Goal: Task Accomplishment & Management: Manage account settings

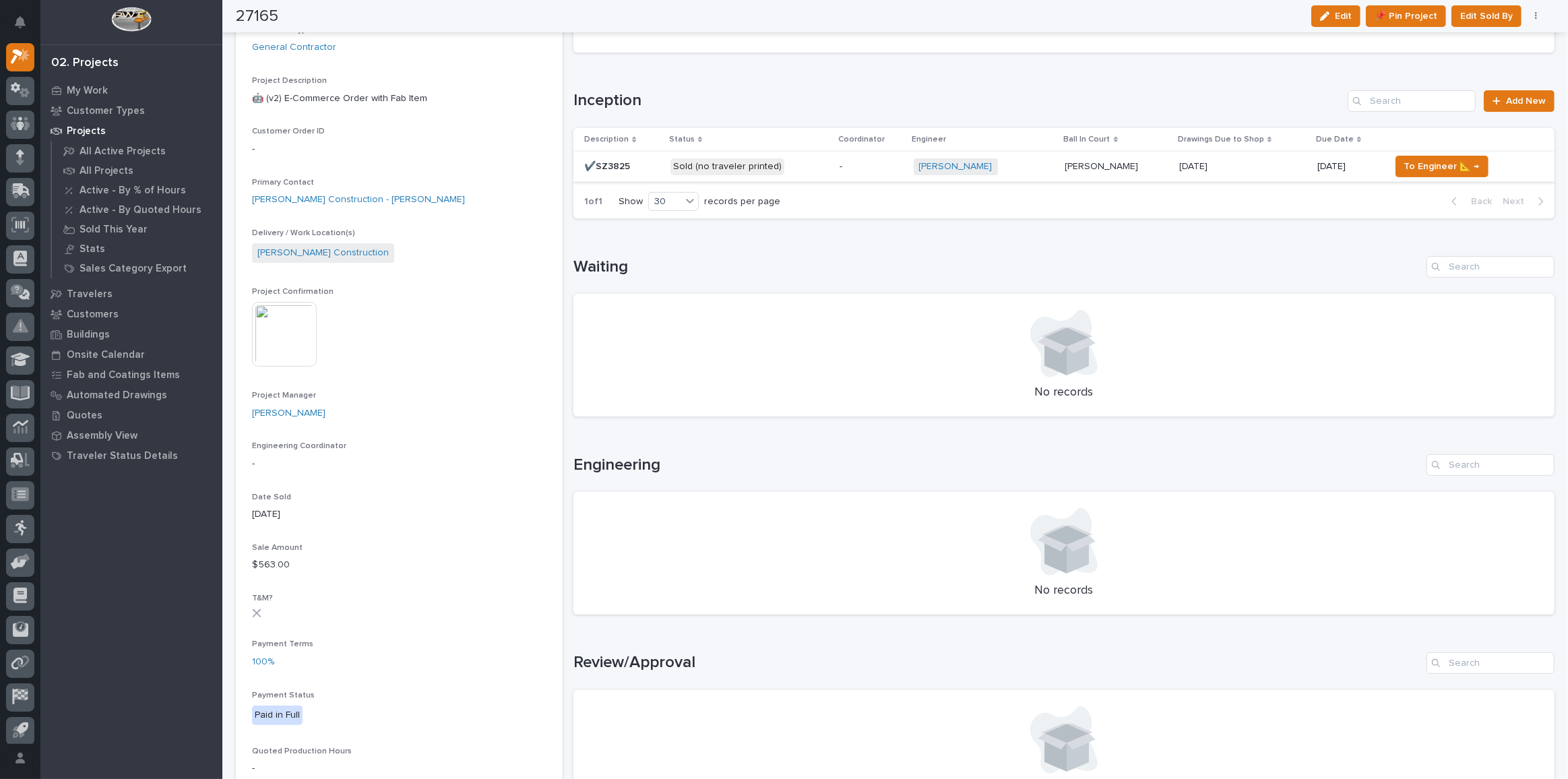
scroll to position [61, 0]
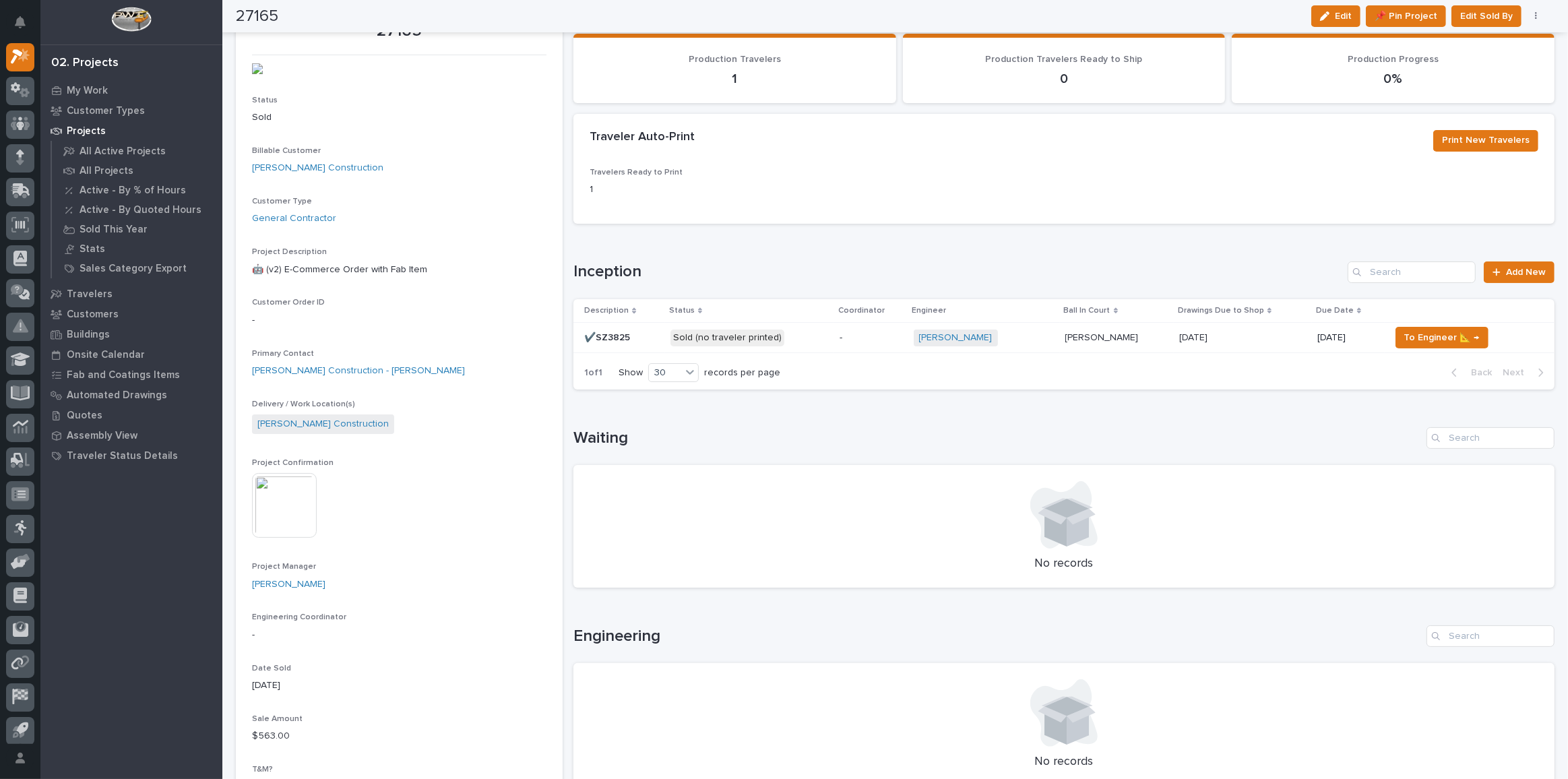
click at [798, 346] on div "Sold (no traveler printed)" at bounding box center [750, 338] width 159 height 28
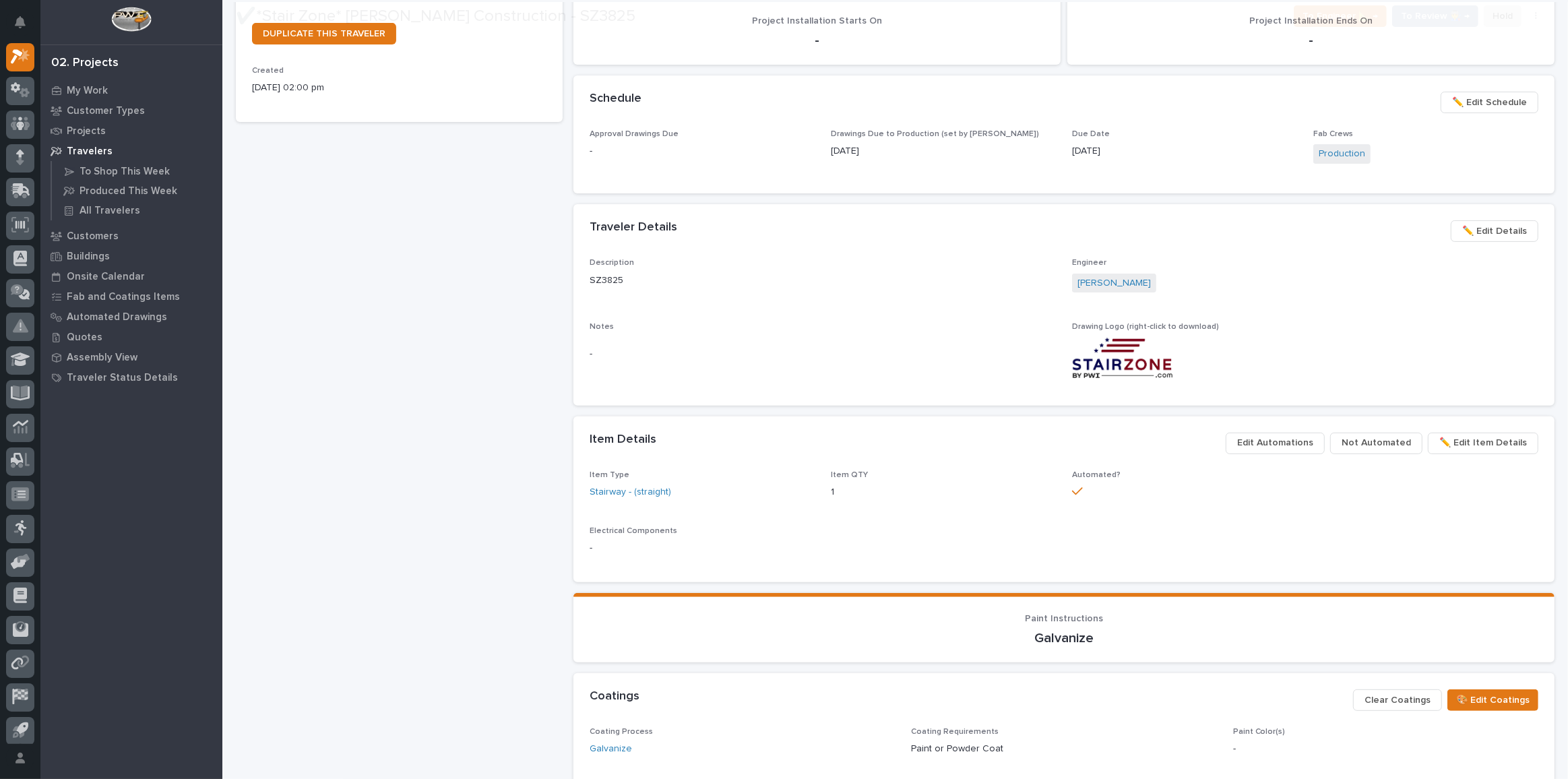
scroll to position [817, 0]
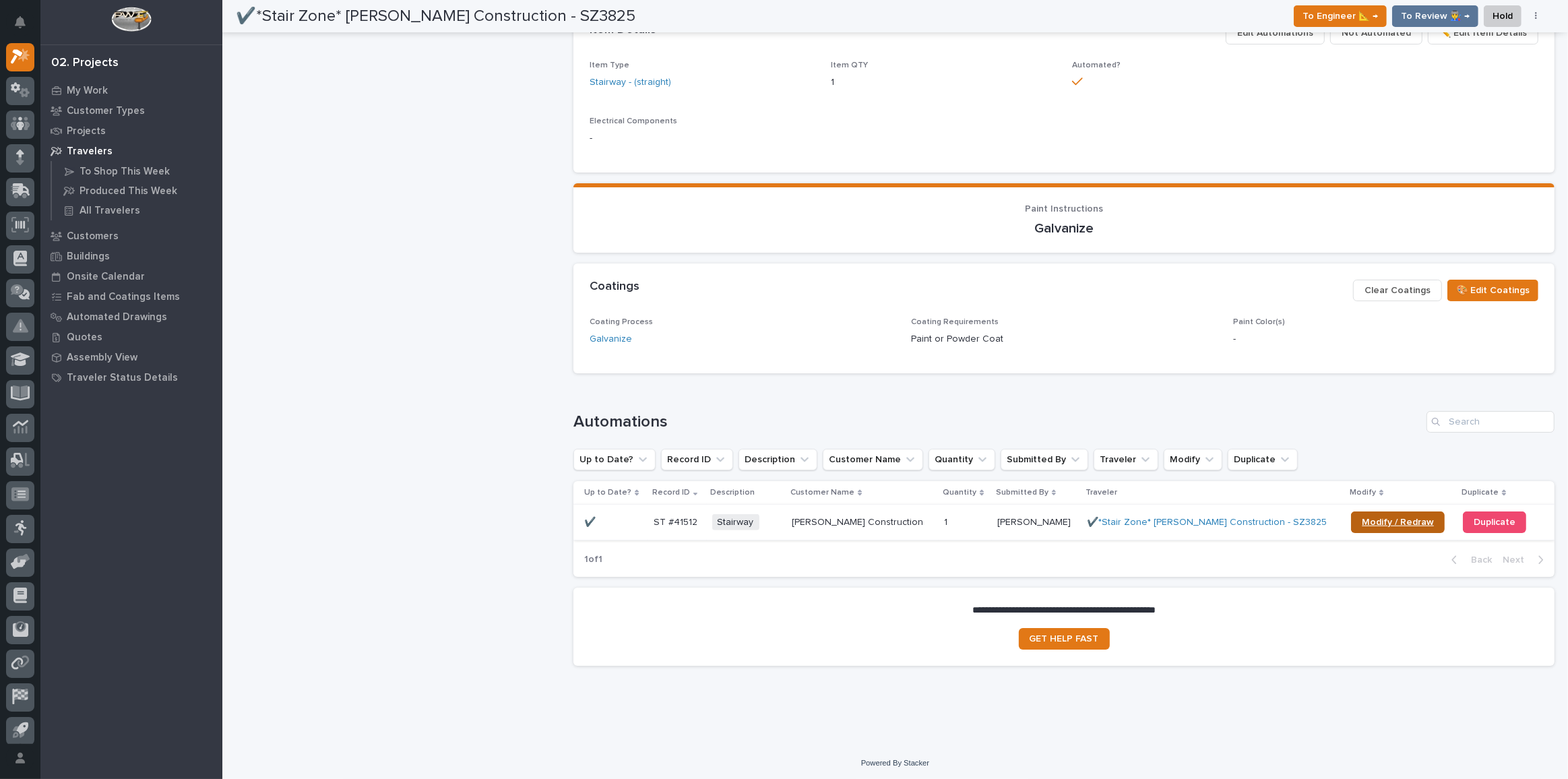
click at [1362, 524] on span "Modify / Redraw" at bounding box center [1397, 522] width 72 height 9
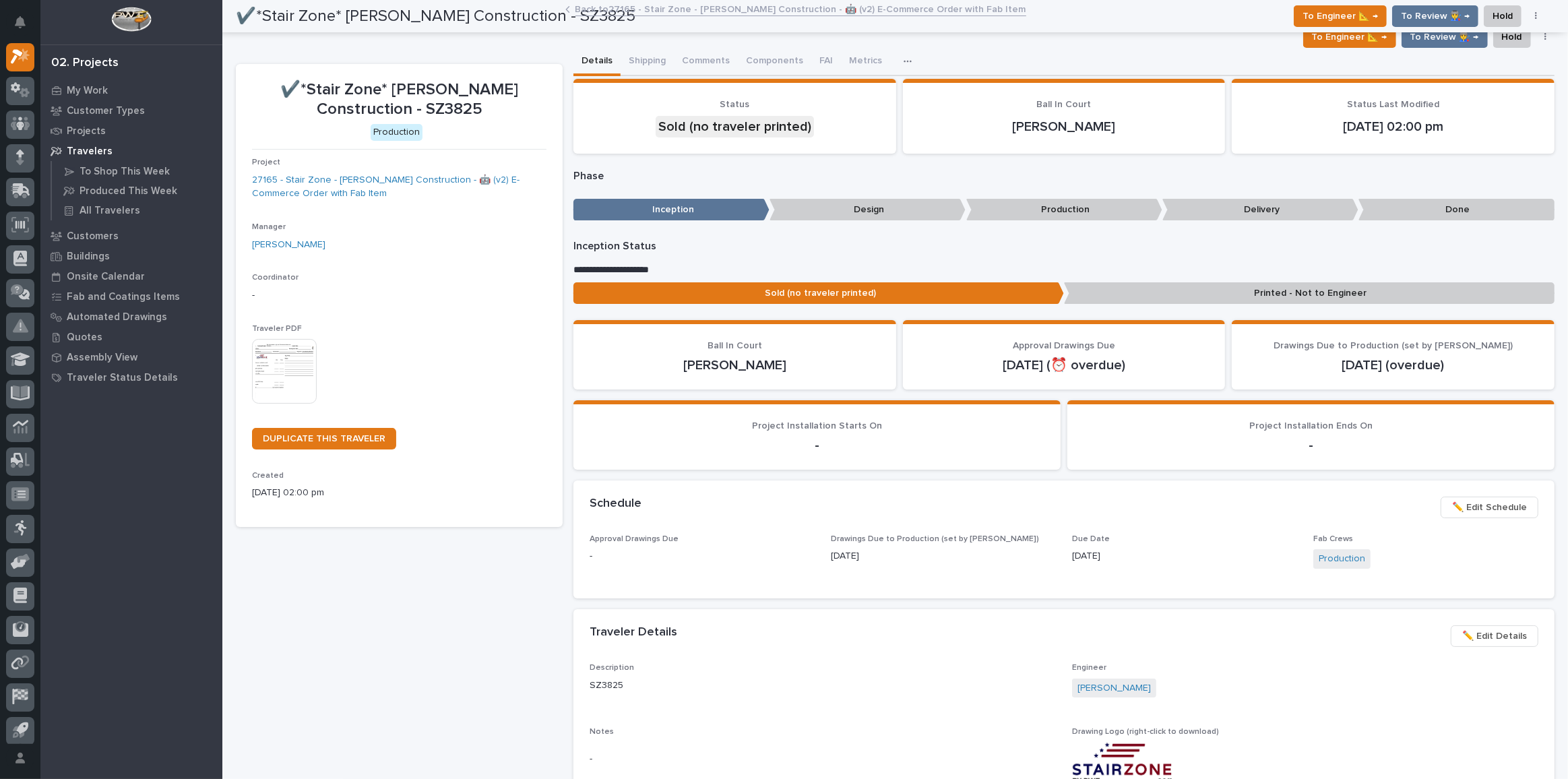
scroll to position [0, 0]
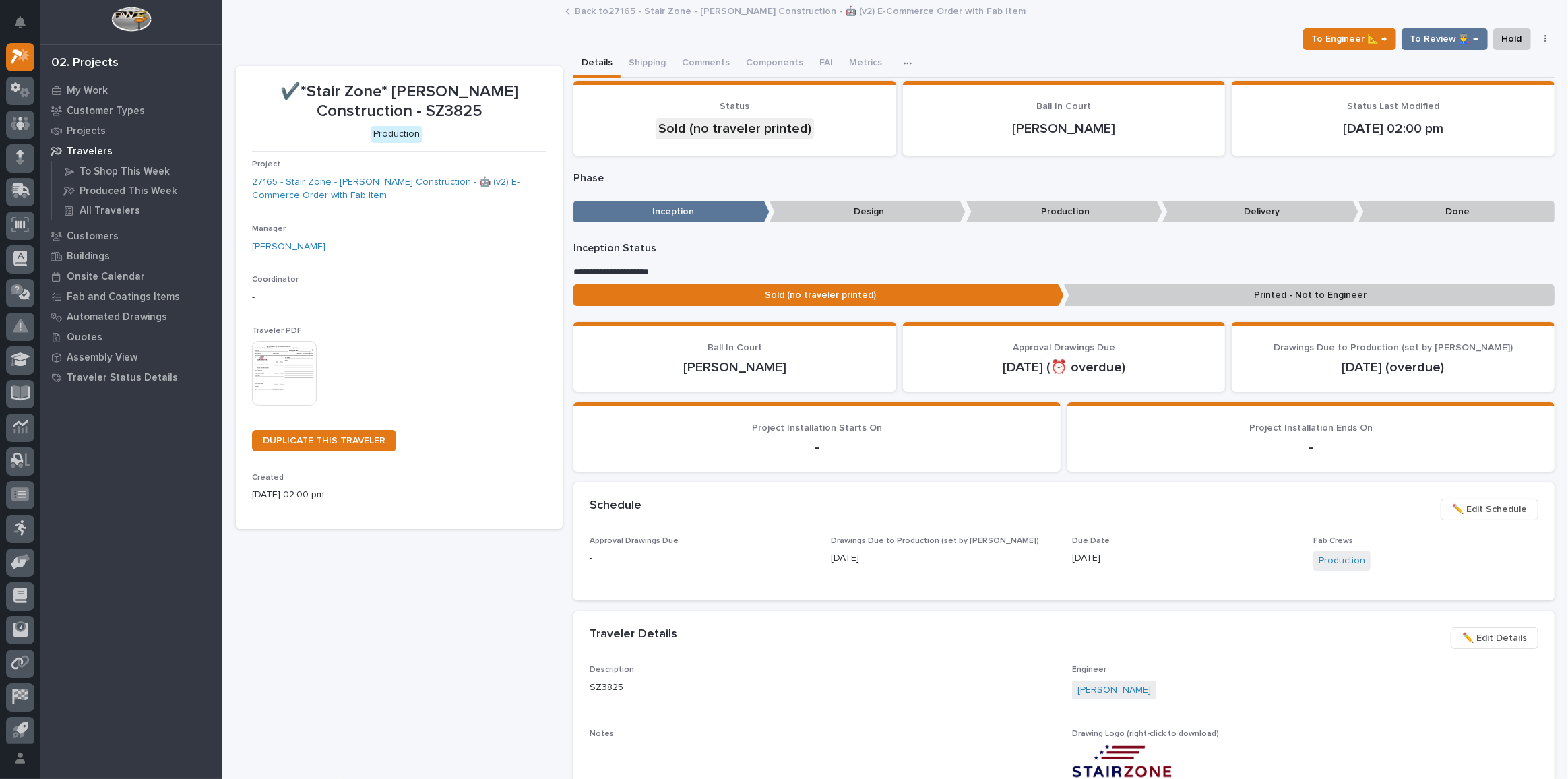
click at [702, 6] on link "Back to 27165 - Stair Zone - Eby Construction - 🤖 (v2) E-Commerce Order with Fa…" at bounding box center [800, 10] width 450 height 16
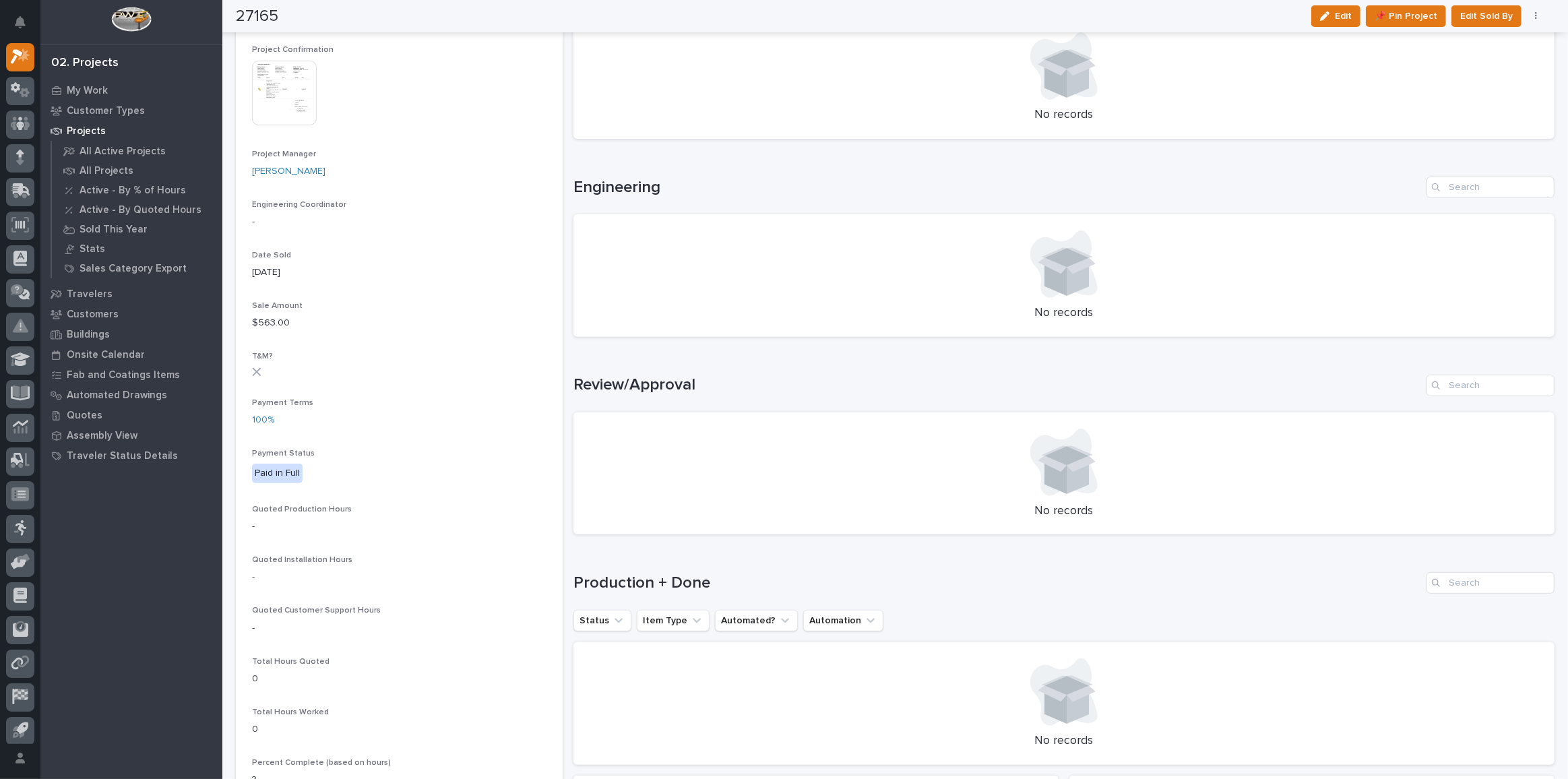
scroll to position [428, 0]
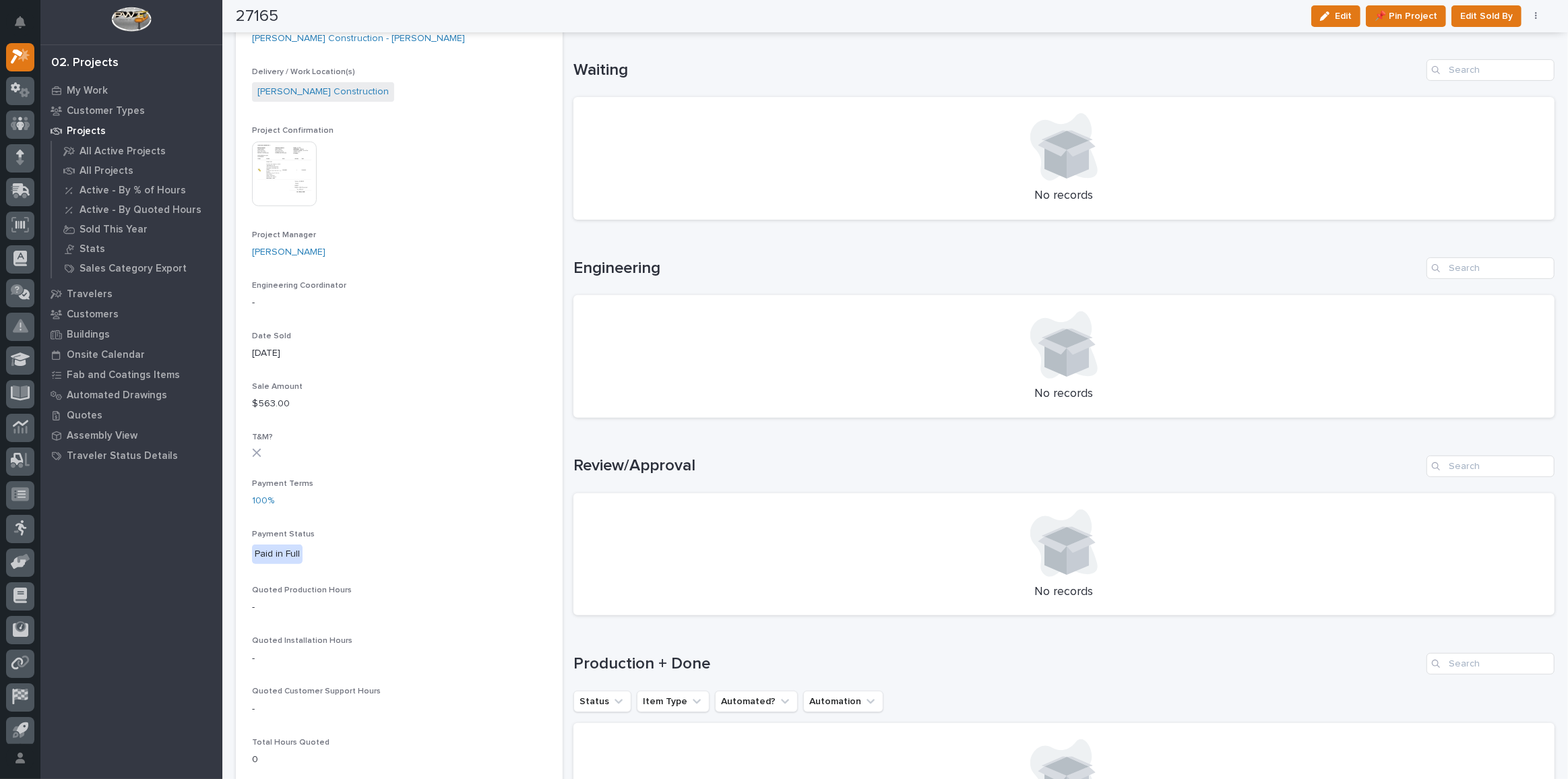
click at [1335, 11] on div "button" at bounding box center [1328, 16] width 15 height 9
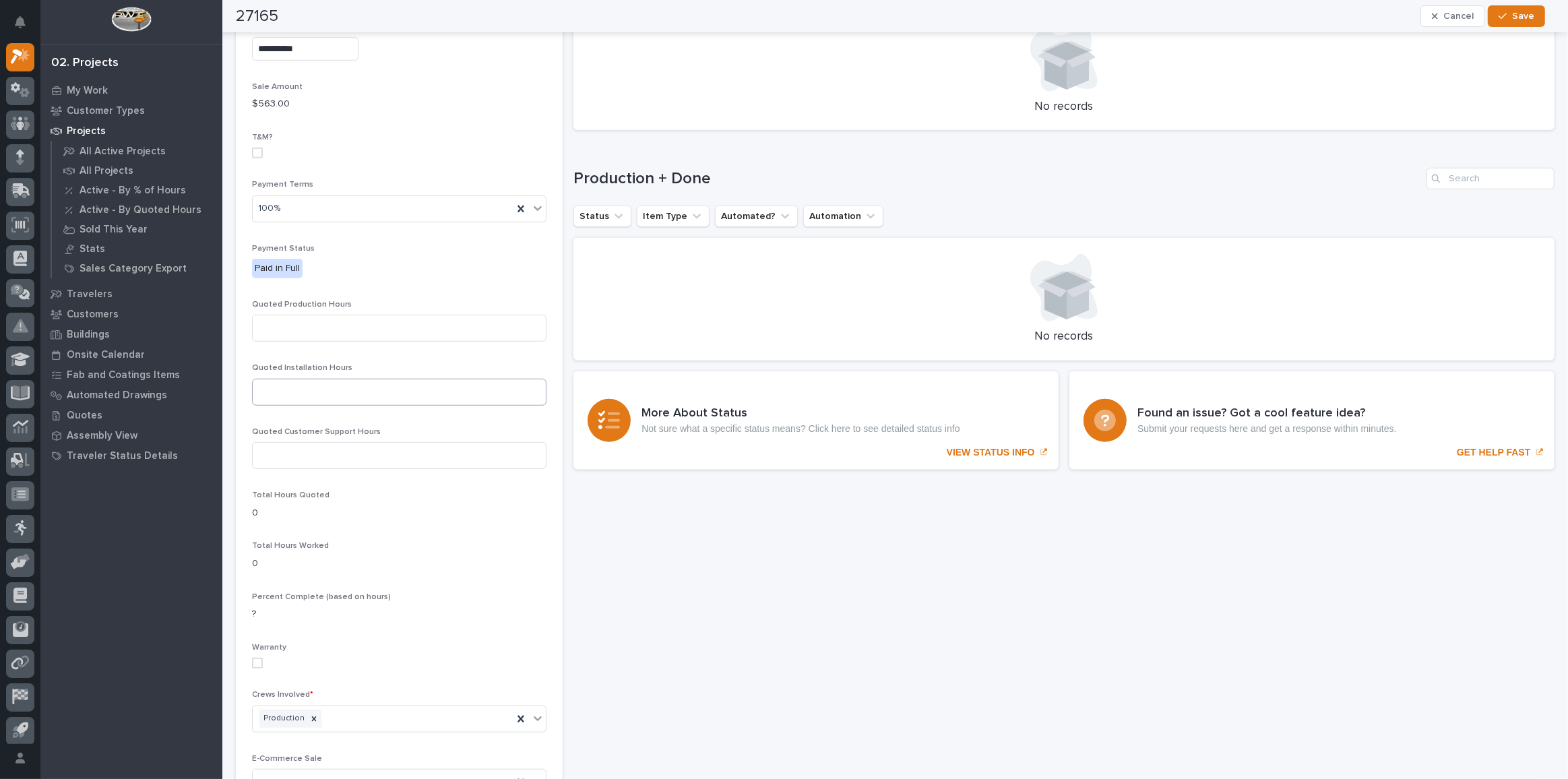
scroll to position [975, 0]
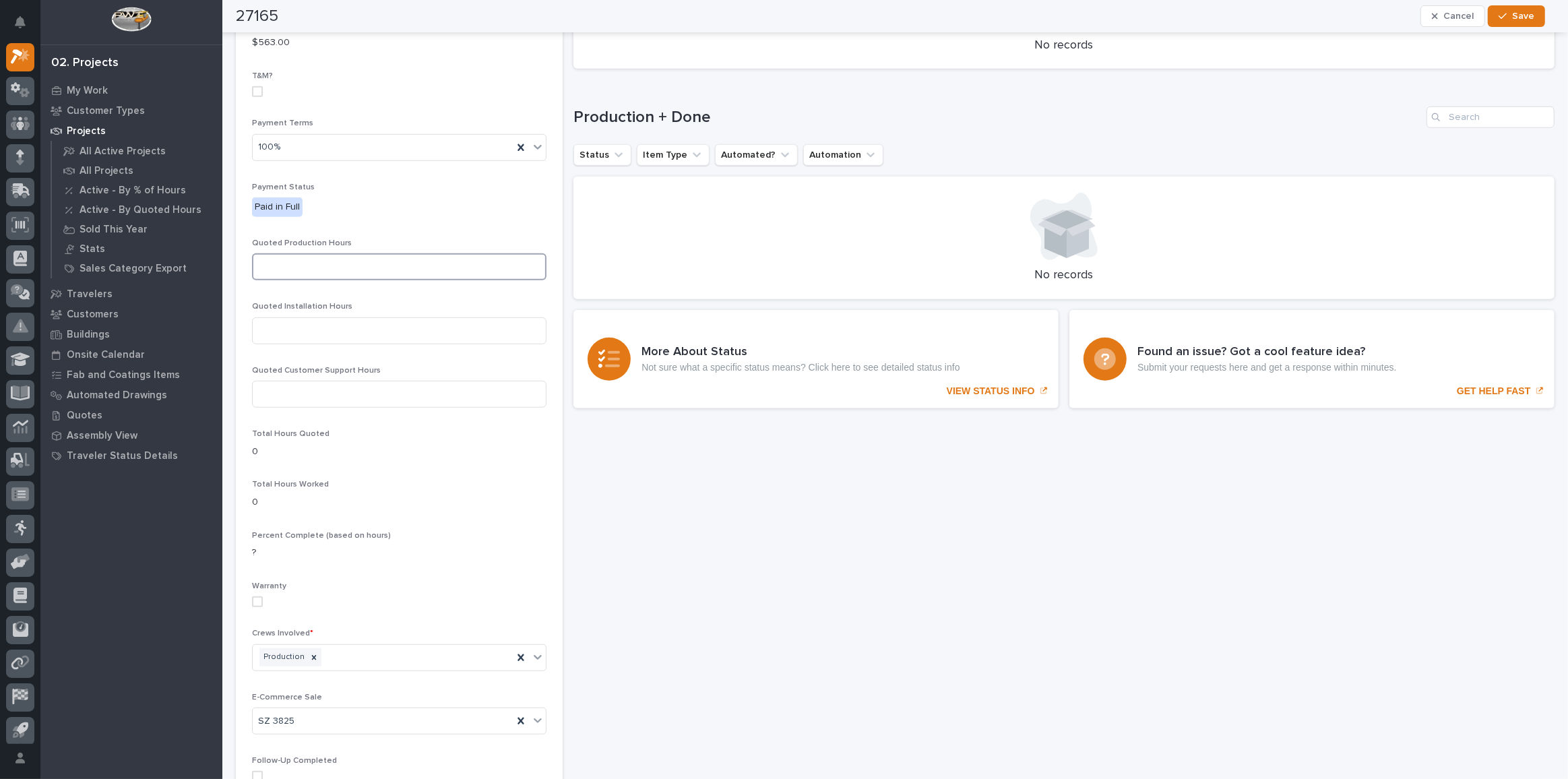
click at [278, 253] on input at bounding box center [399, 266] width 295 height 27
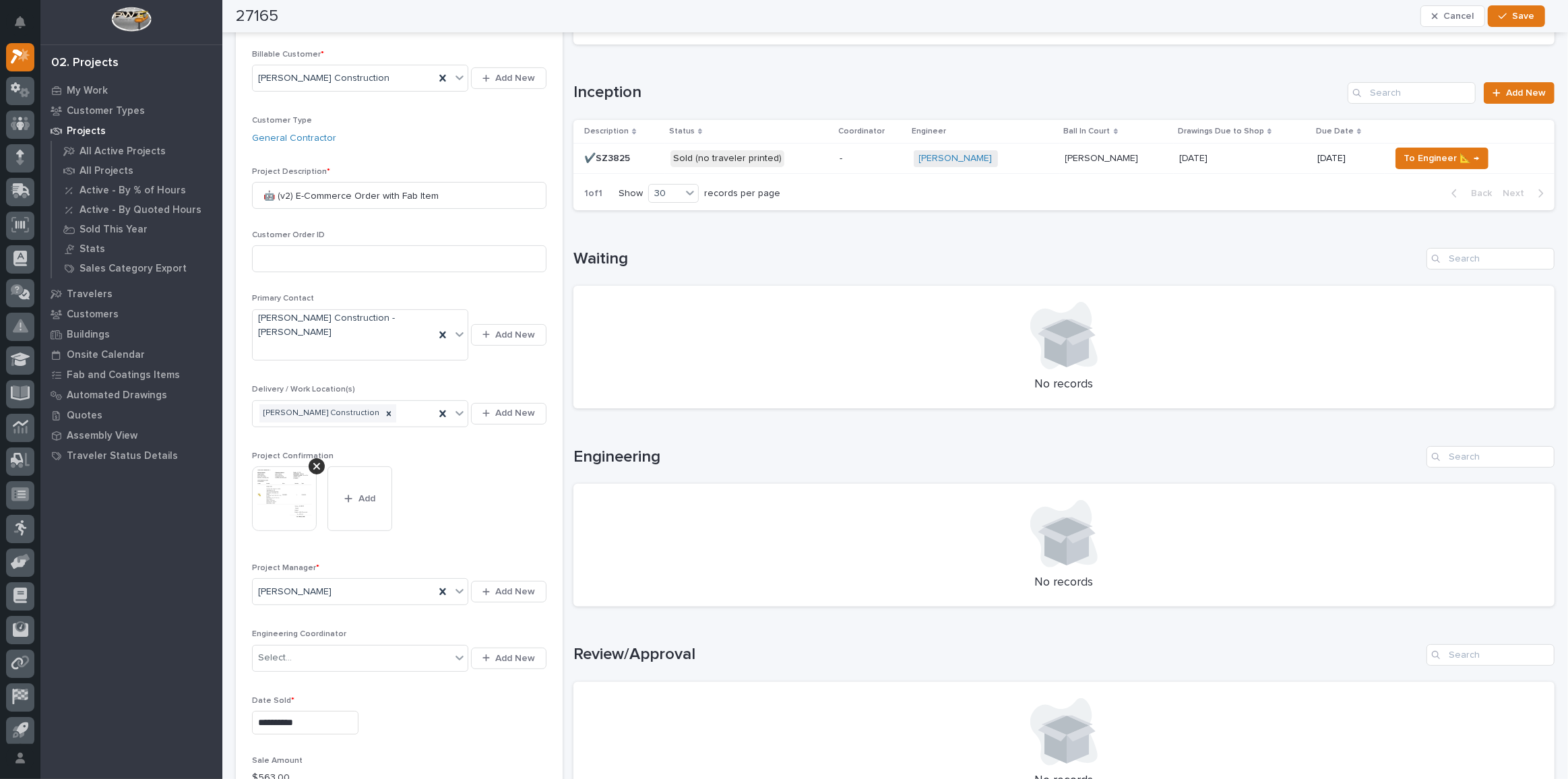
scroll to position [51, 0]
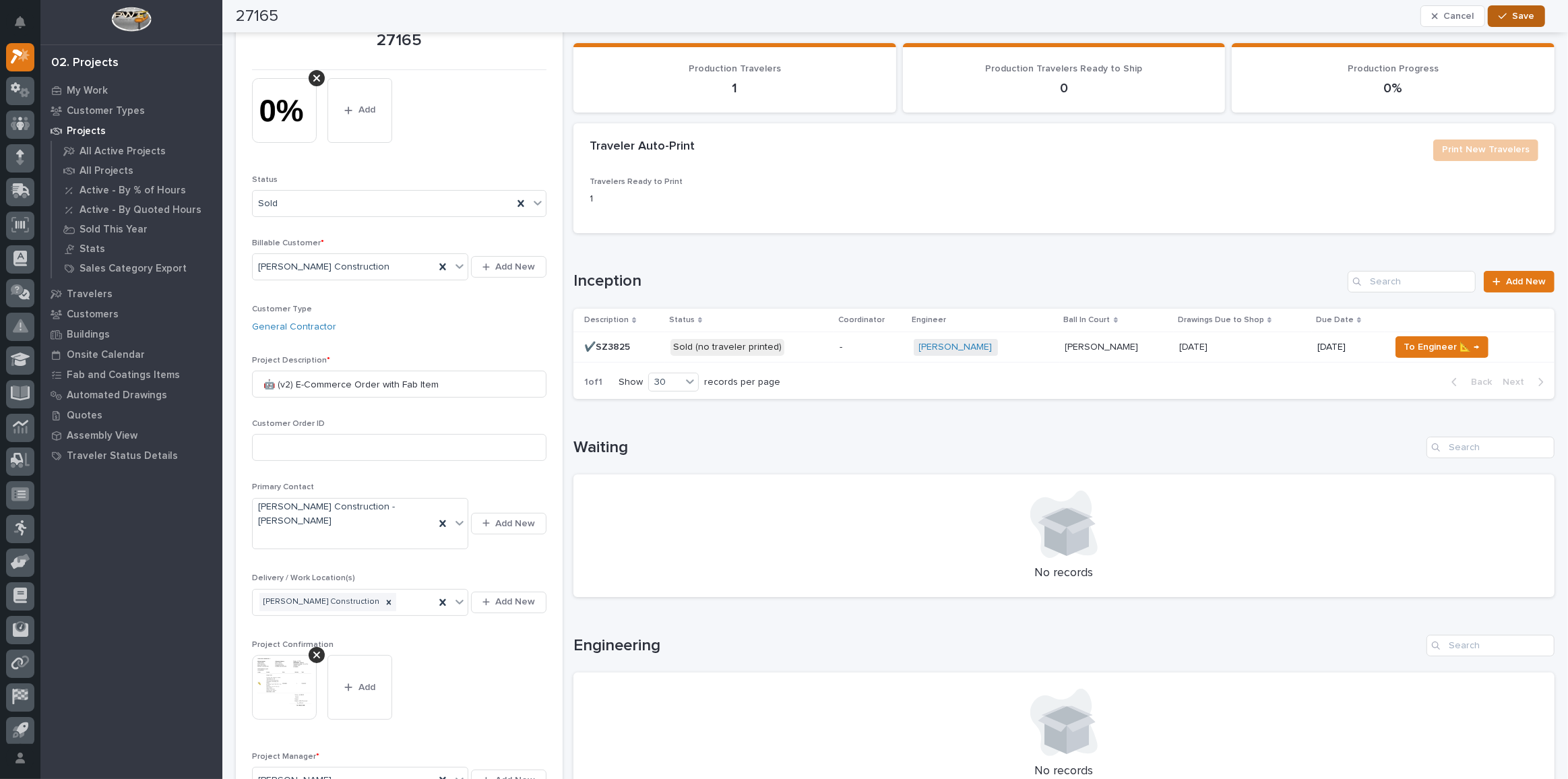
type input "13"
click at [1520, 19] on span "Save" at bounding box center [1523, 16] width 22 height 12
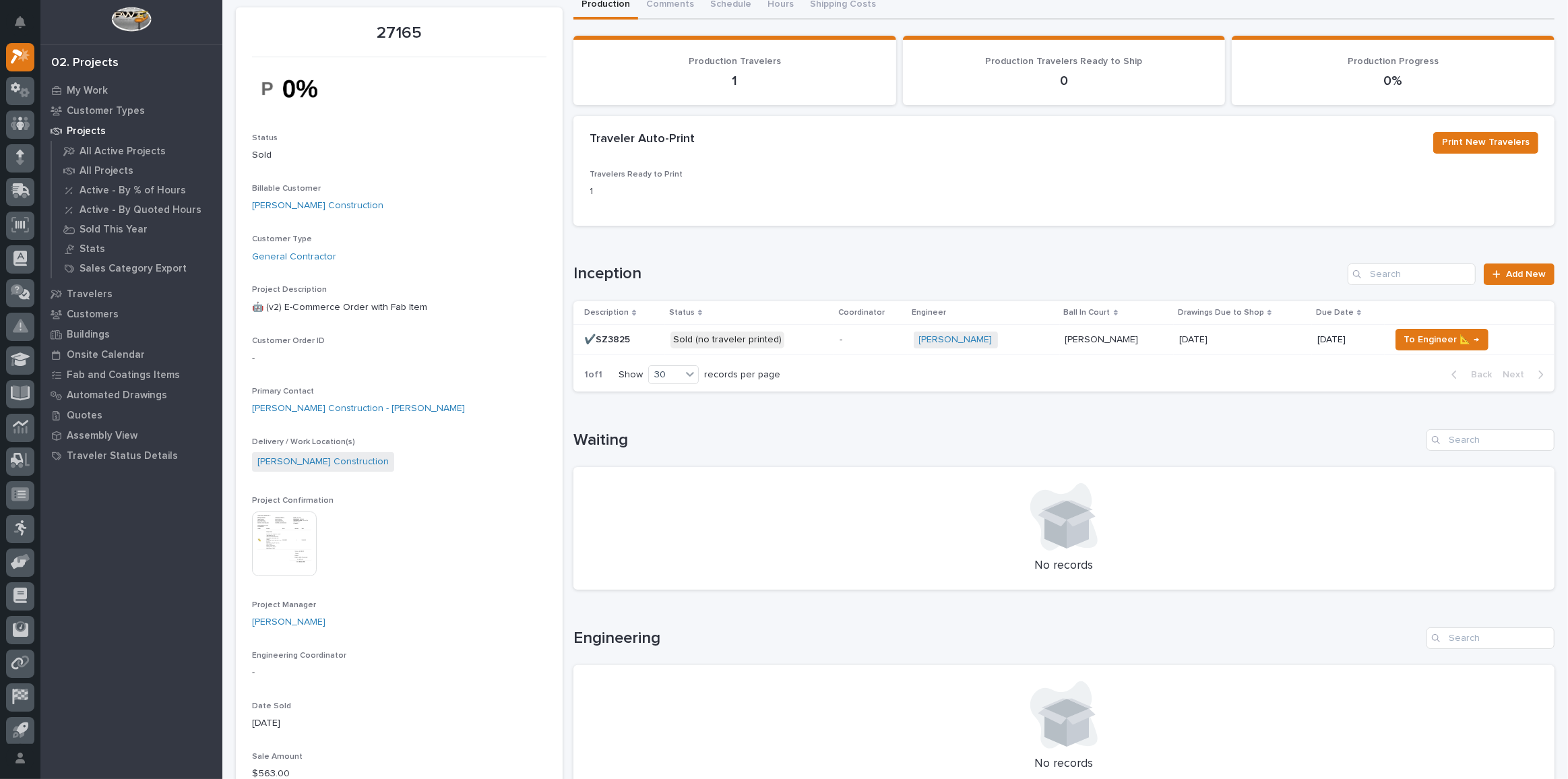
scroll to position [184, 0]
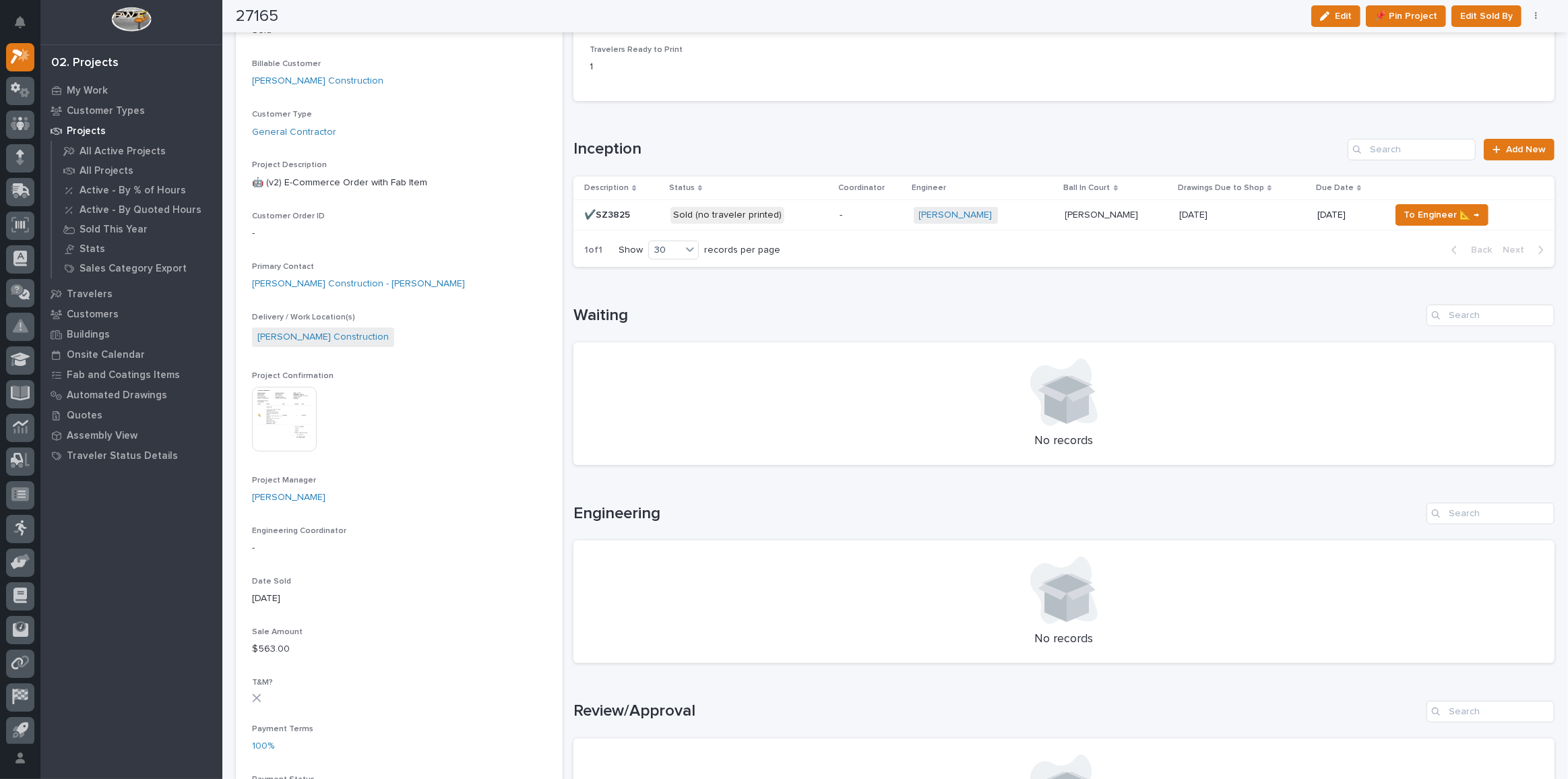
click at [806, 219] on p "Sold (no traveler printed)" at bounding box center [750, 215] width 159 height 17
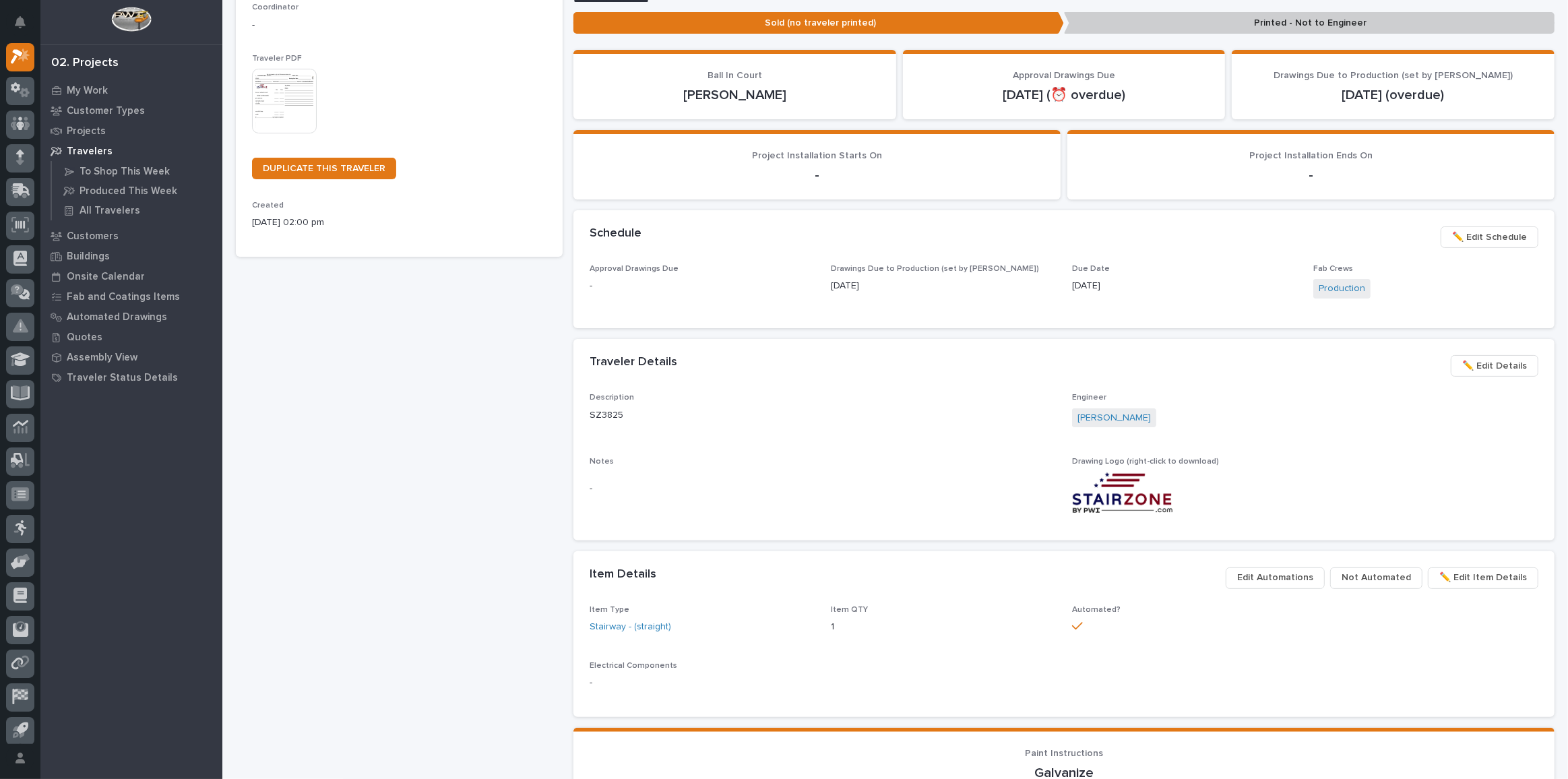
scroll to position [367, 0]
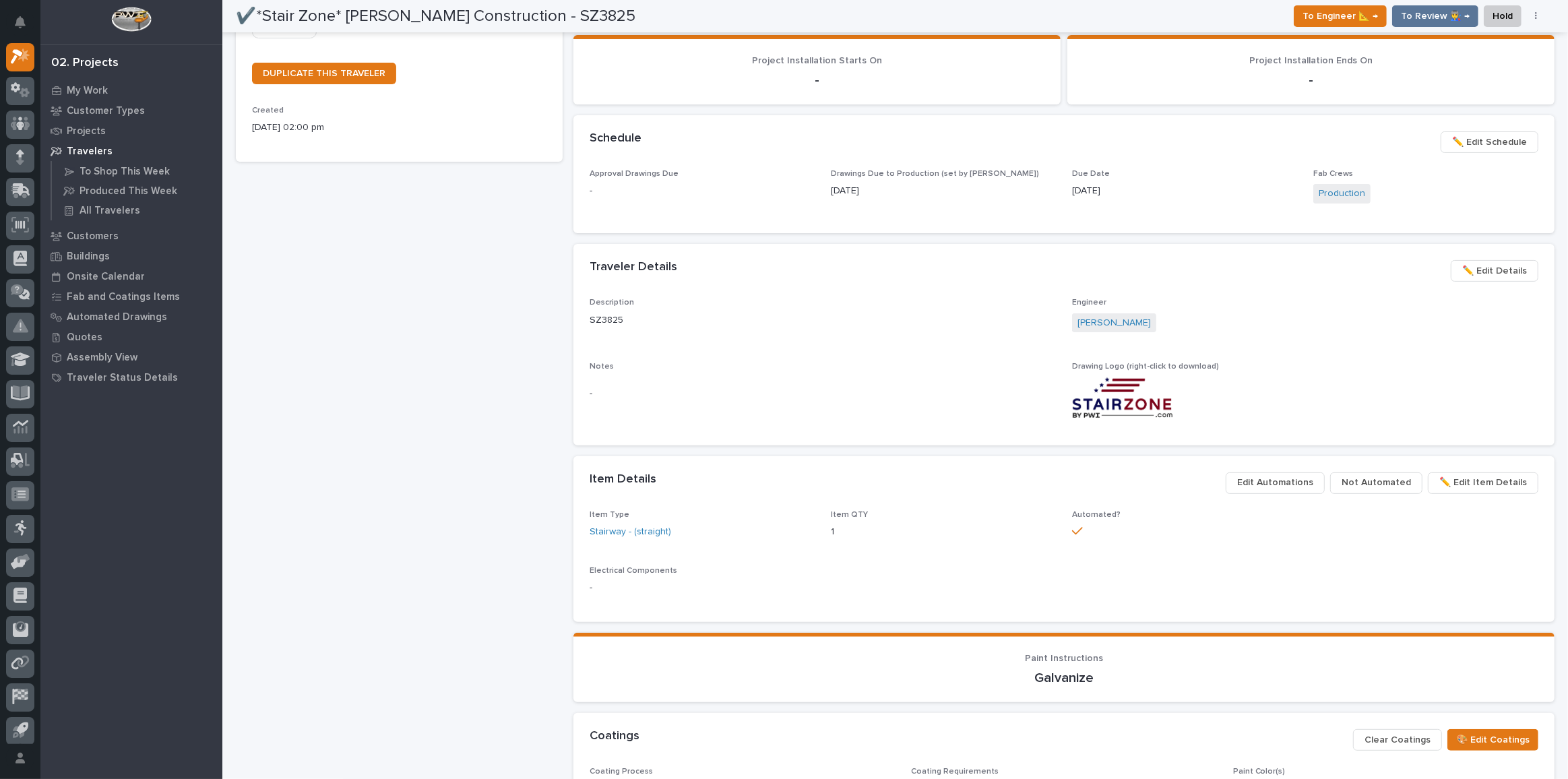
click at [1481, 134] on span "✏️ Edit Schedule" at bounding box center [1490, 142] width 75 height 17
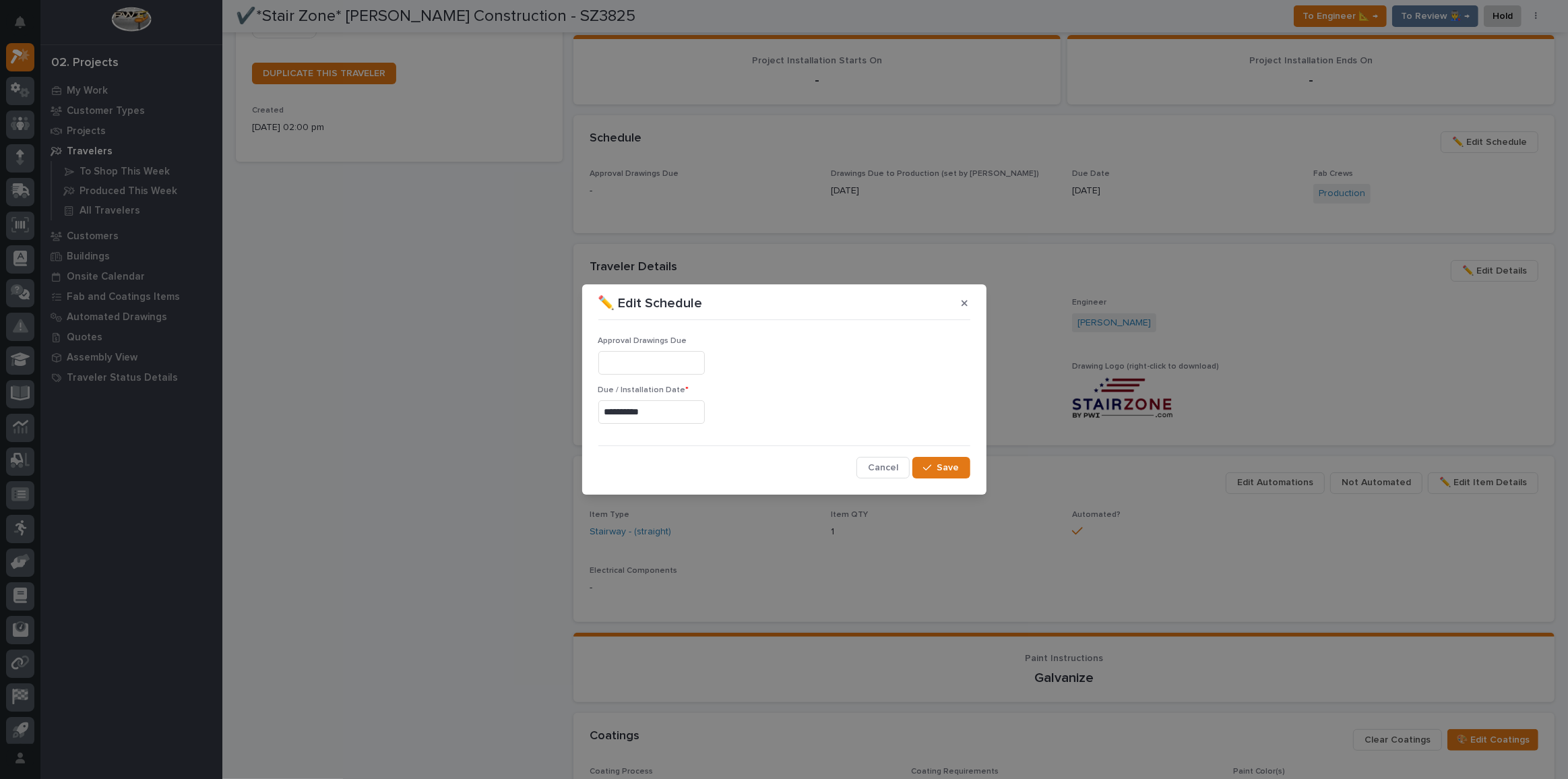
click at [653, 406] on input "**********" at bounding box center [651, 412] width 106 height 24
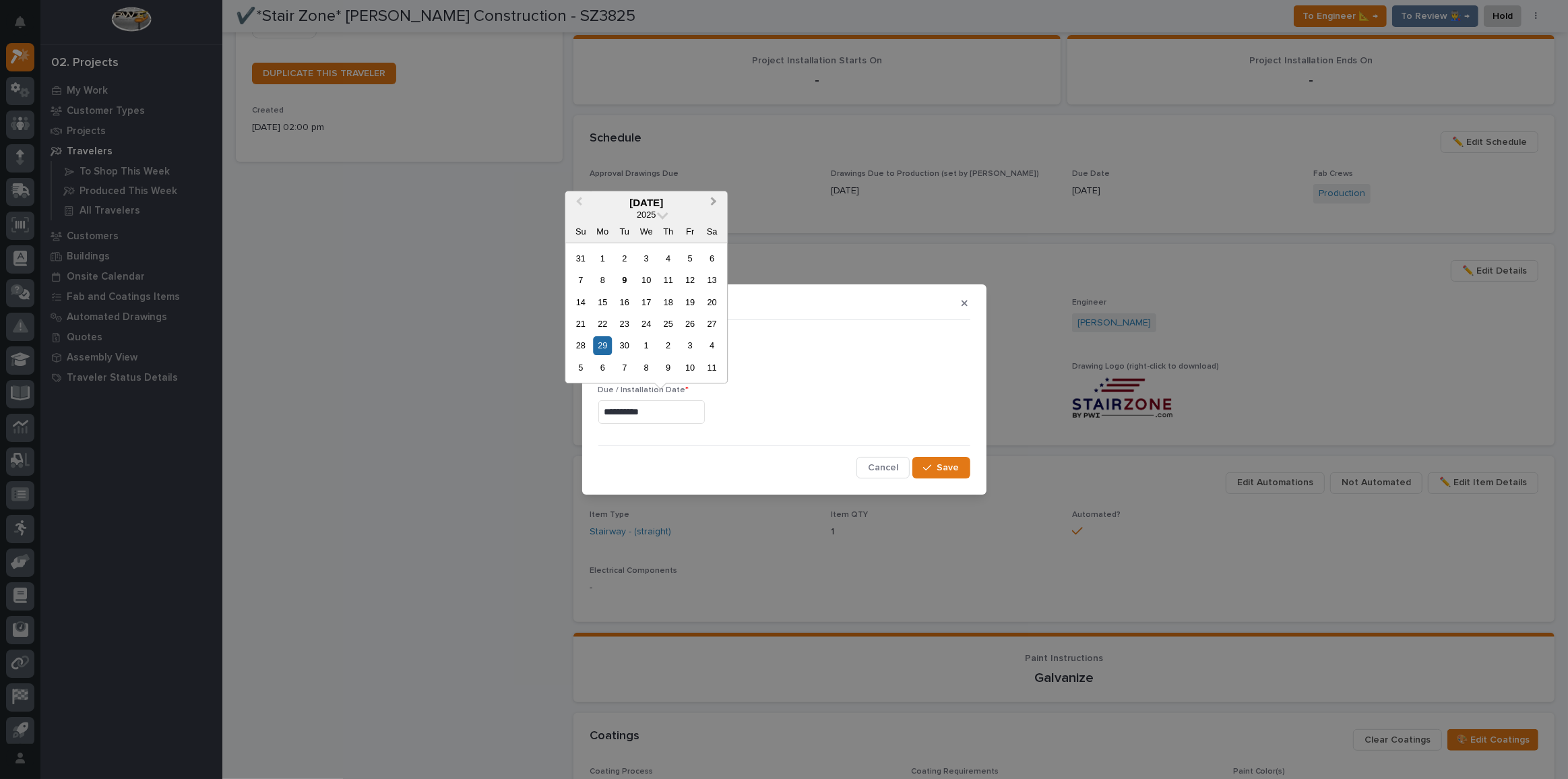
click at [714, 200] on span "Next Month" at bounding box center [714, 203] width 0 height 17
click at [616, 300] on div "14" at bounding box center [625, 302] width 18 height 18
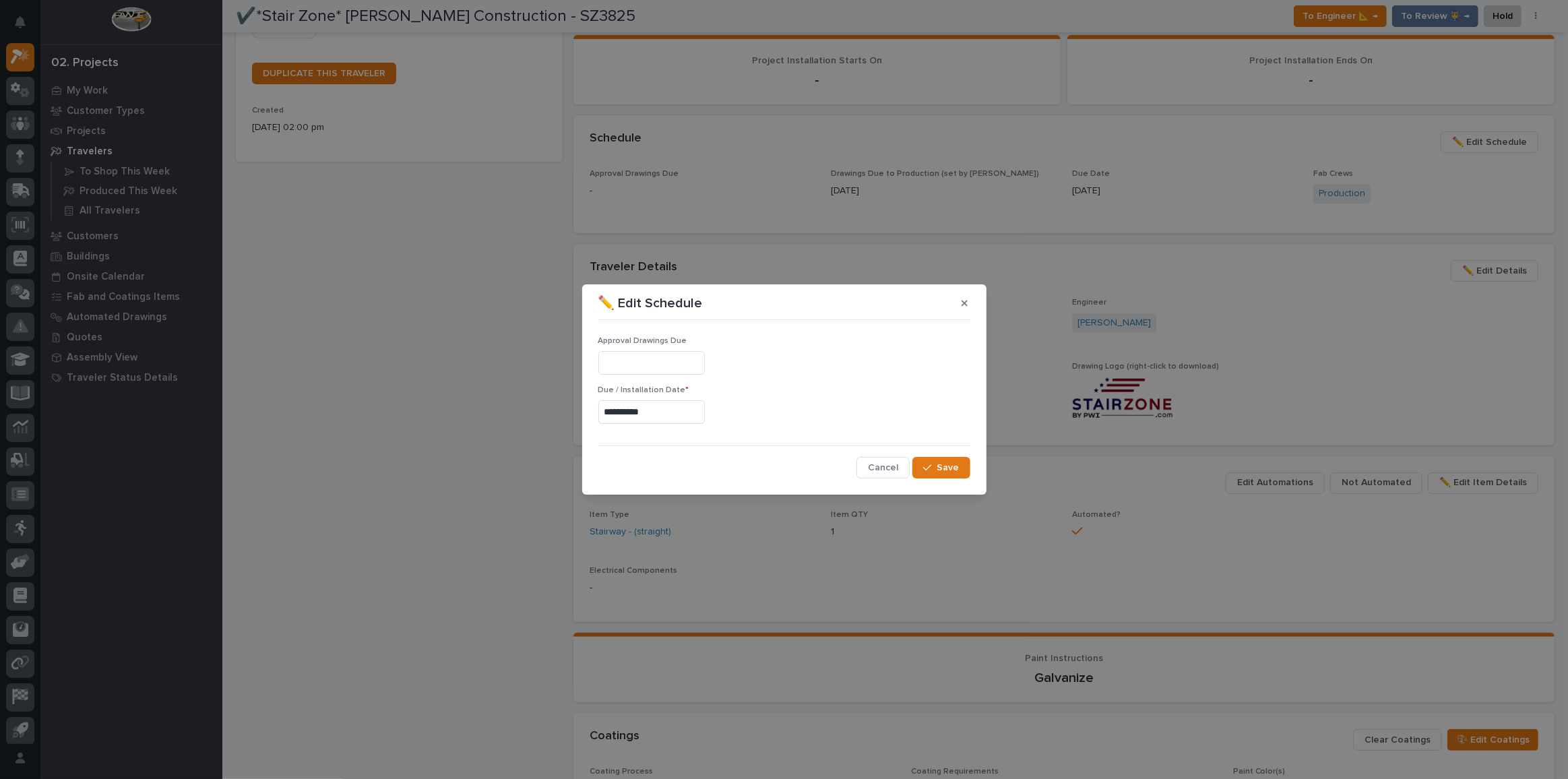
type input "**********"
click at [951, 468] on span "Save" at bounding box center [949, 467] width 22 height 12
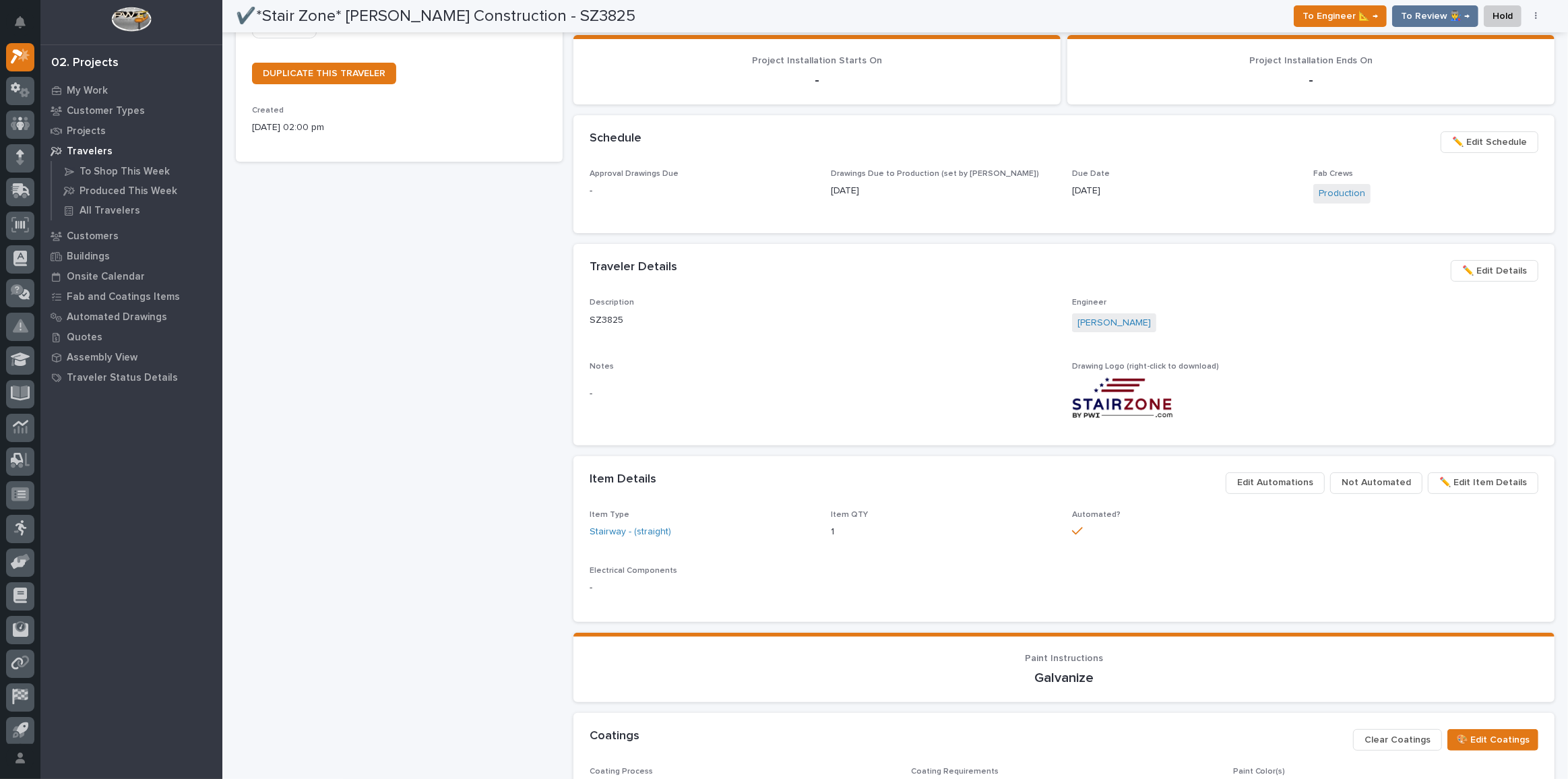
scroll to position [325, 0]
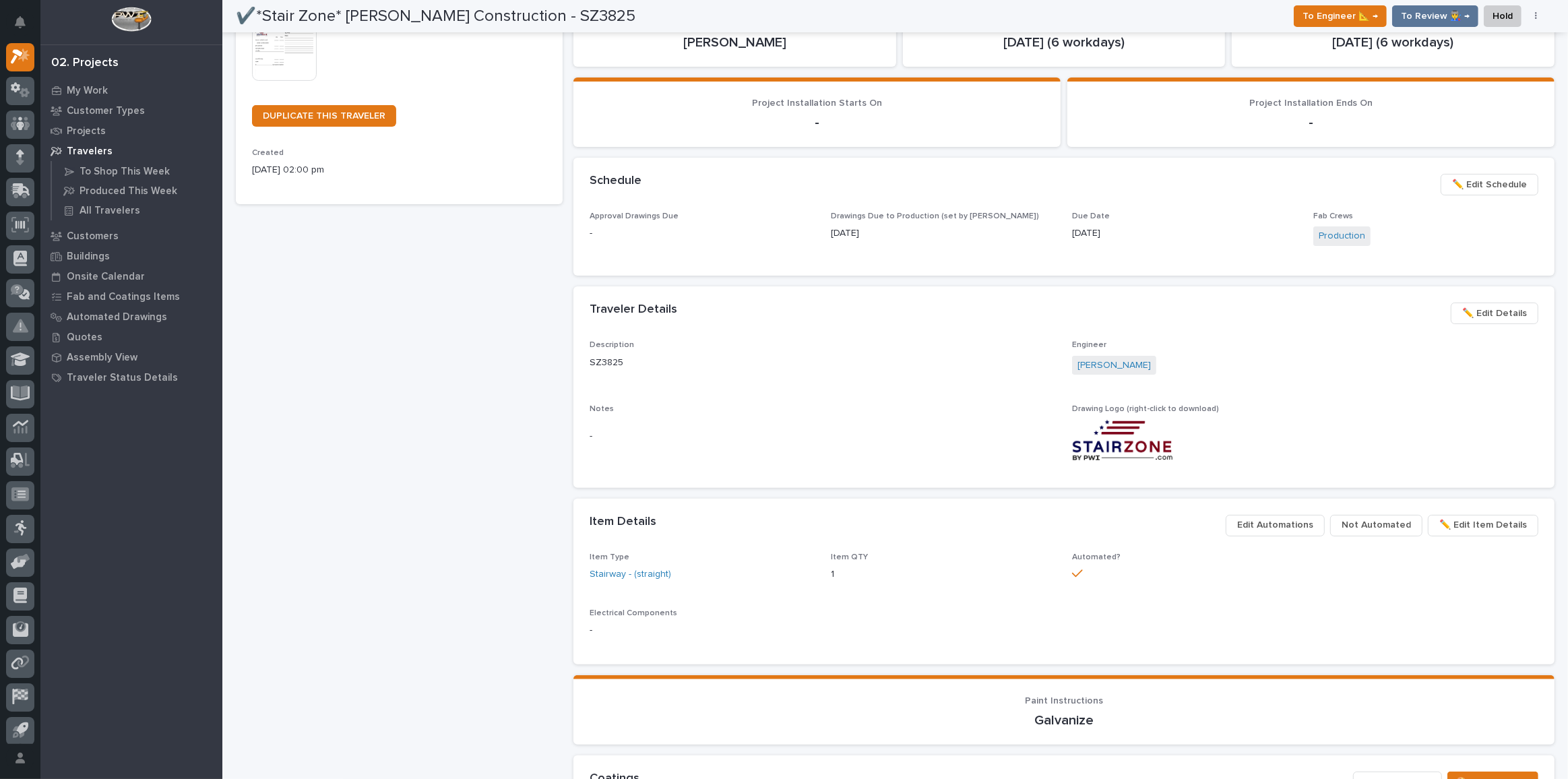
click at [432, 599] on div "✔️*Stair Zone* Eby Construction - SZ3825 Production Project 27165 - Stair Zone …" at bounding box center [399, 412] width 327 height 1342
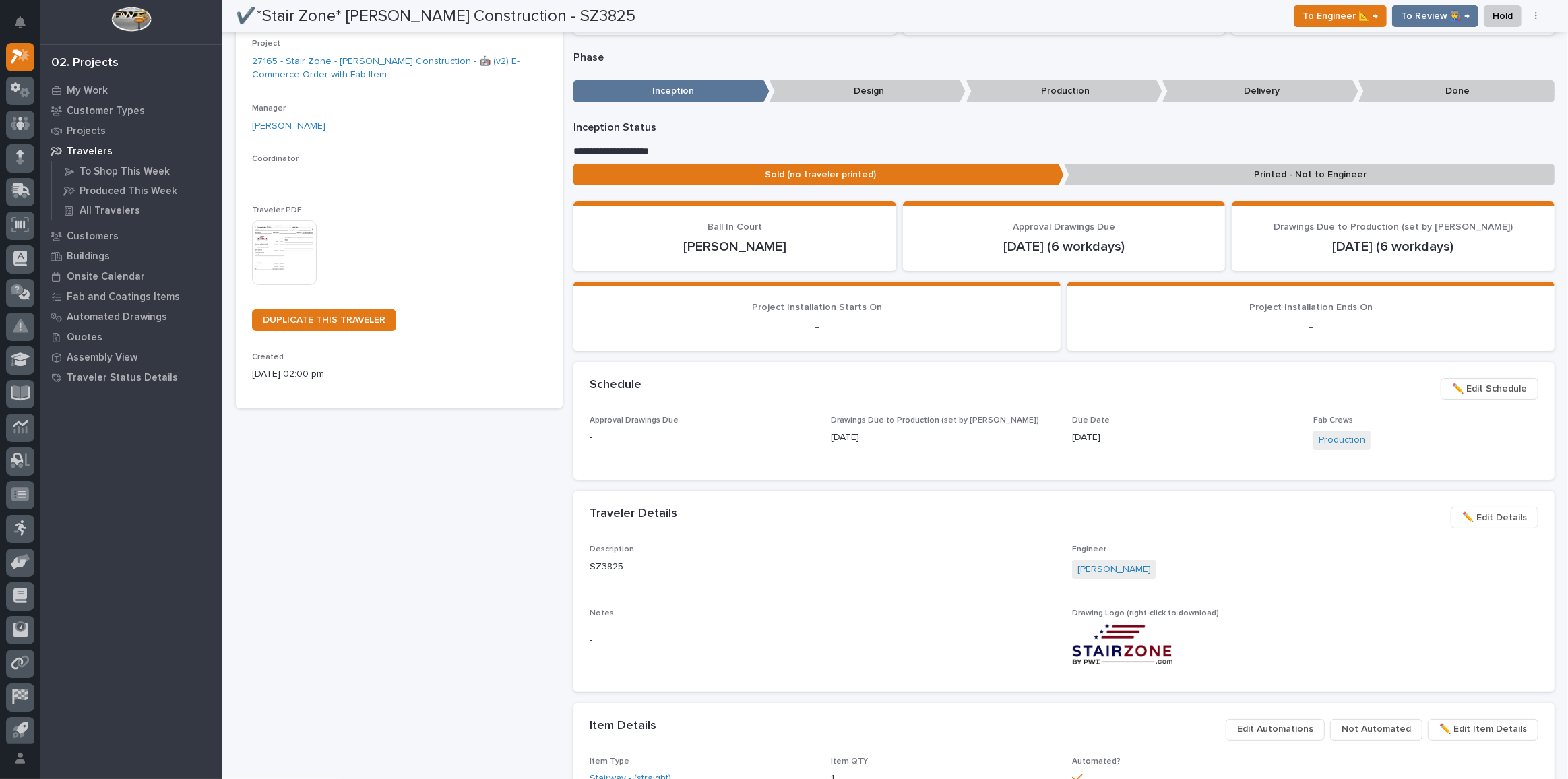
scroll to position [120, 0]
click at [1487, 507] on button "✏️ Edit Details" at bounding box center [1494, 518] width 87 height 22
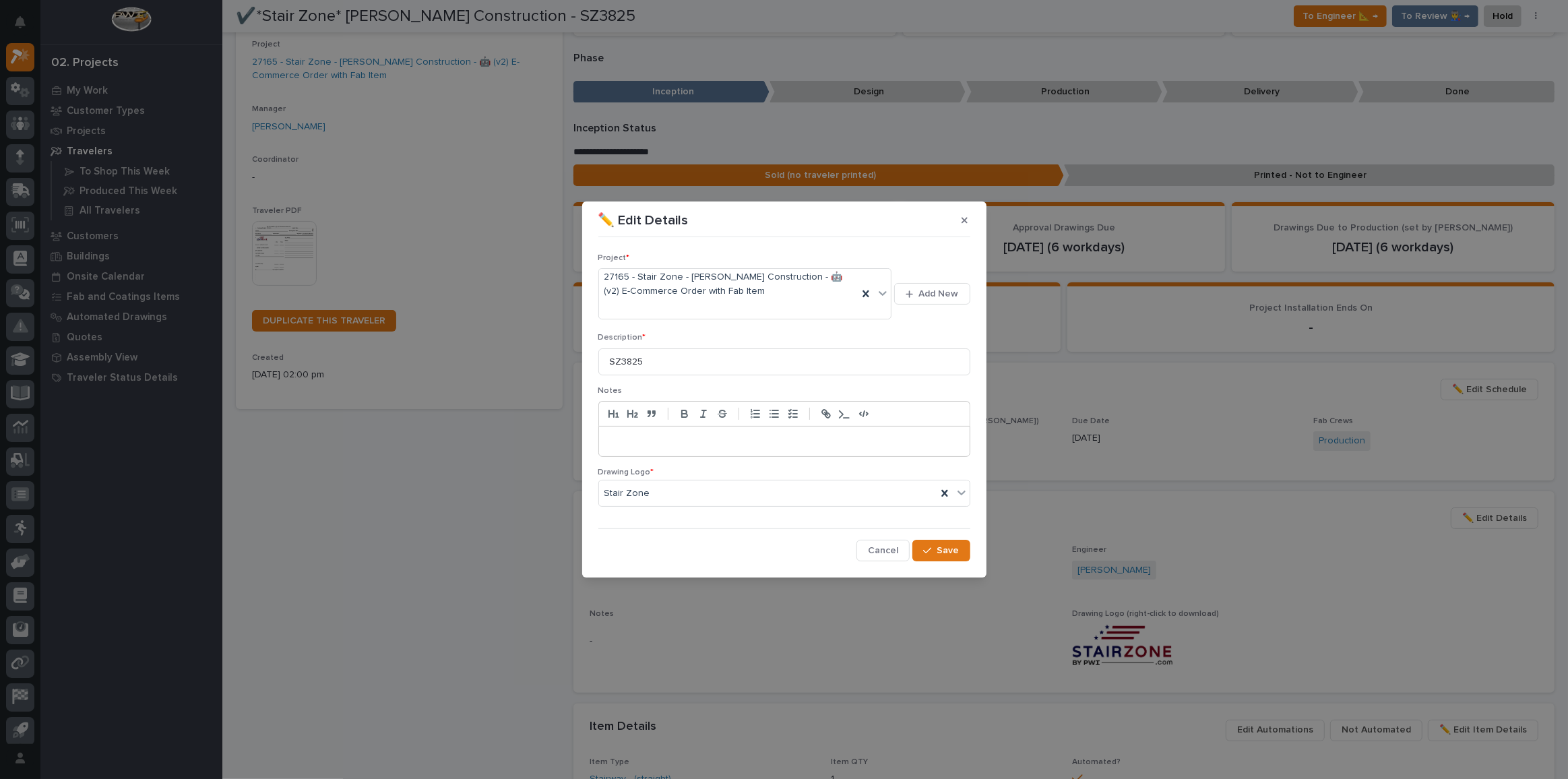
click at [696, 432] on div at bounding box center [784, 441] width 371 height 29
click at [956, 553] on span "Save" at bounding box center [949, 550] width 22 height 12
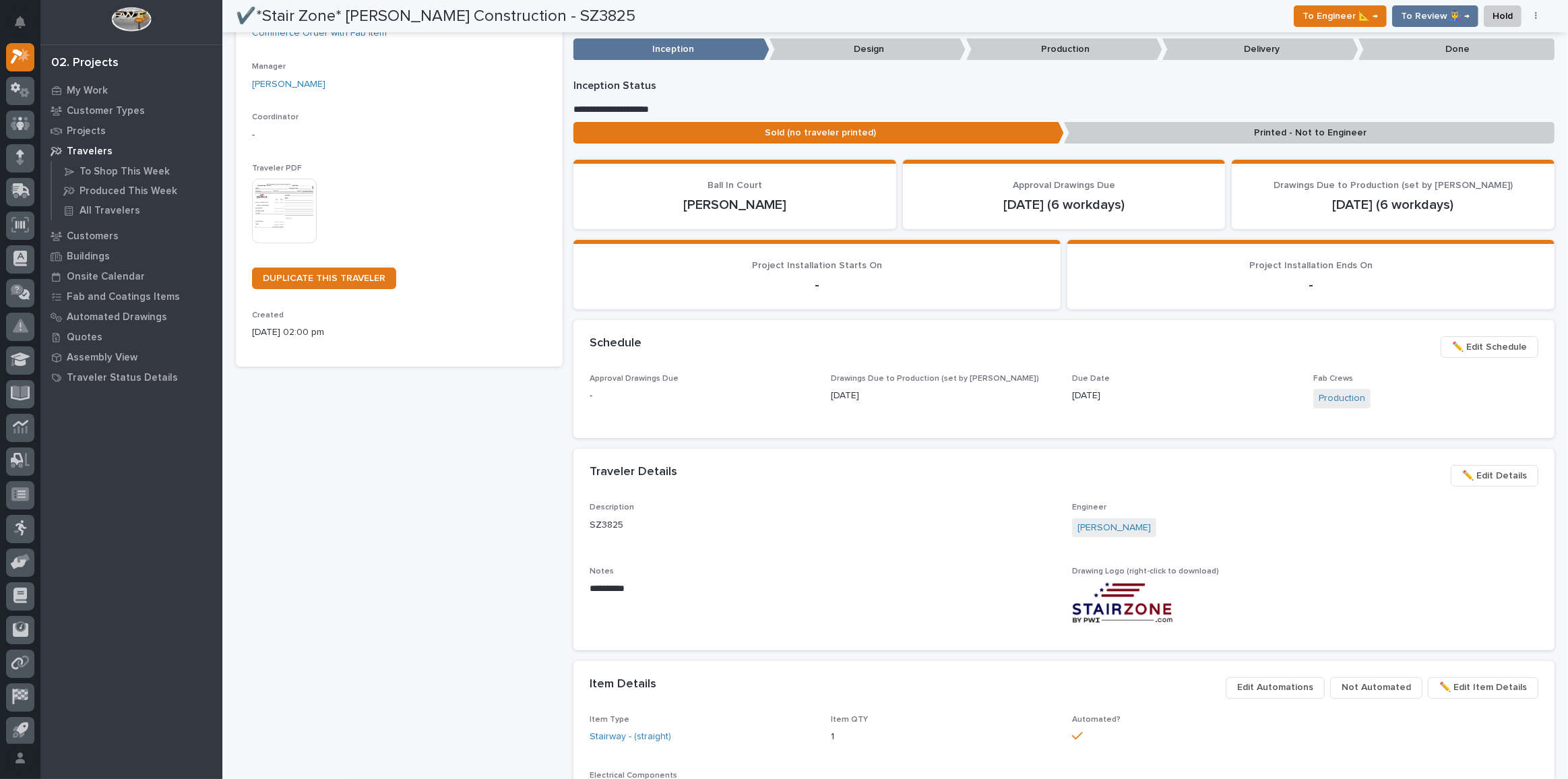
scroll to position [162, 0]
click at [278, 200] on img at bounding box center [284, 211] width 65 height 65
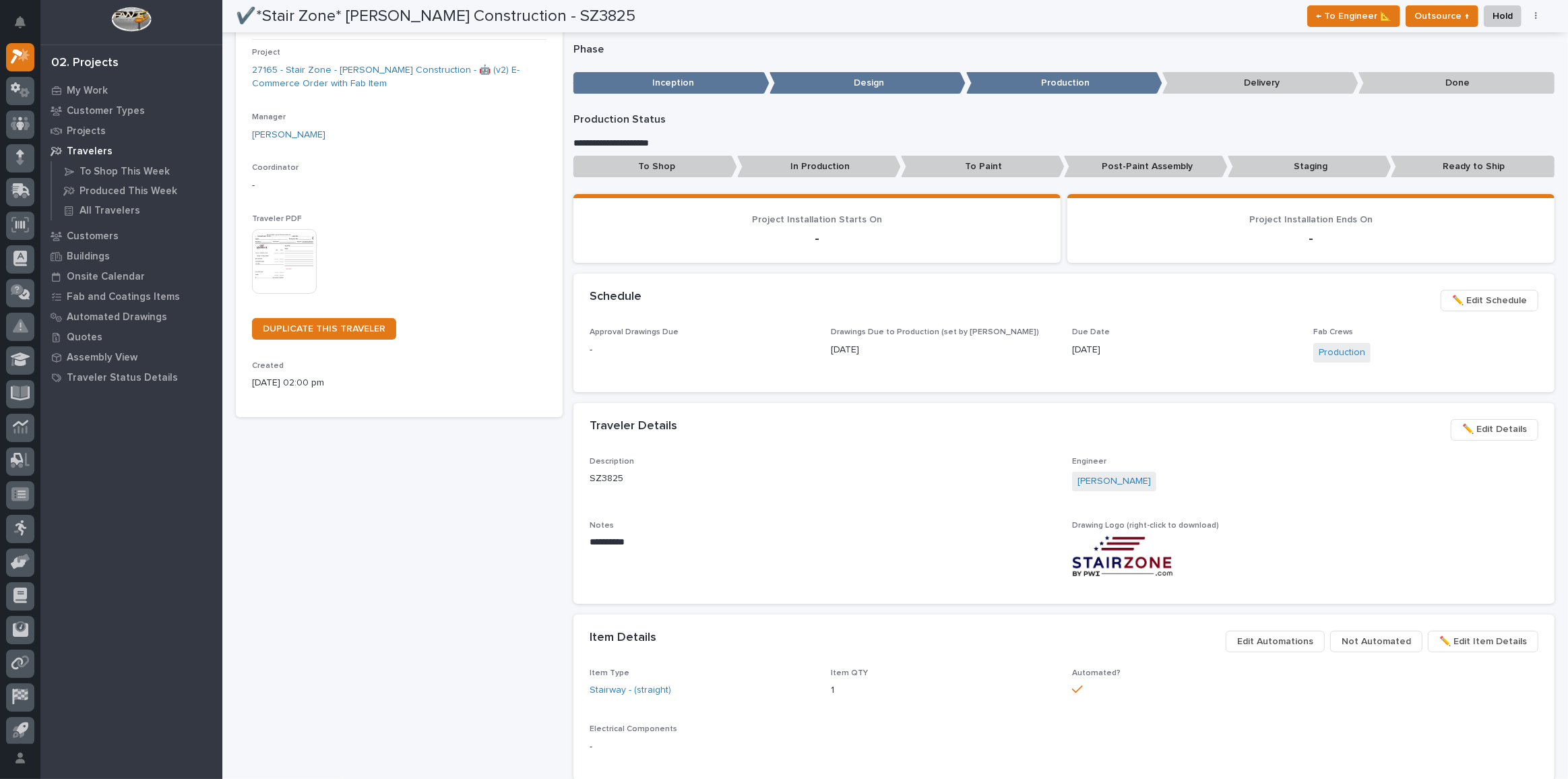
scroll to position [114, 0]
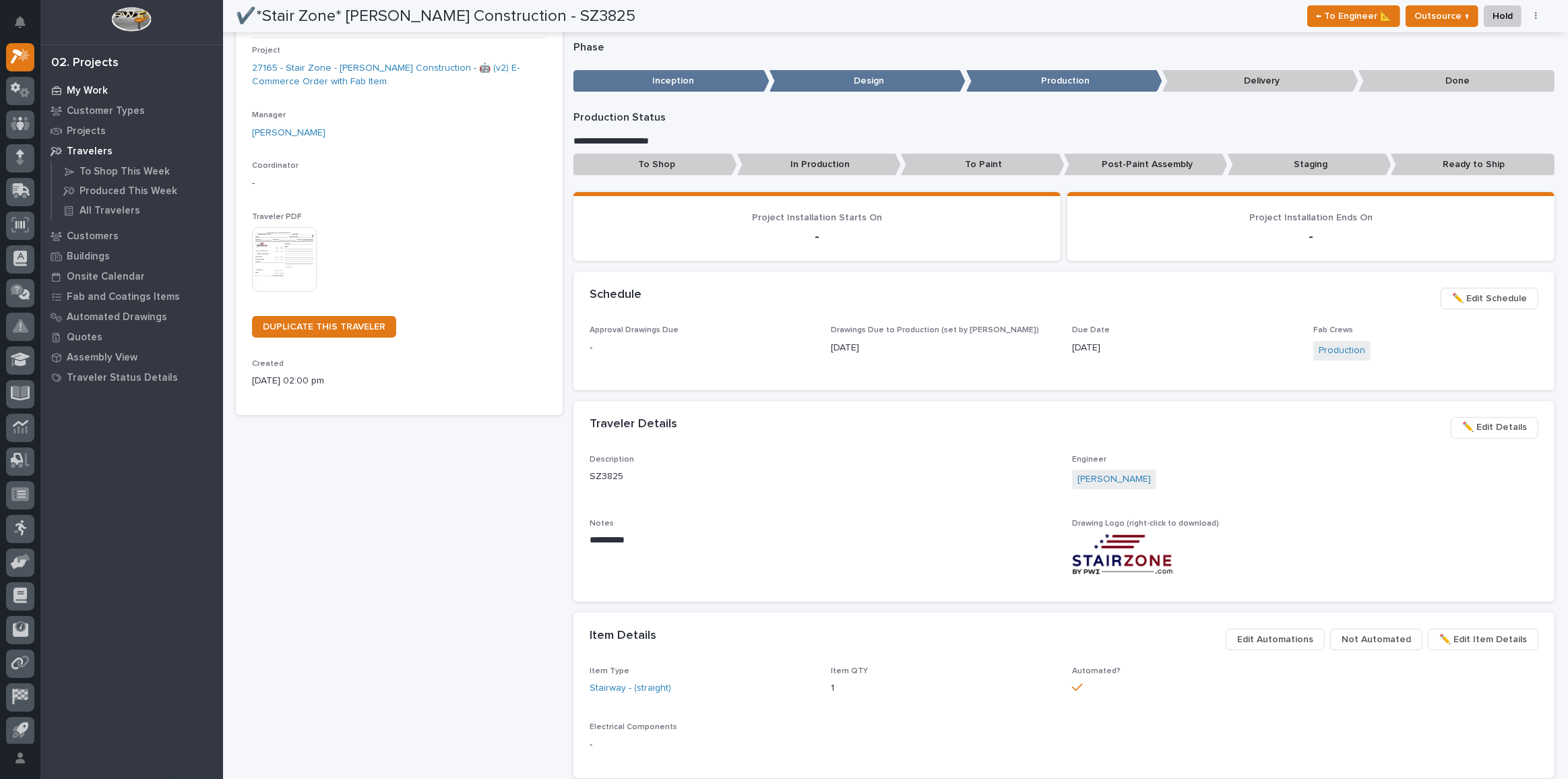
click at [77, 87] on p "My Work" at bounding box center [87, 91] width 41 height 12
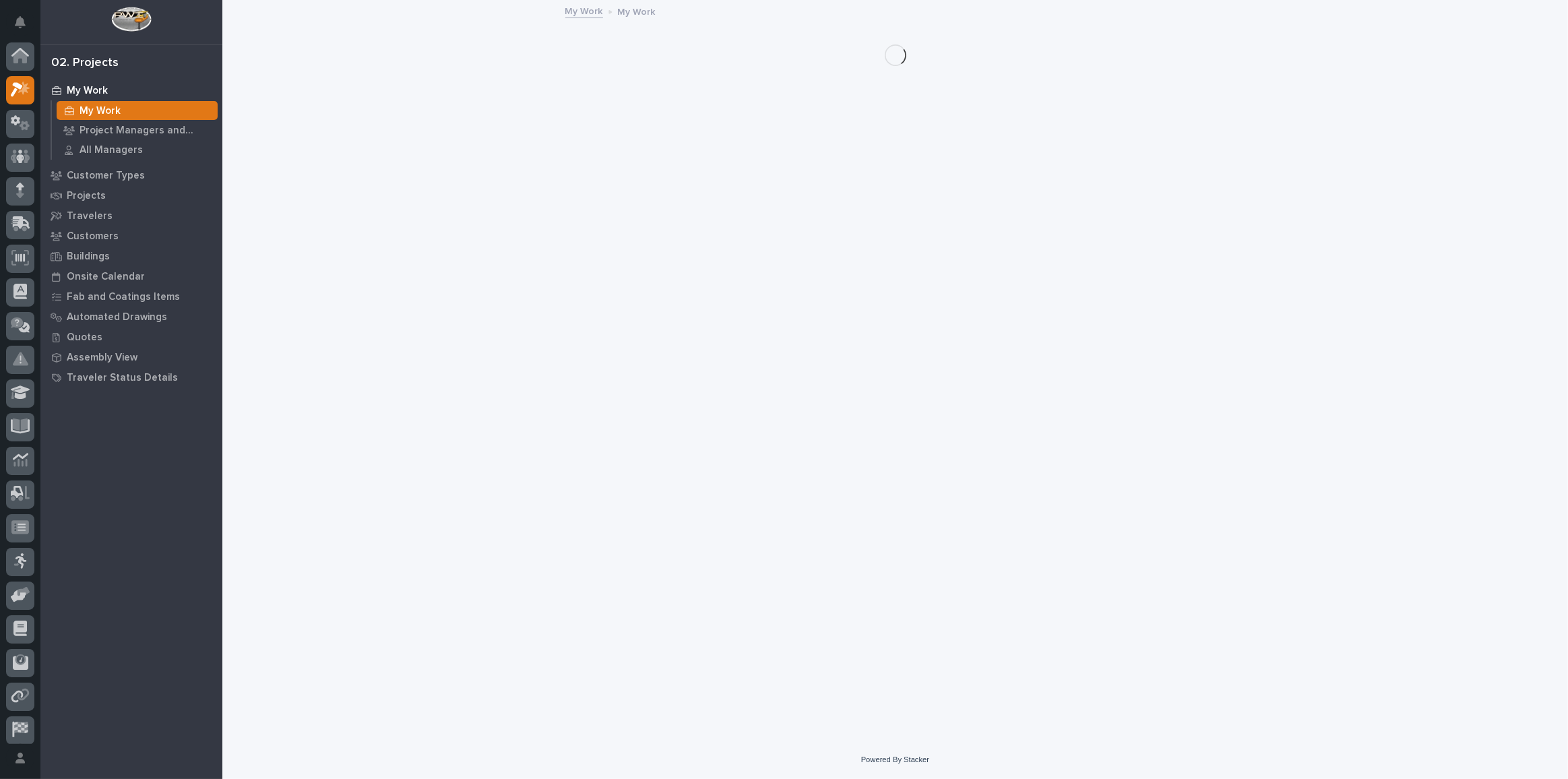
scroll to position [33, 0]
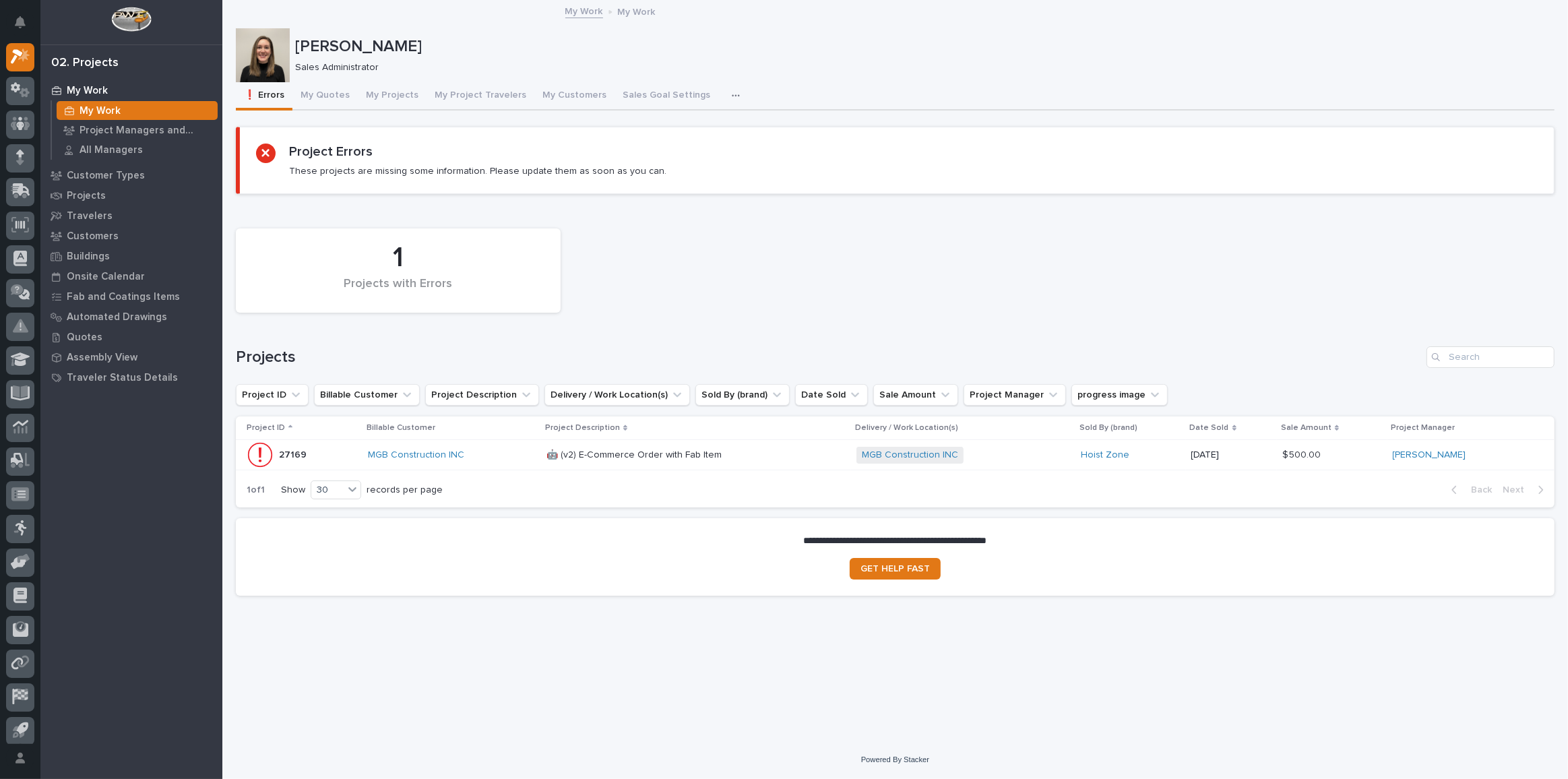
click at [750, 460] on div "🤖 (v2) E-Commerce Order with Fab Item 🤖 (v2) E-Commerce Order with Fab Item" at bounding box center [696, 455] width 299 height 22
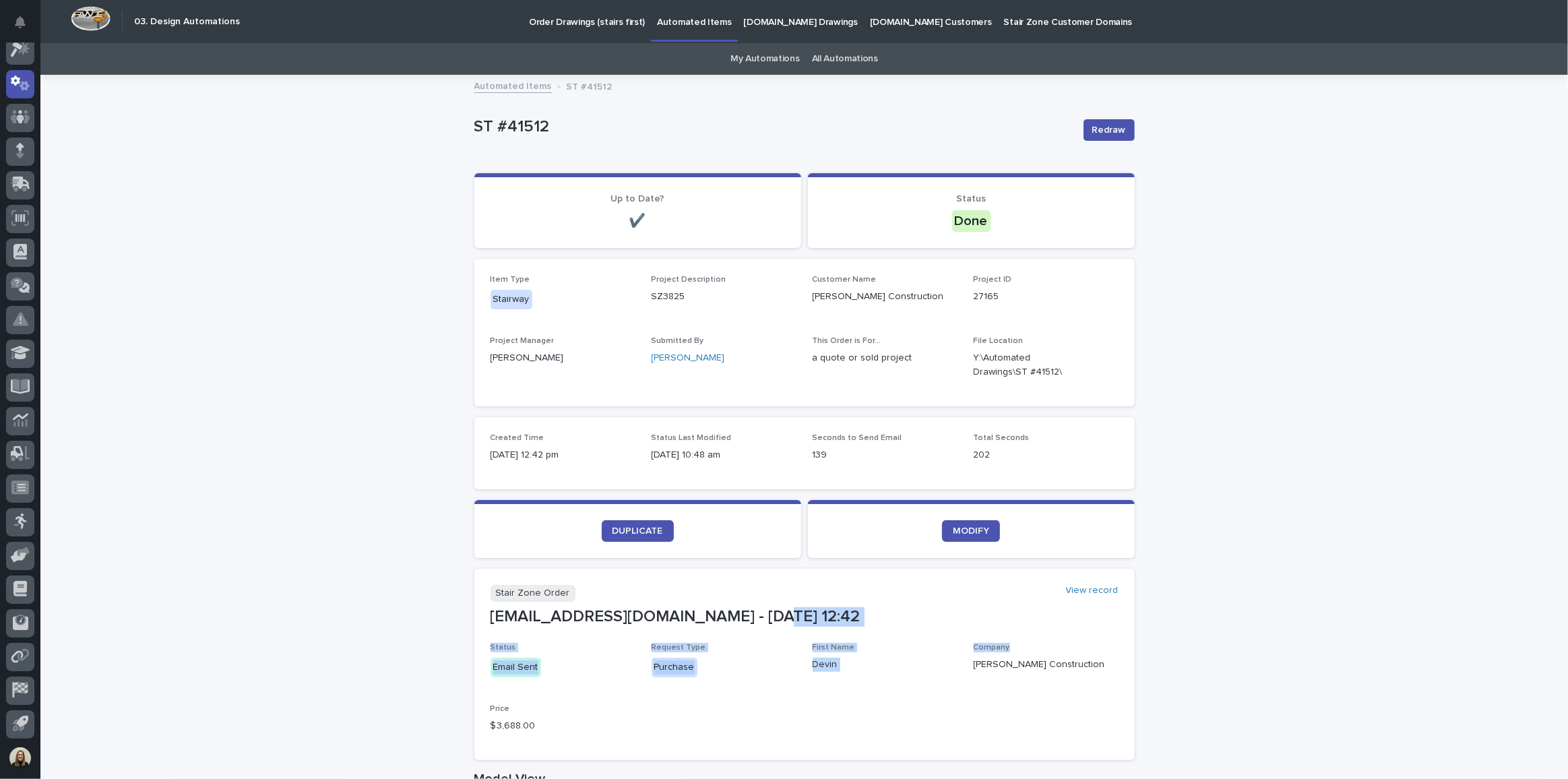
drag, startPoint x: 1396, startPoint y: 618, endPoint x: 1281, endPoint y: 649, distance: 119.1
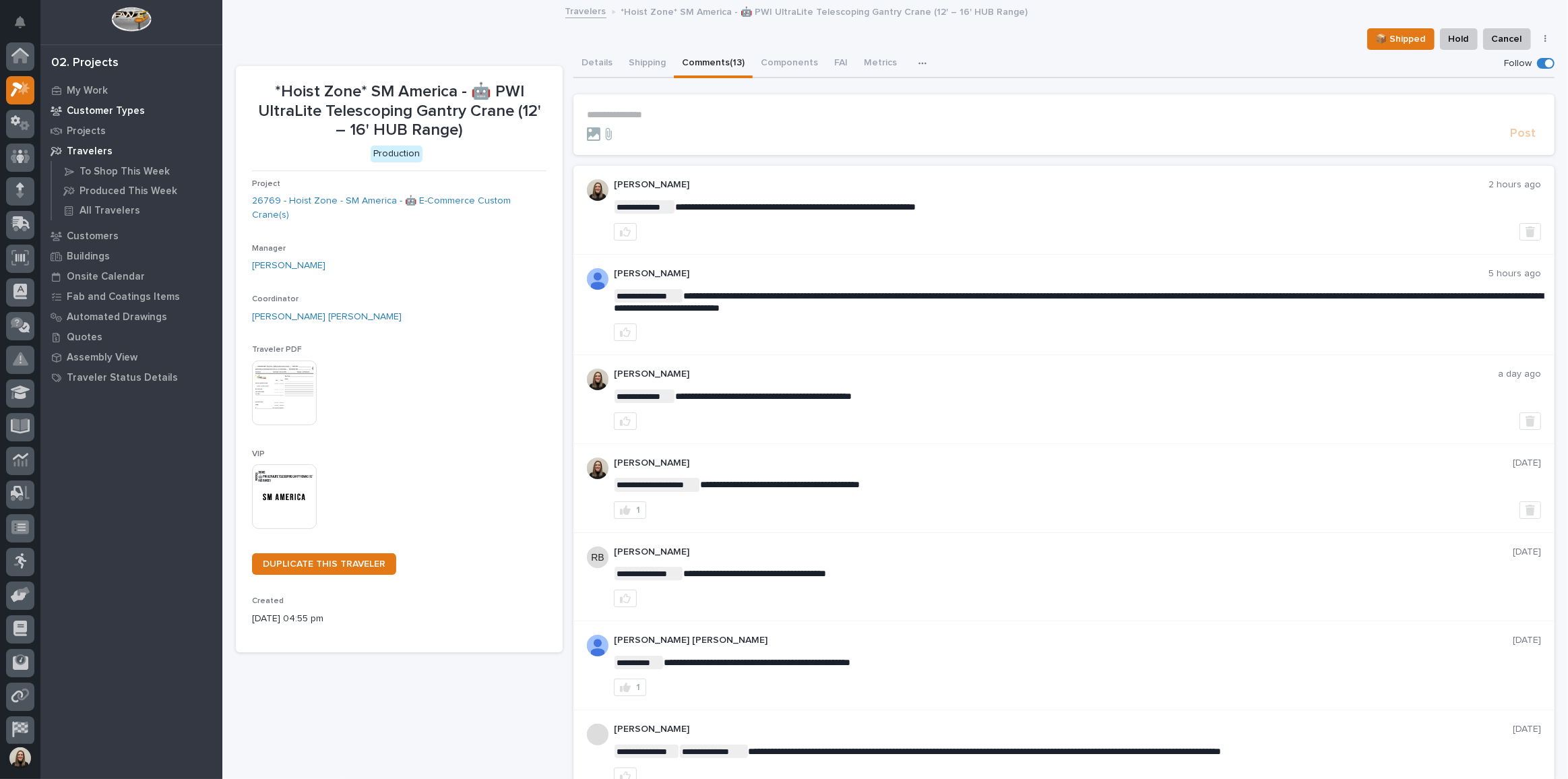
scroll to position [33, 0]
click at [14, 153] on div at bounding box center [20, 158] width 28 height 28
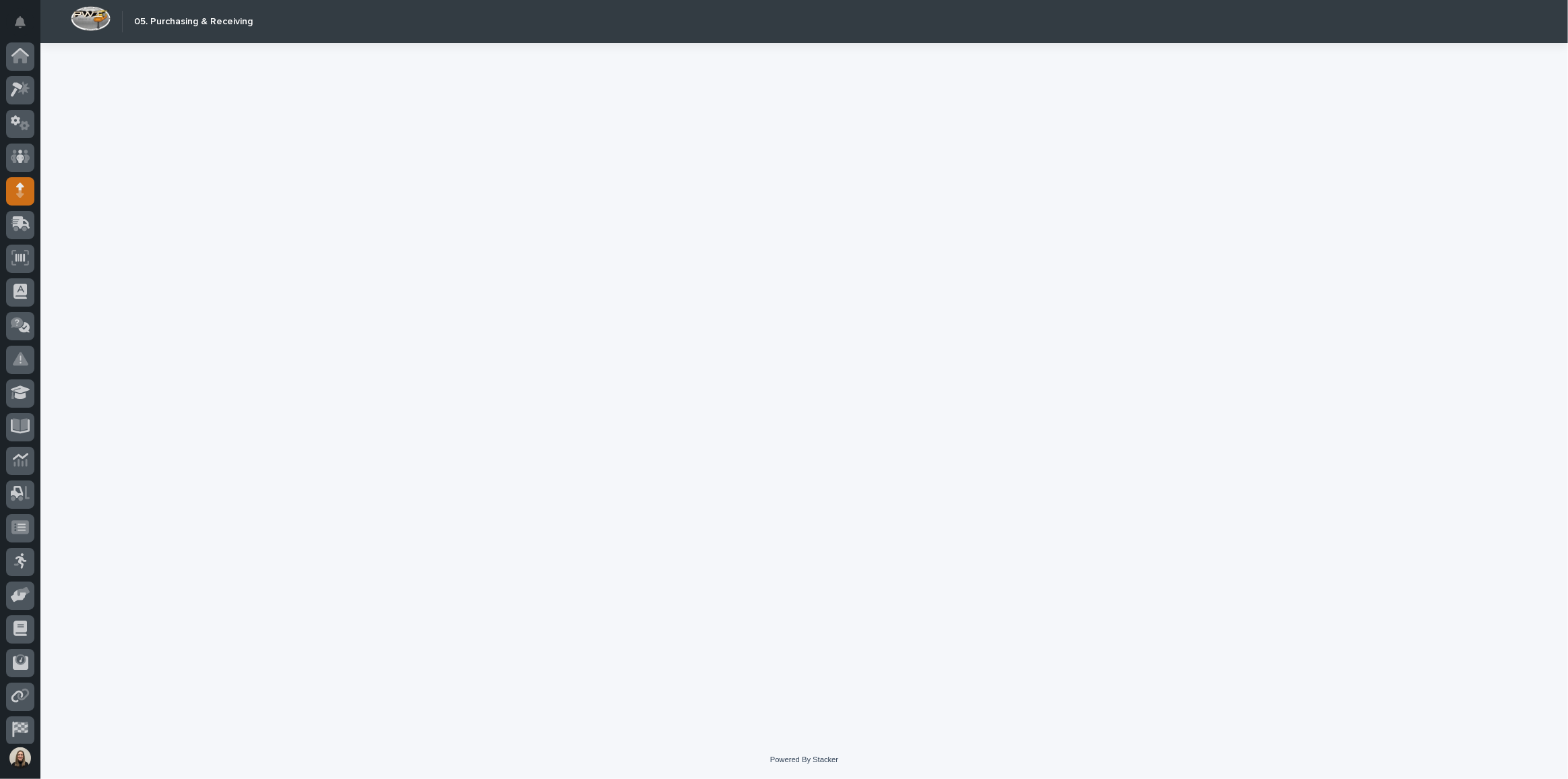
scroll to position [39, 0]
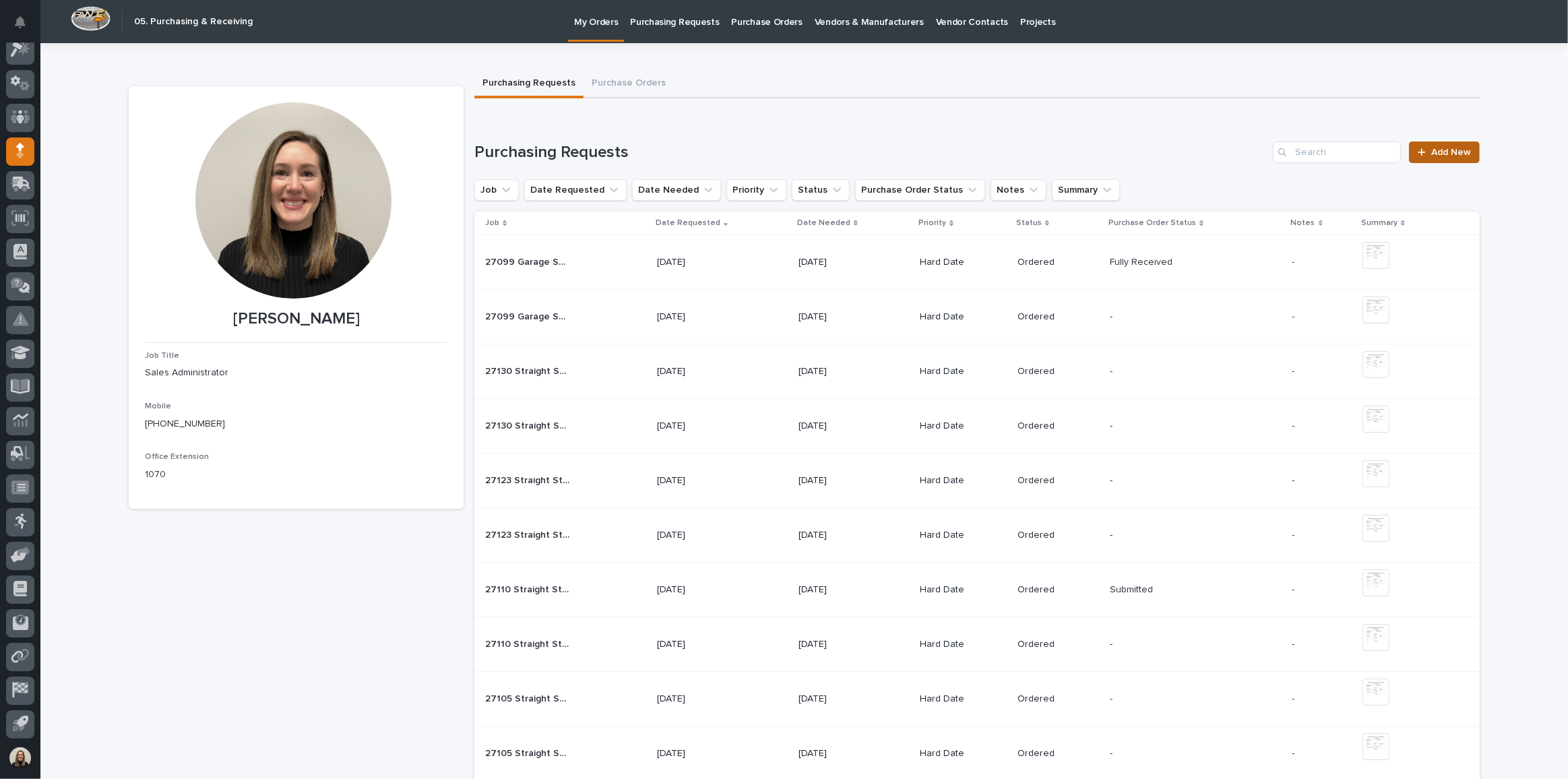
click at [1452, 148] on span "Add New" at bounding box center [1451, 152] width 39 height 9
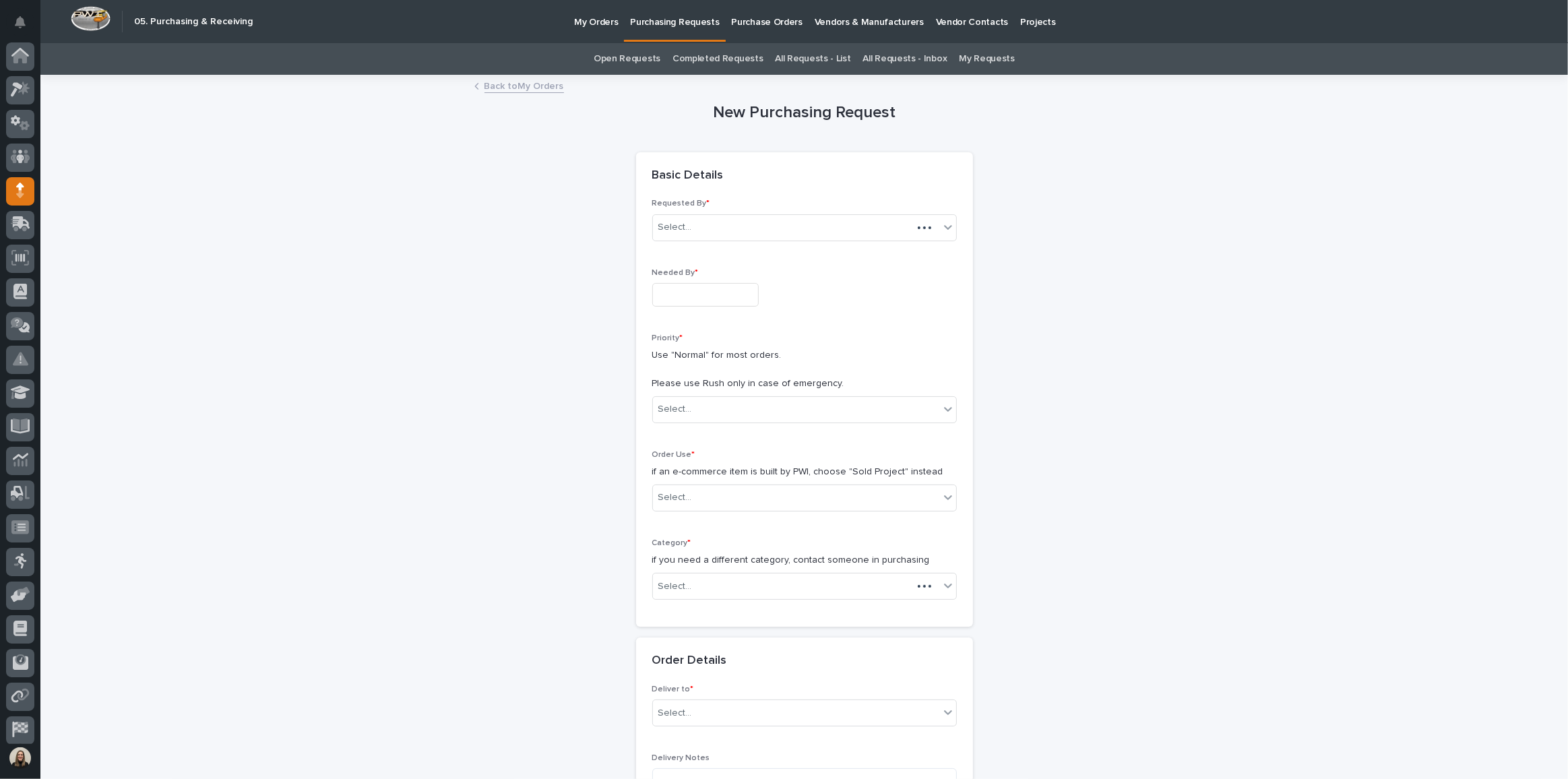
scroll to position [39, 0]
click at [681, 293] on input "text" at bounding box center [706, 295] width 106 height 24
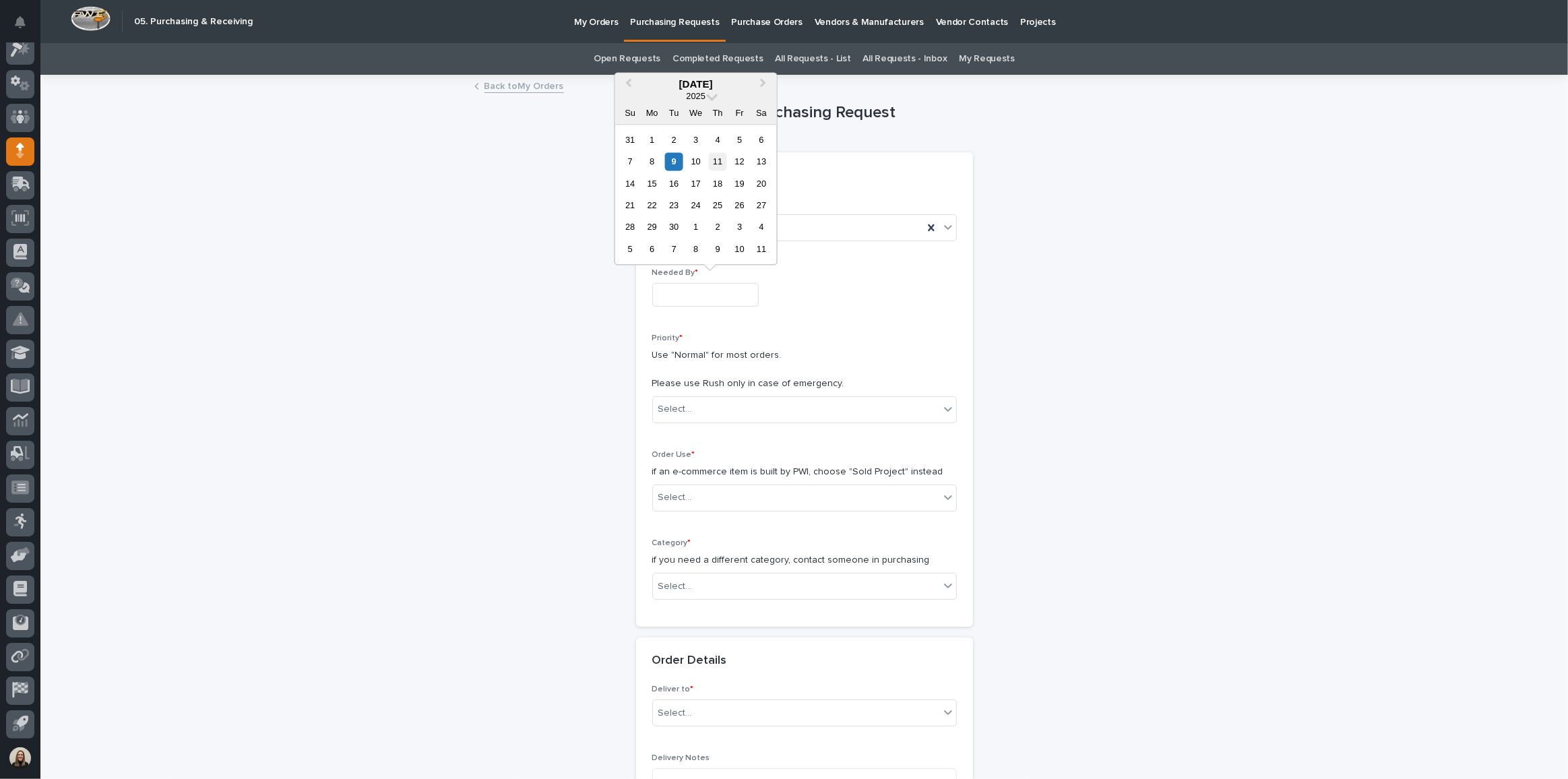
click at [725, 166] on div "11" at bounding box center [718, 161] width 18 height 18
type input "**********"
click at [670, 412] on div "Select..." at bounding box center [675, 408] width 34 height 14
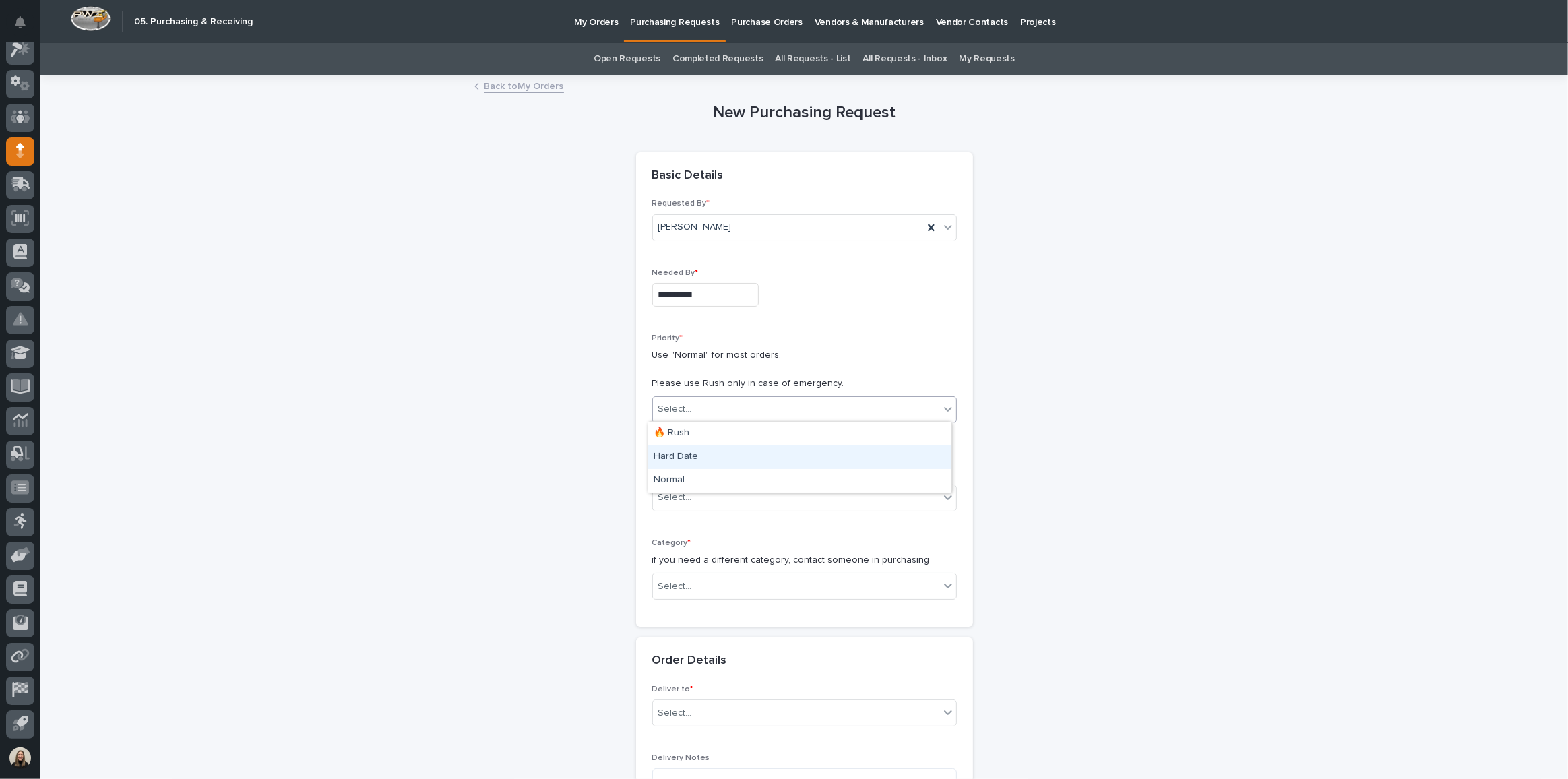
drag, startPoint x: 675, startPoint y: 448, endPoint x: 678, endPoint y: 455, distance: 7.6
click at [675, 448] on div "Hard Date" at bounding box center [799, 457] width 303 height 24
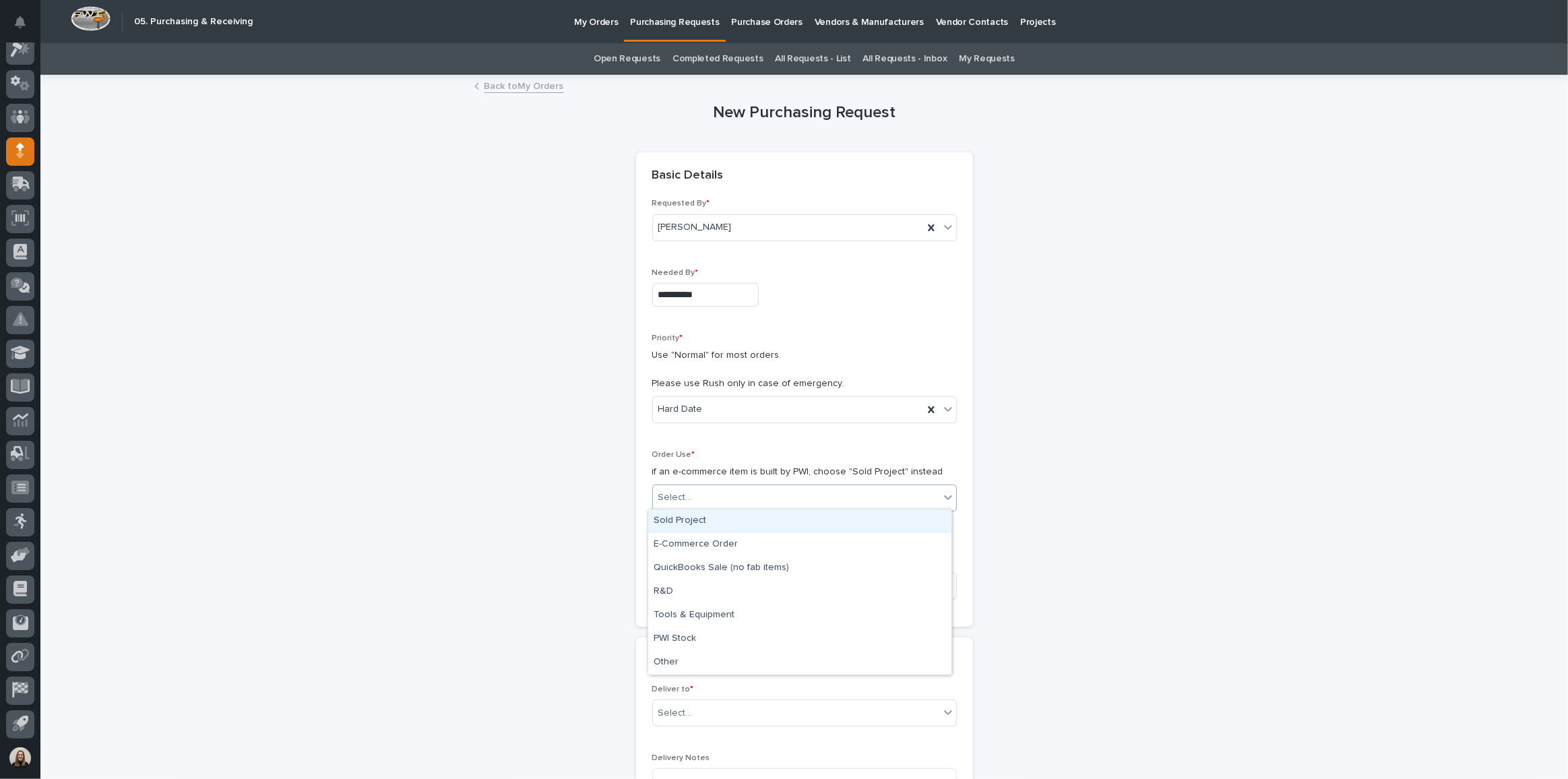
click at [686, 505] on div "Select..." at bounding box center [796, 497] width 286 height 22
click at [689, 516] on div "Sold Project" at bounding box center [799, 521] width 303 height 24
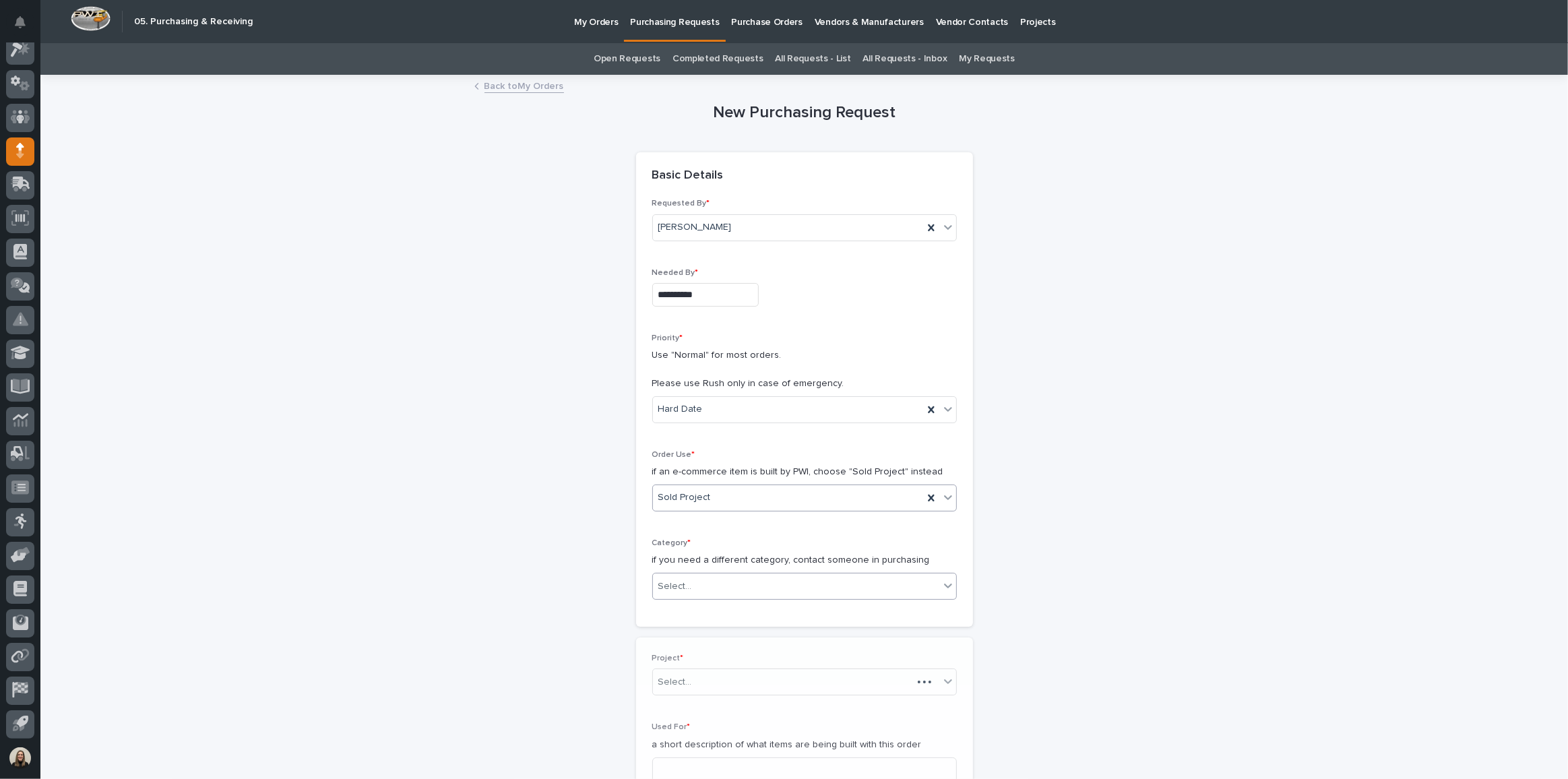
click at [723, 580] on div "Select..." at bounding box center [796, 586] width 286 height 22
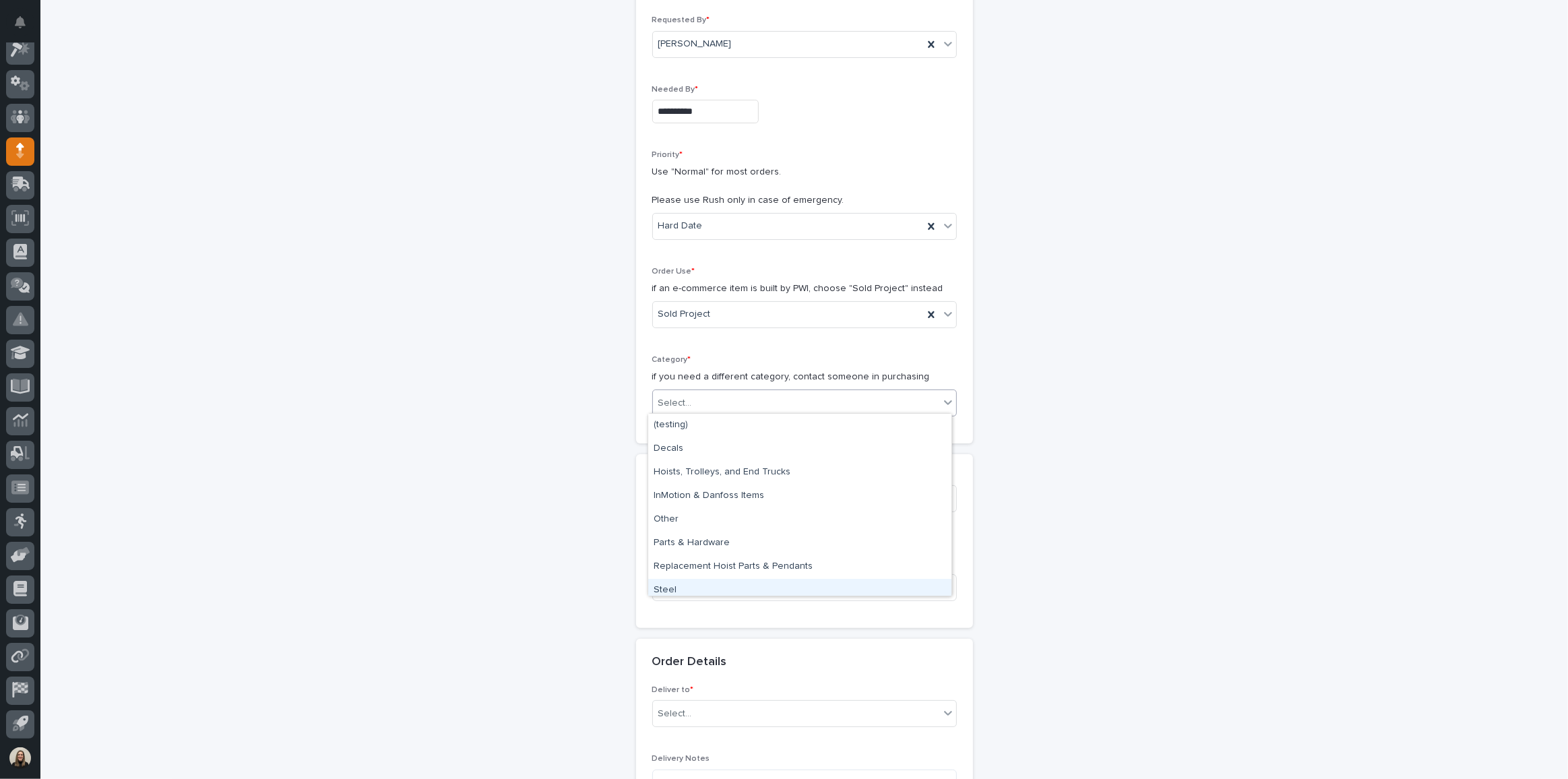
click at [679, 582] on div "Steel" at bounding box center [799, 591] width 303 height 24
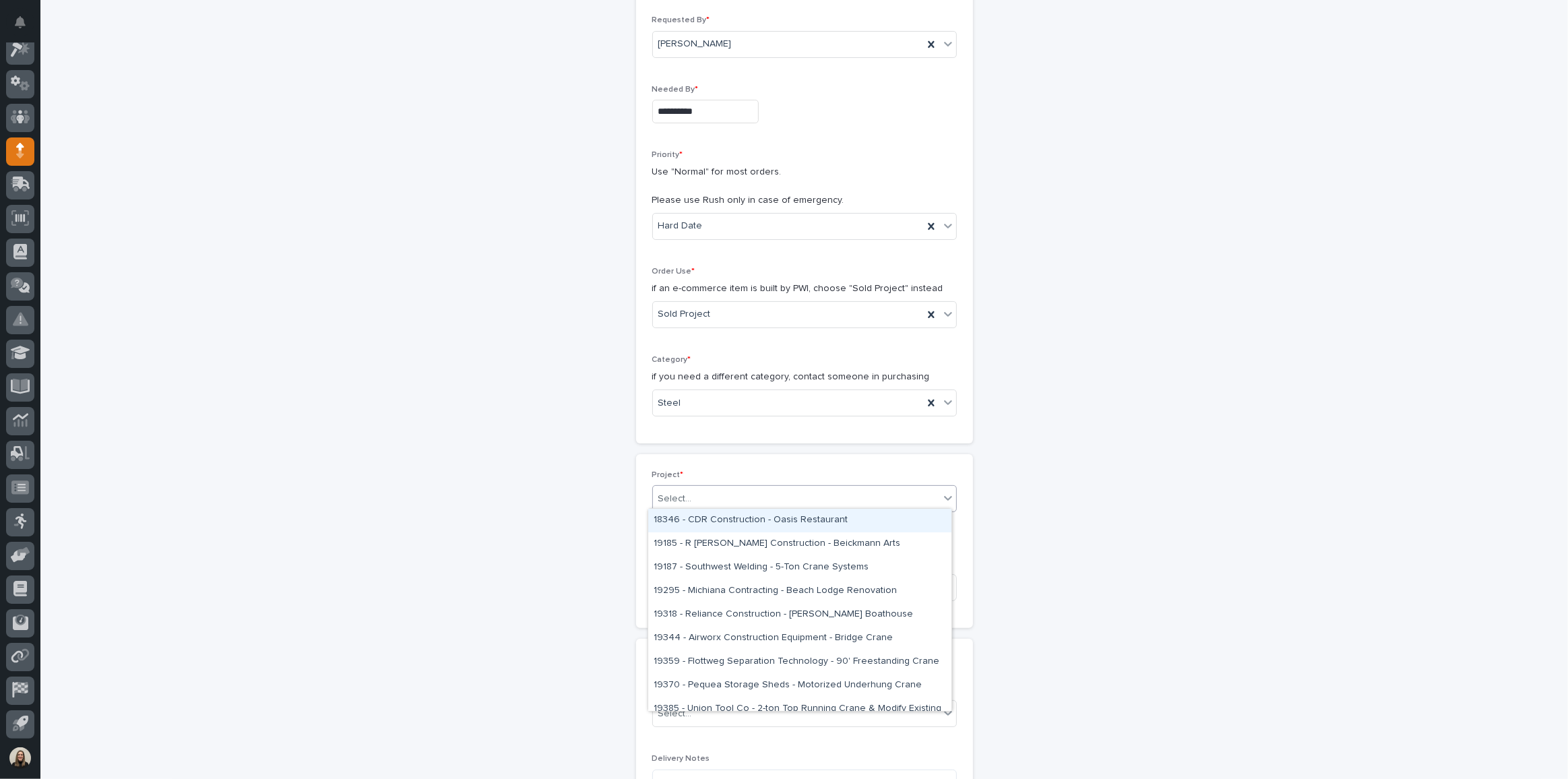
click at [709, 488] on div "Select..." at bounding box center [796, 499] width 286 height 22
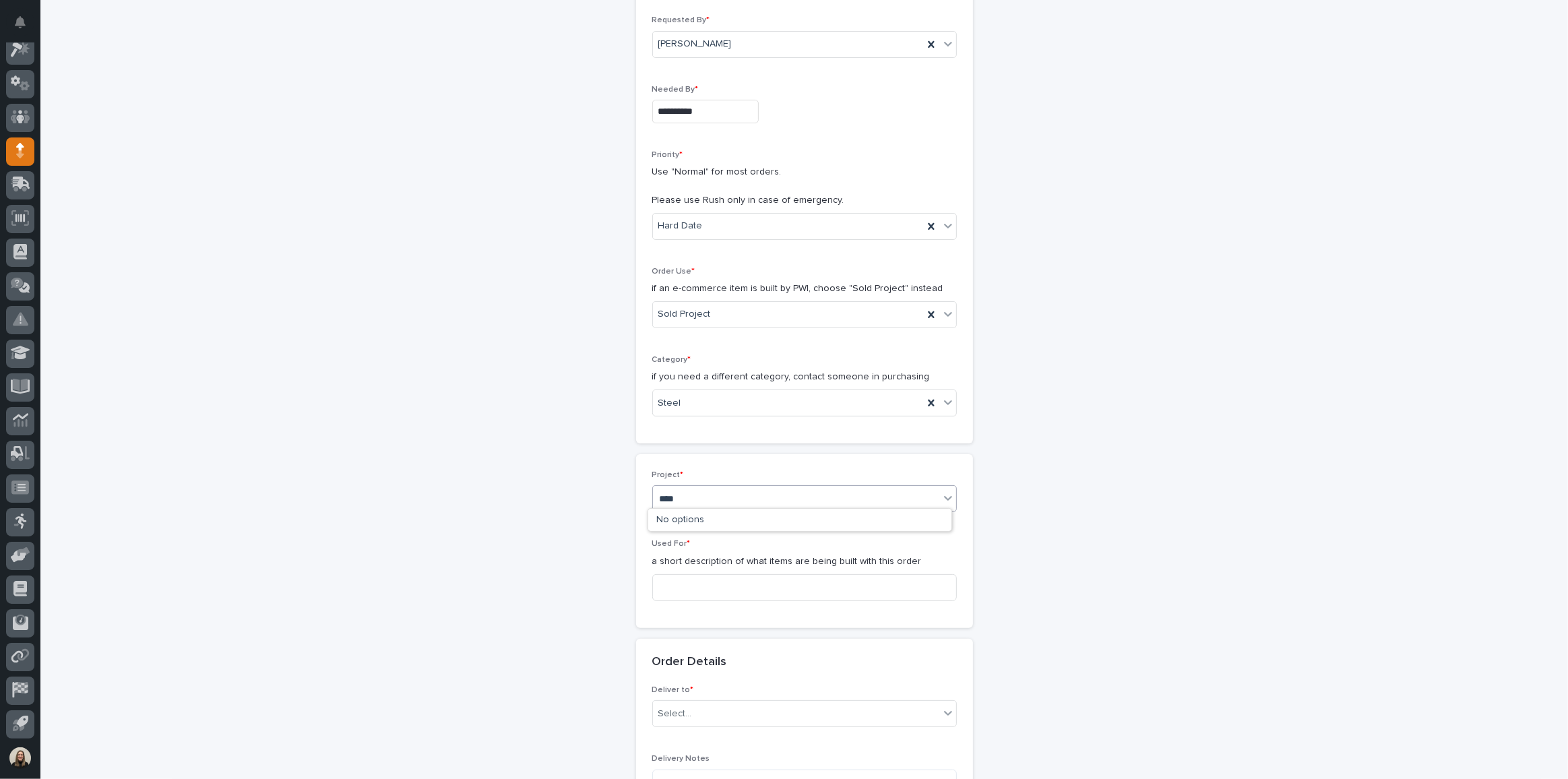
type input "*****"
click at [732, 528] on div "27165 - Stair Zone - [PERSON_NAME] Construction - 🤖 (v2) E-Commerce Order with …" at bounding box center [799, 520] width 303 height 24
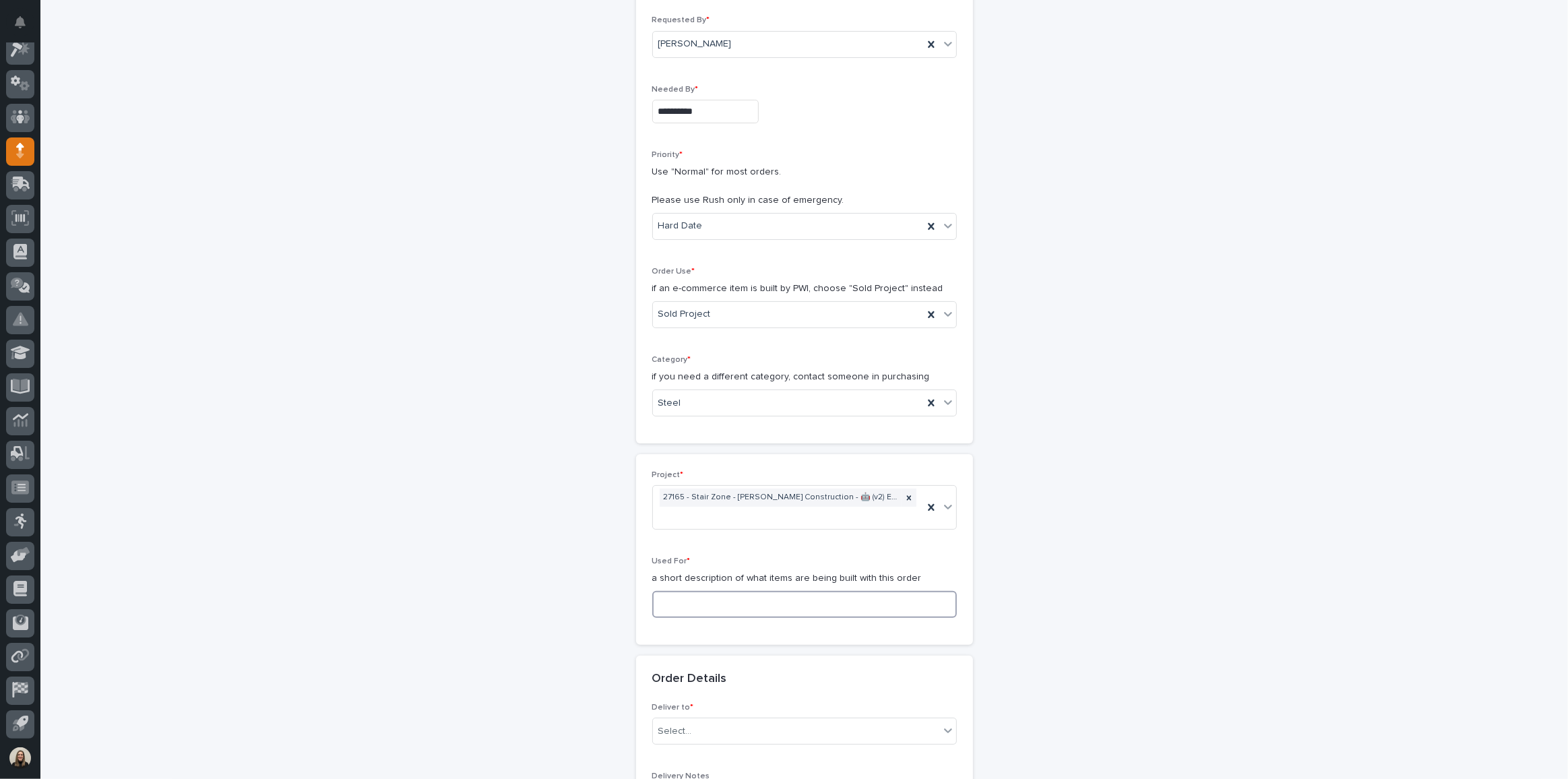
click at [745, 591] on input at bounding box center [805, 604] width 305 height 27
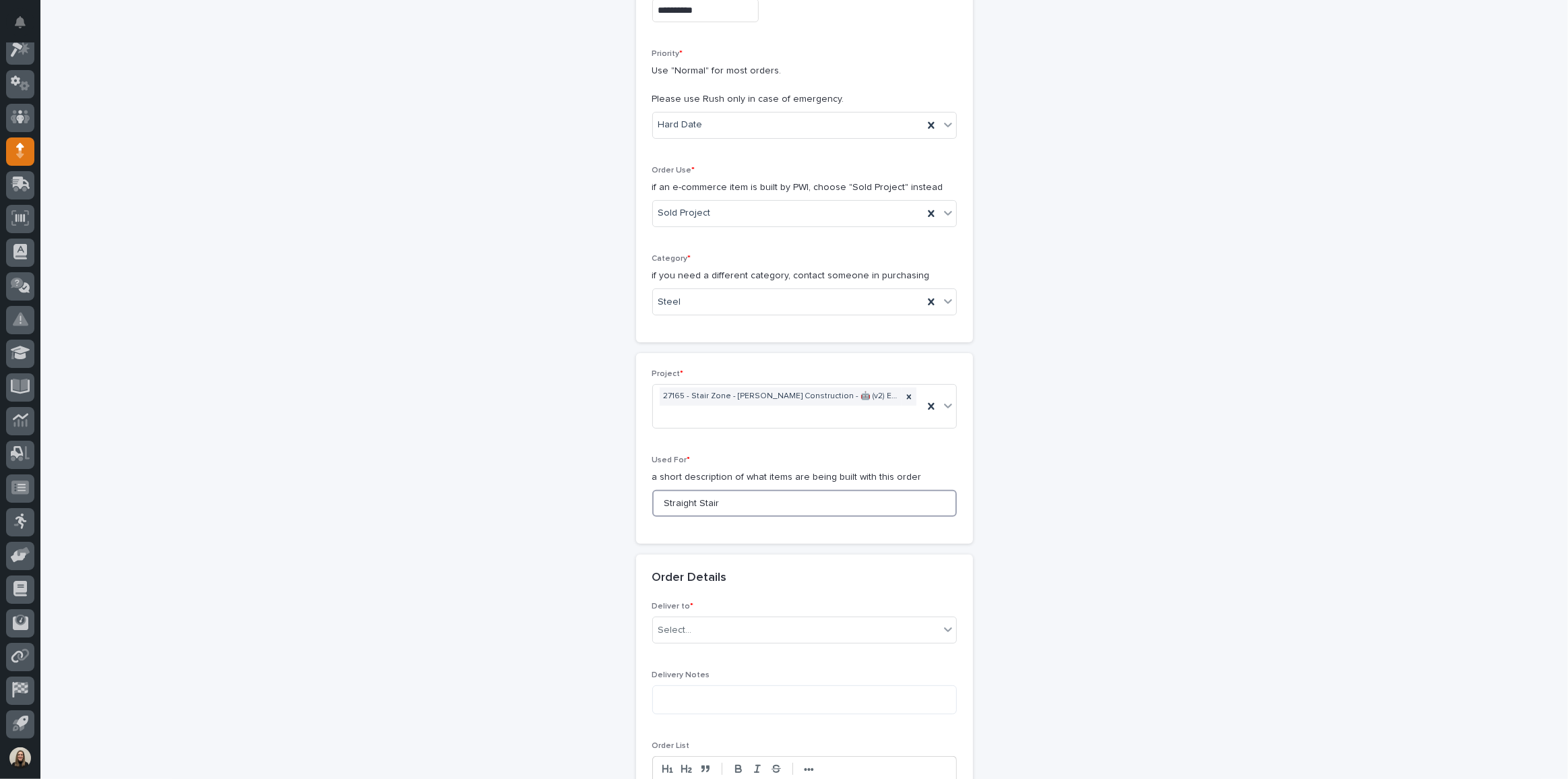
scroll to position [498, 0]
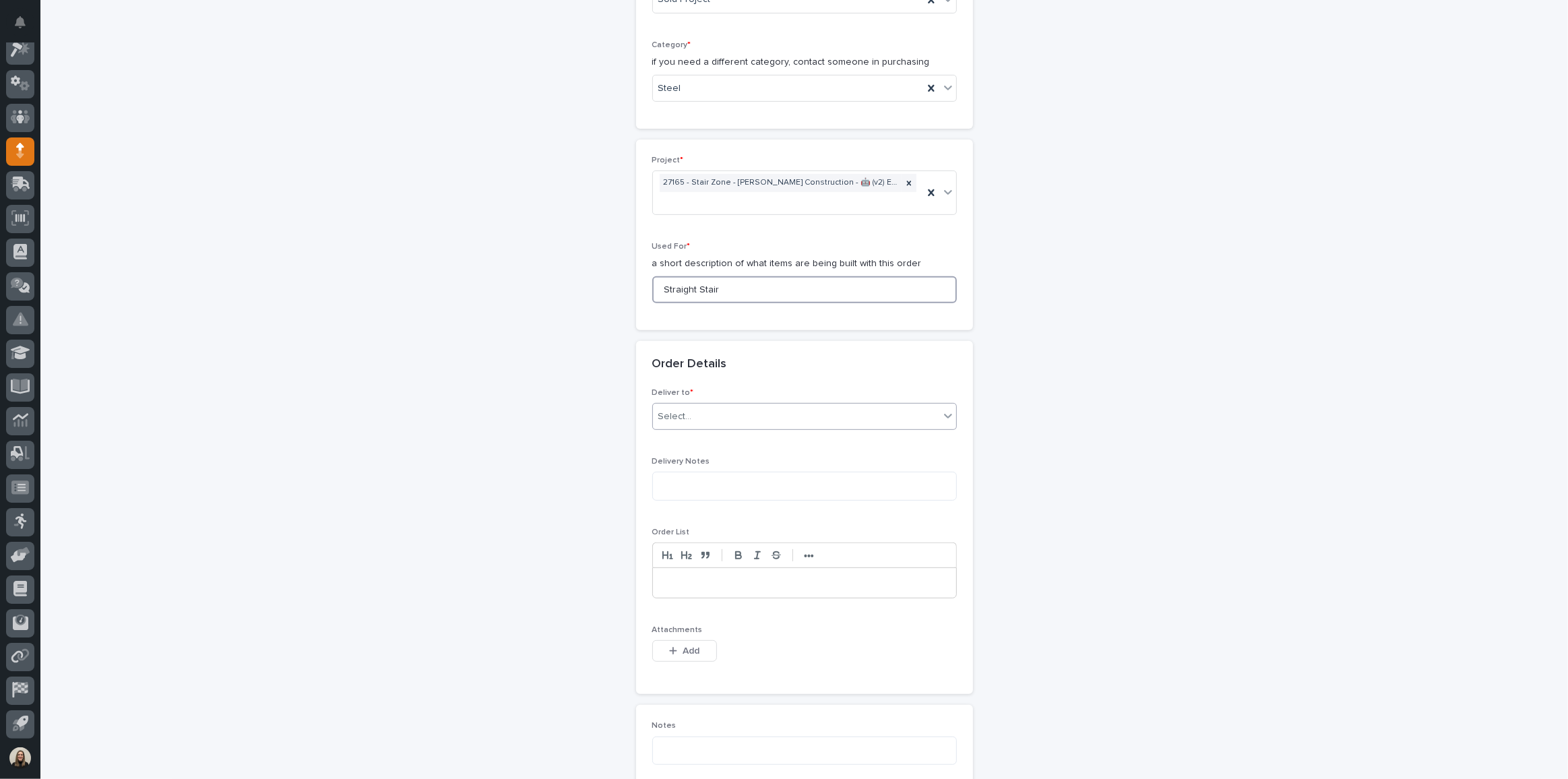
type input "Straight Stair"
click at [694, 417] on div "Select..." at bounding box center [796, 417] width 286 height 22
click at [696, 431] on div "PWI" at bounding box center [799, 438] width 303 height 24
click at [672, 647] on icon "button" at bounding box center [673, 651] width 8 height 9
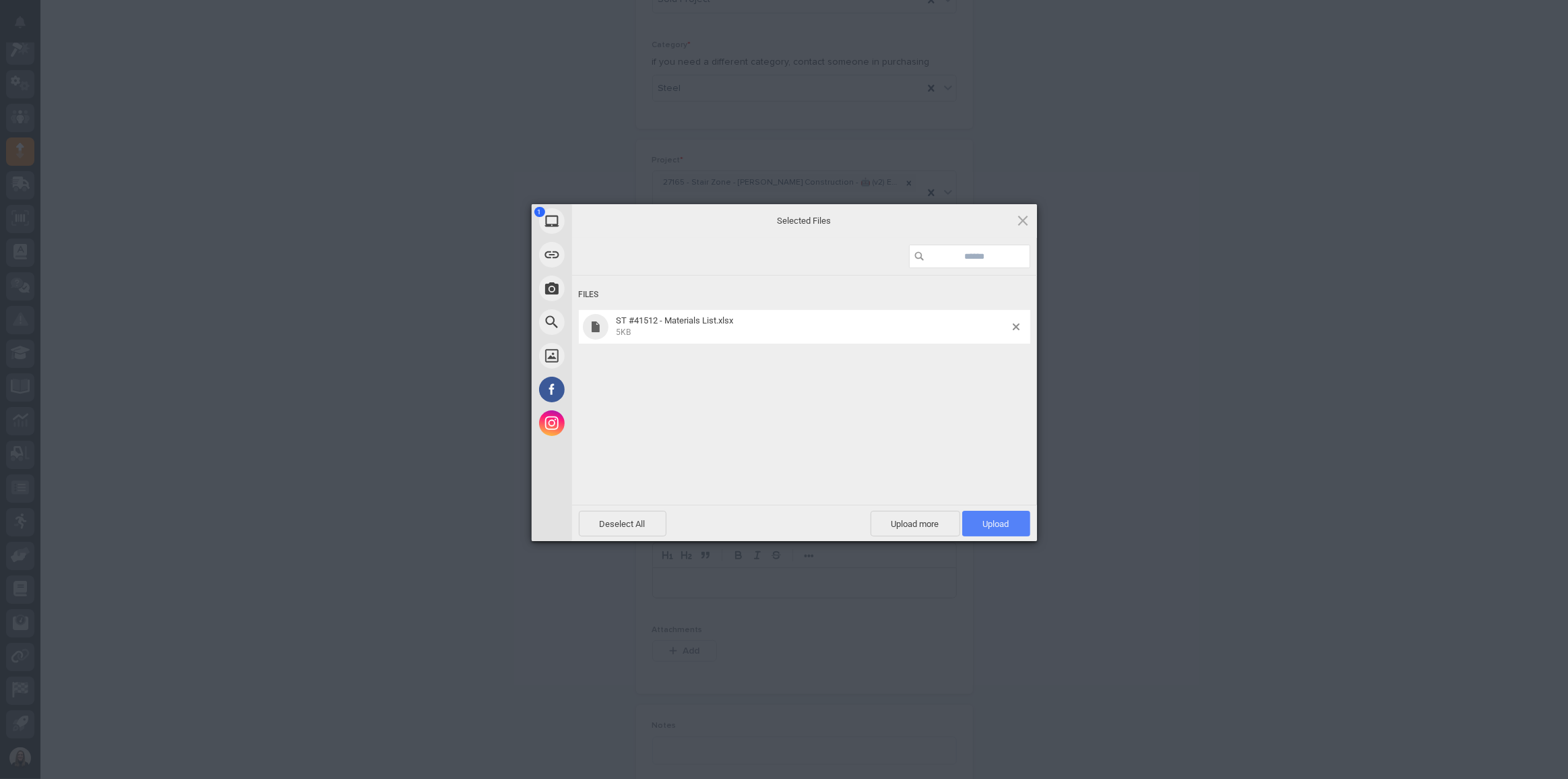
click at [975, 518] on span "Upload 1" at bounding box center [996, 524] width 68 height 26
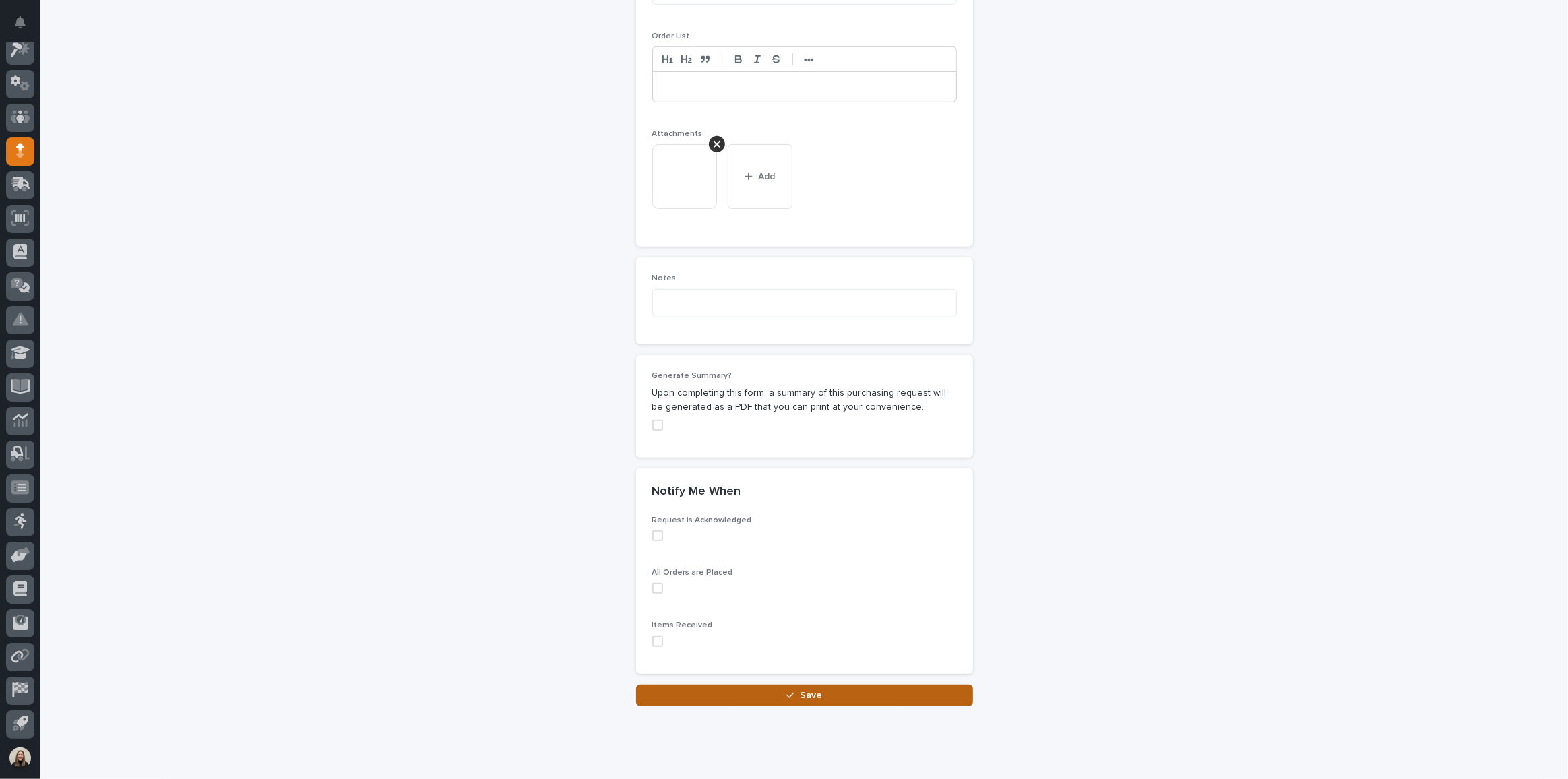
scroll to position [1013, 0]
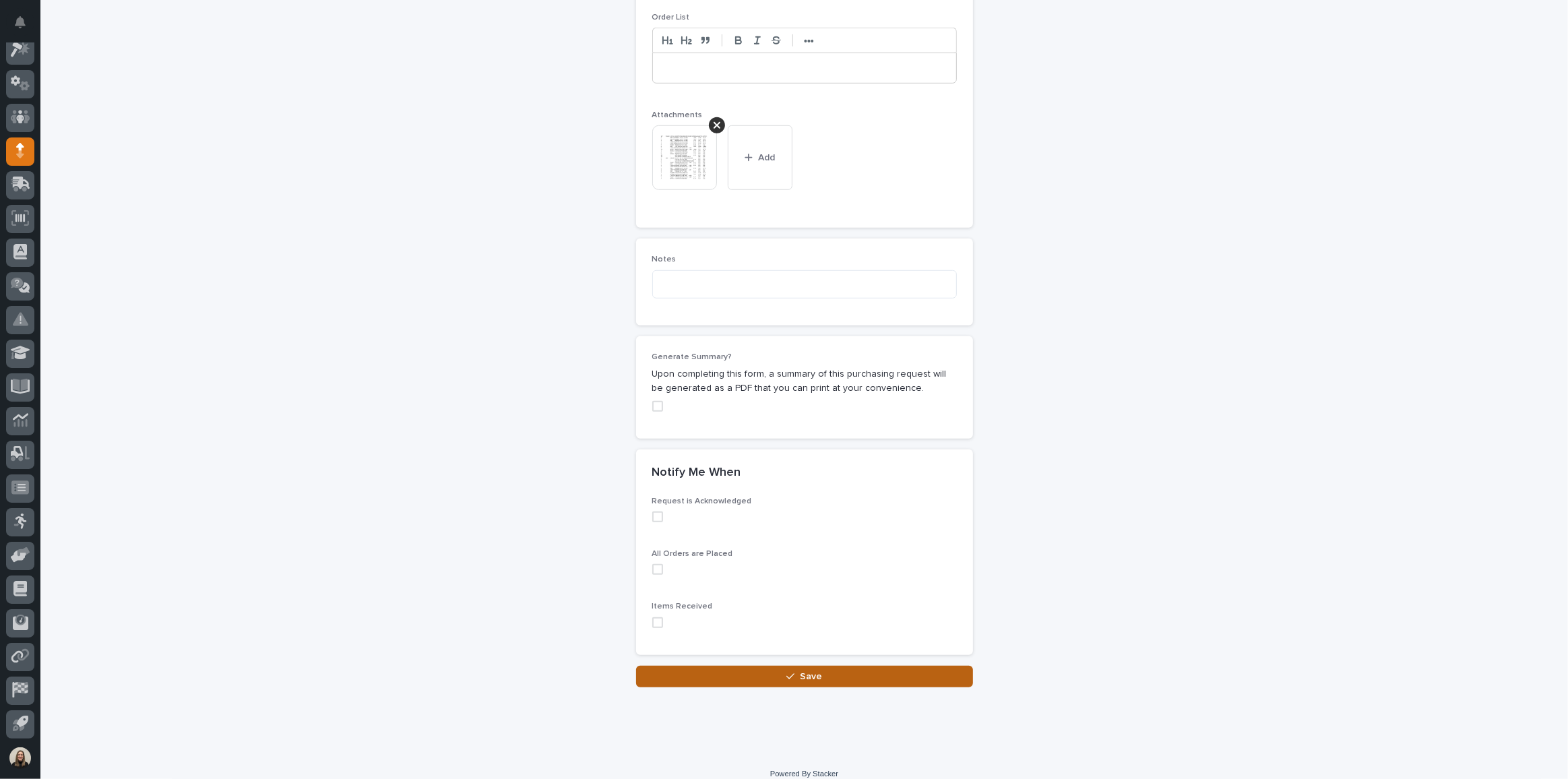
click at [828, 674] on button "Save" at bounding box center [804, 677] width 337 height 22
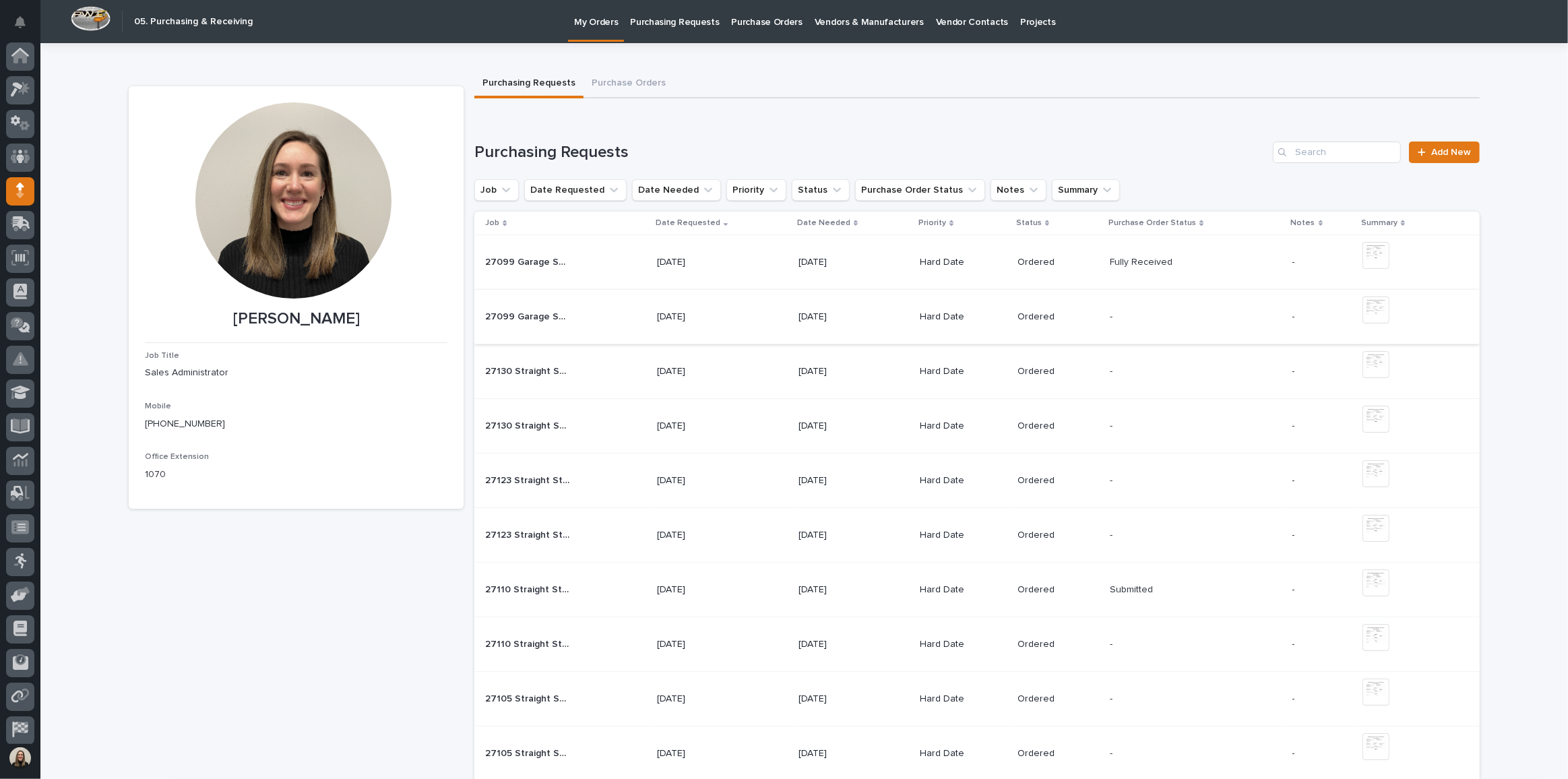
scroll to position [39, 0]
click at [1423, 146] on link "Add New" at bounding box center [1444, 152] width 71 height 22
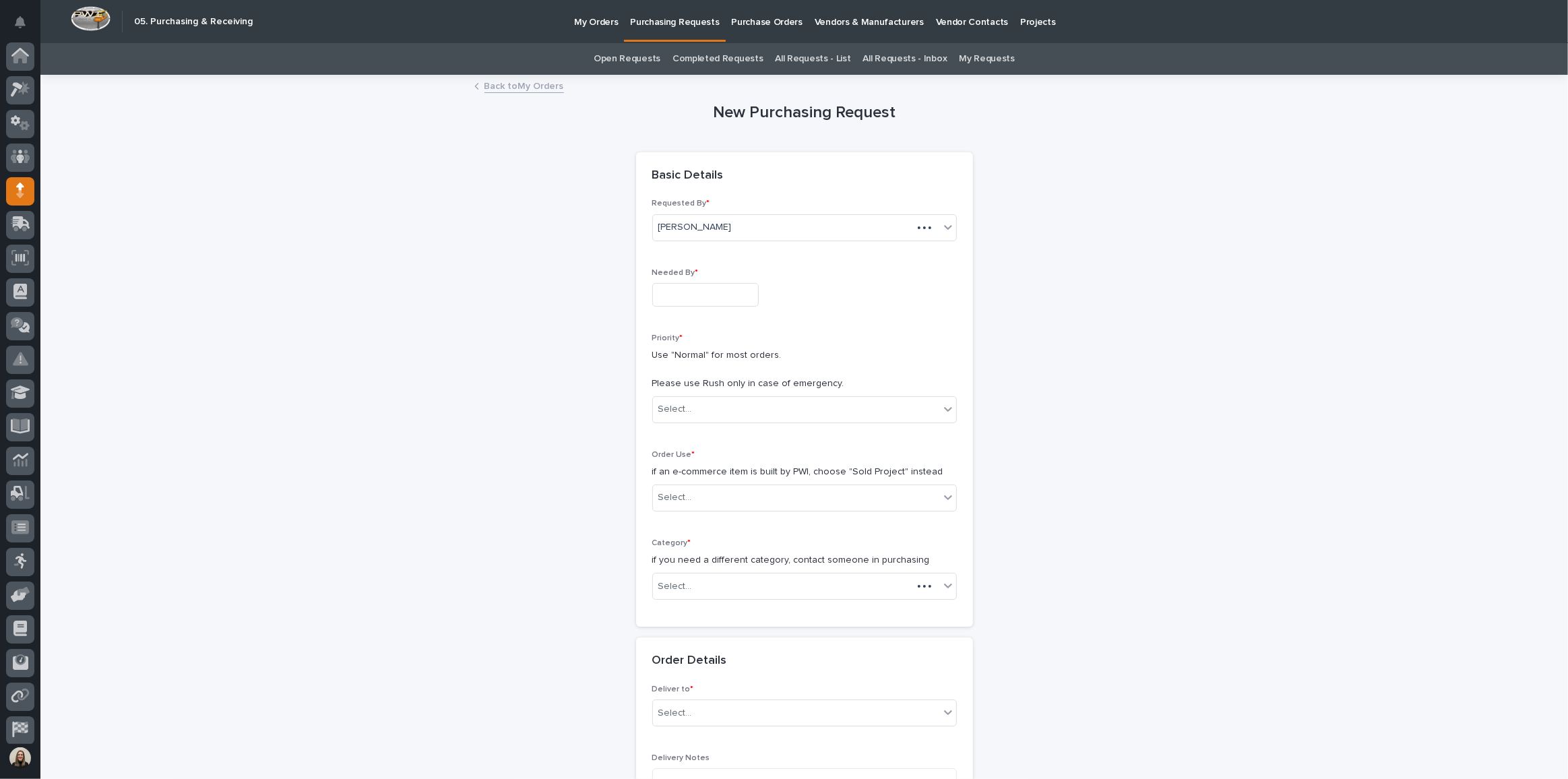
scroll to position [39, 0]
click at [667, 293] on input "text" at bounding box center [706, 295] width 106 height 24
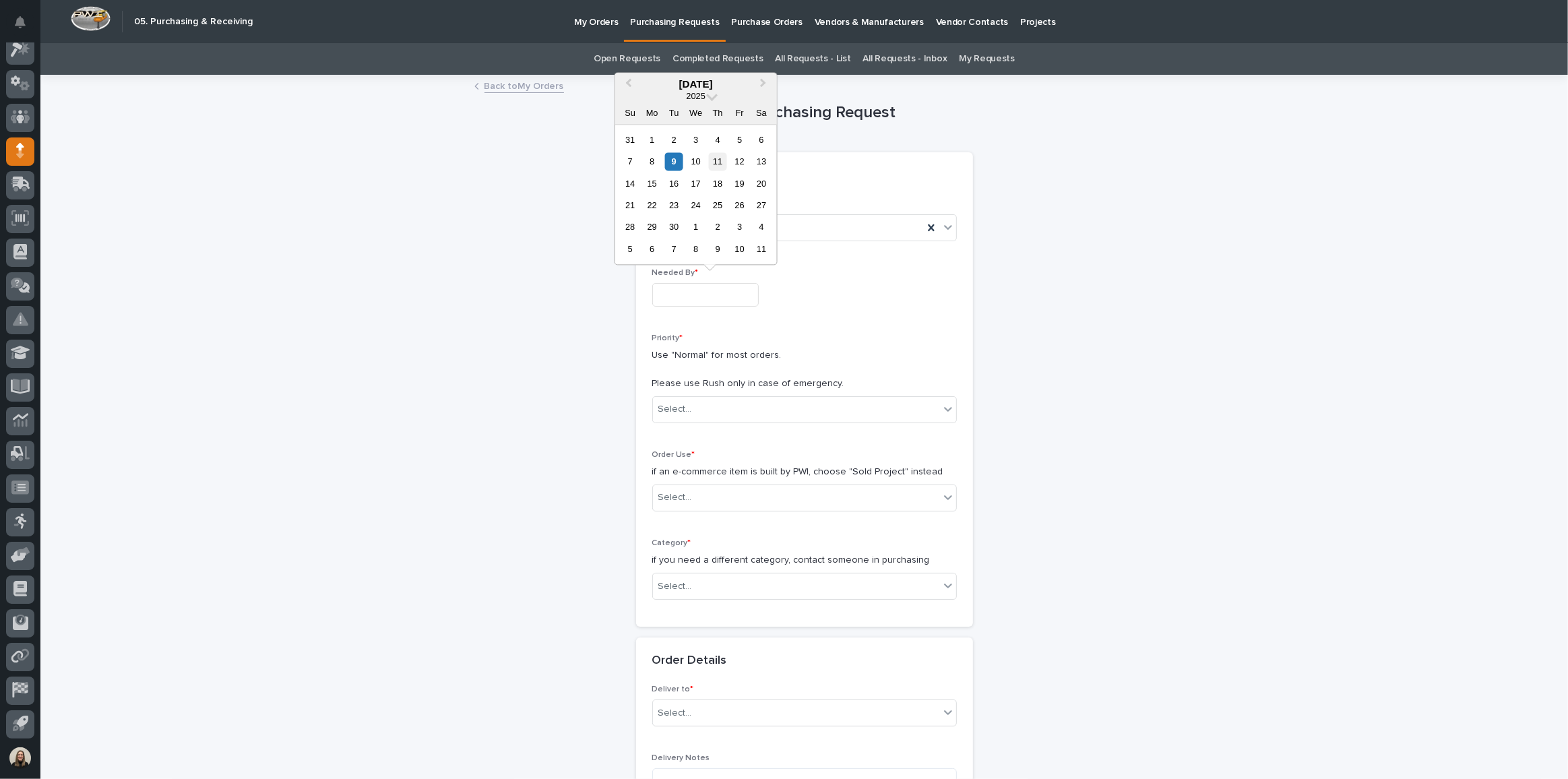
click at [725, 159] on div "11" at bounding box center [718, 161] width 18 height 18
type input "**********"
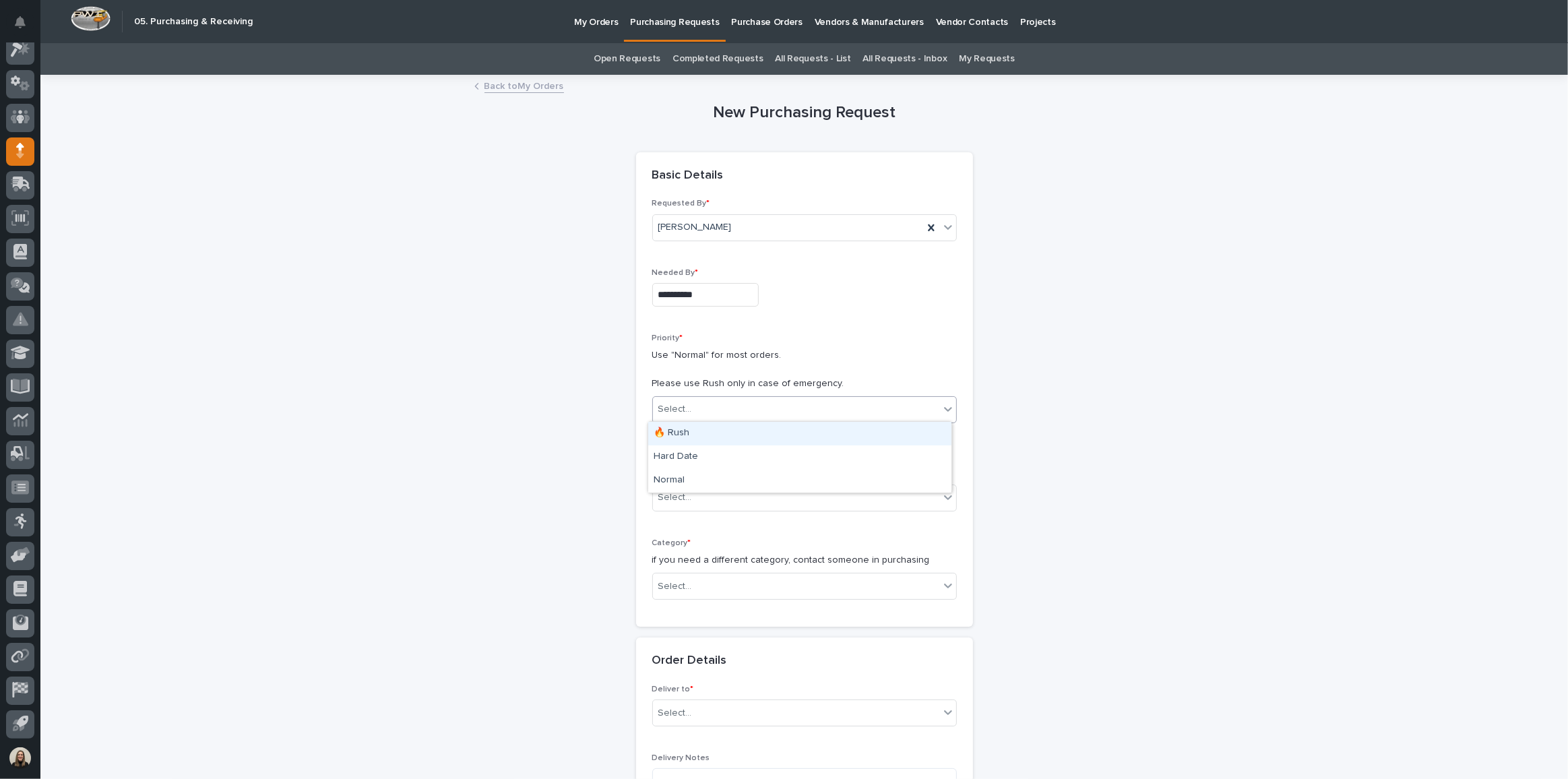
click at [668, 402] on div "Select..." at bounding box center [675, 408] width 34 height 14
click at [716, 461] on div "Hard Date" at bounding box center [799, 457] width 303 height 24
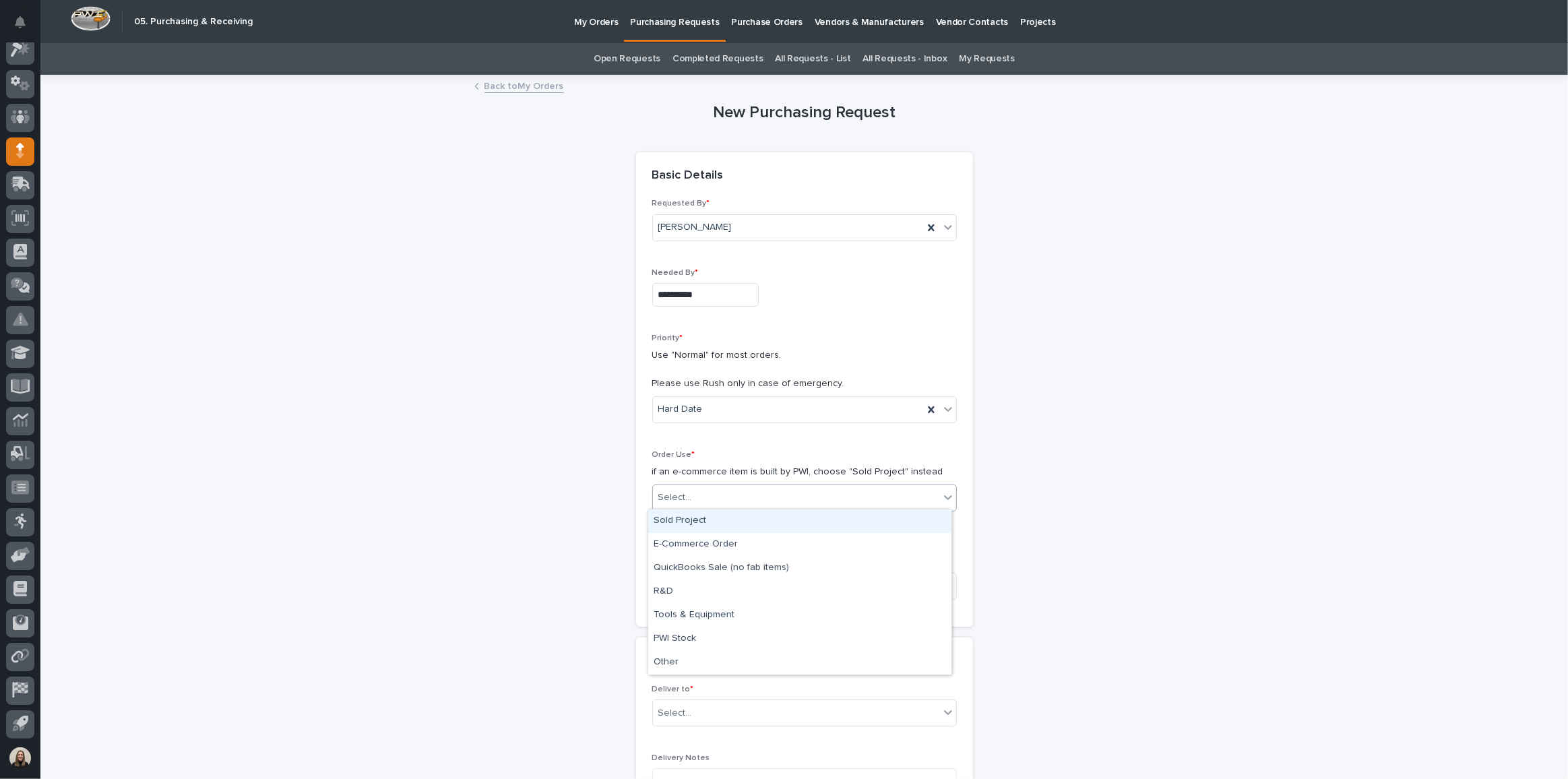
drag, startPoint x: 697, startPoint y: 498, endPoint x: 702, endPoint y: 506, distance: 9.4
click at [697, 498] on div "Select..." at bounding box center [796, 497] width 286 height 22
click at [706, 521] on div "Sold Project" at bounding box center [799, 521] width 303 height 24
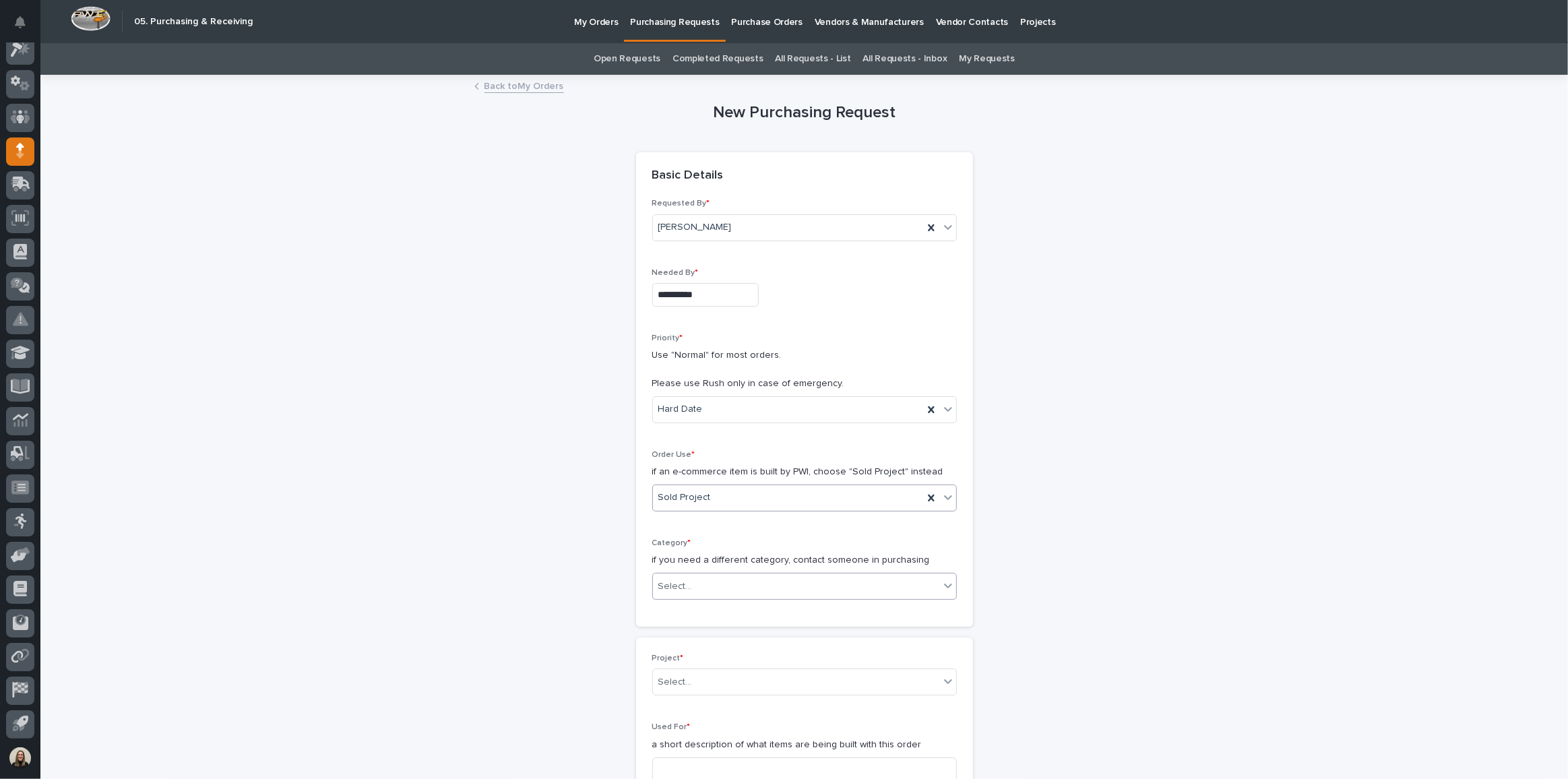
click at [722, 587] on div "Select..." at bounding box center [796, 586] width 286 height 22
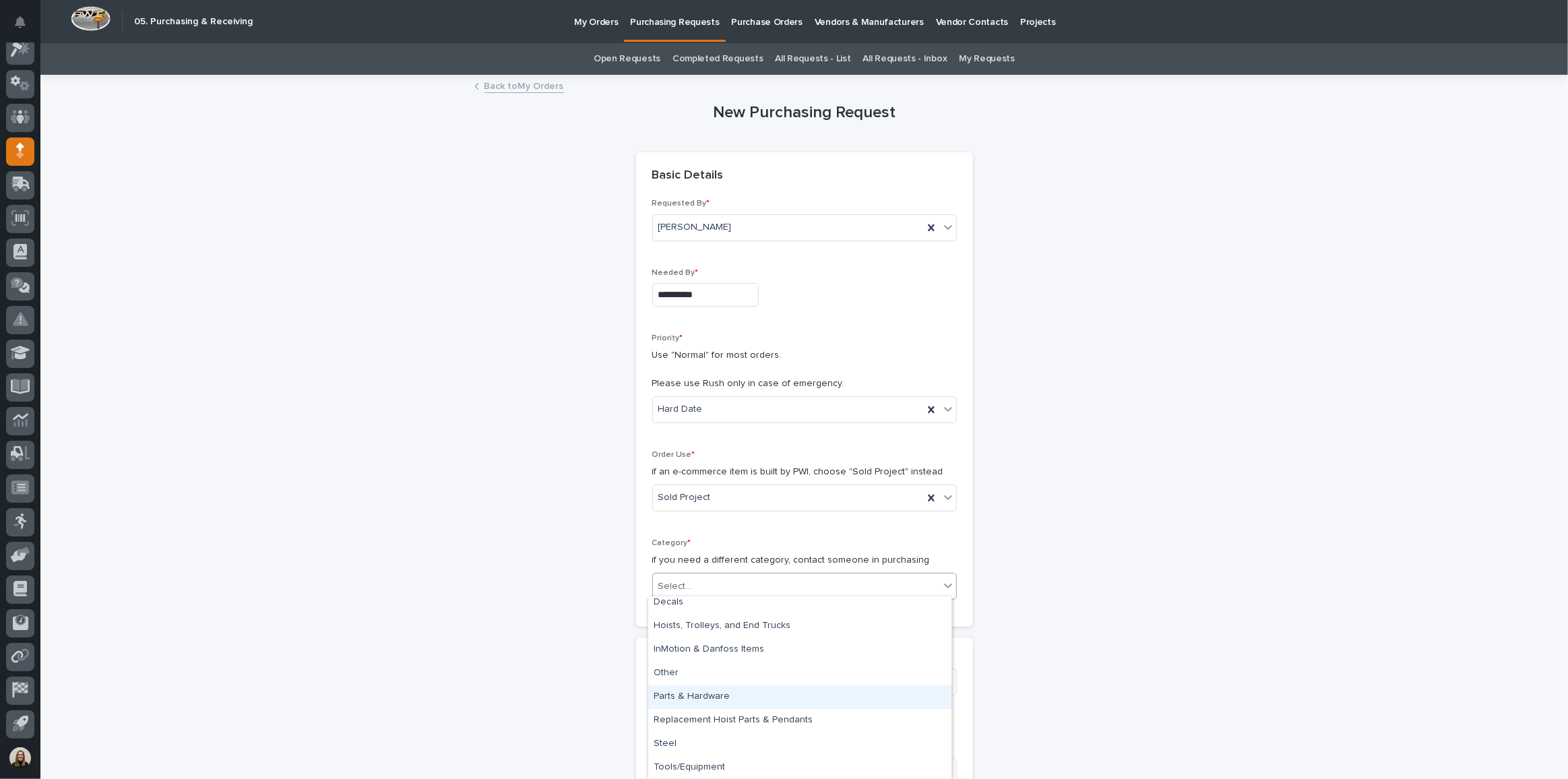
scroll to position [245, 0]
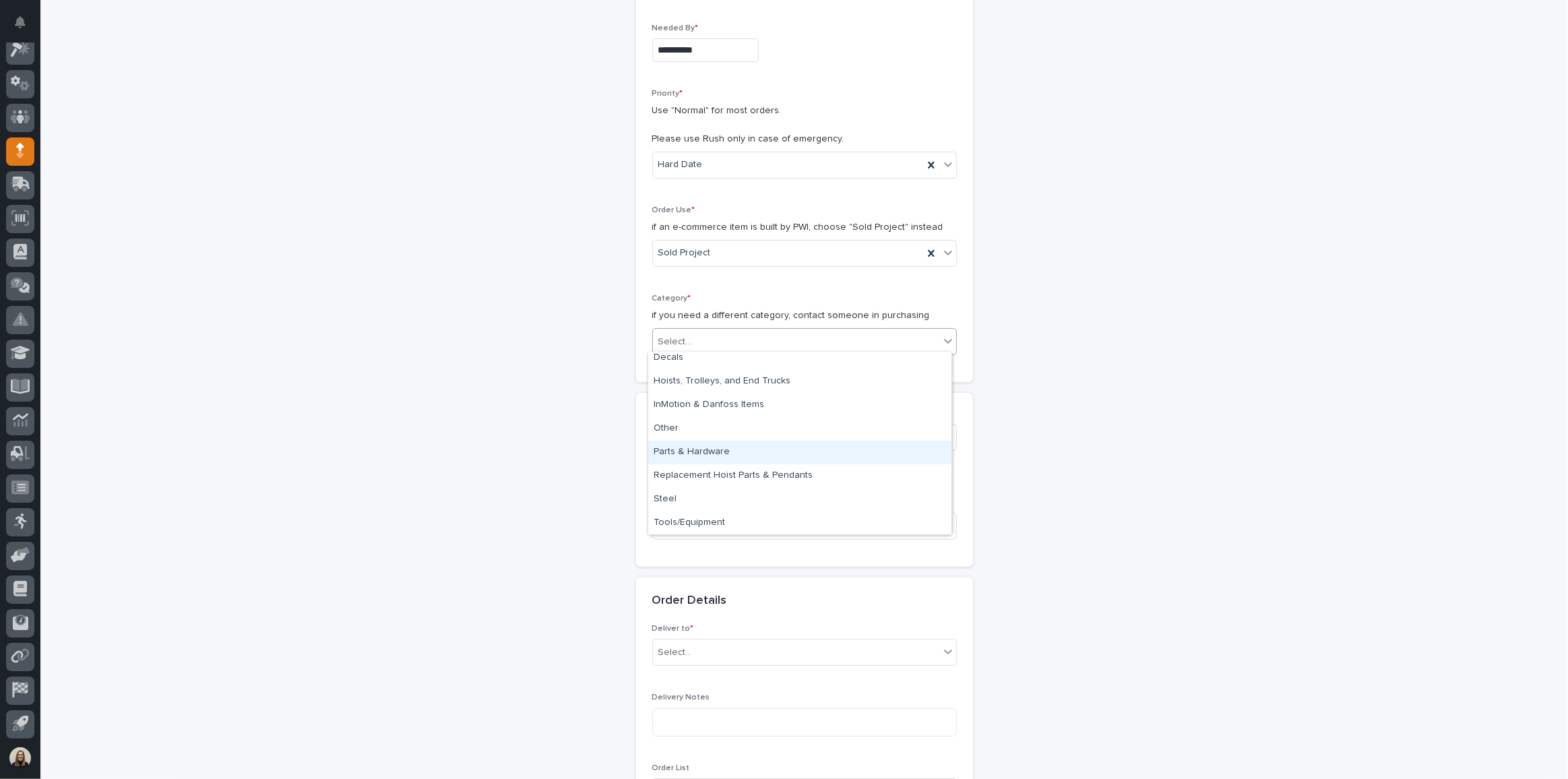
click at [694, 448] on div "Parts & Hardware" at bounding box center [799, 452] width 303 height 24
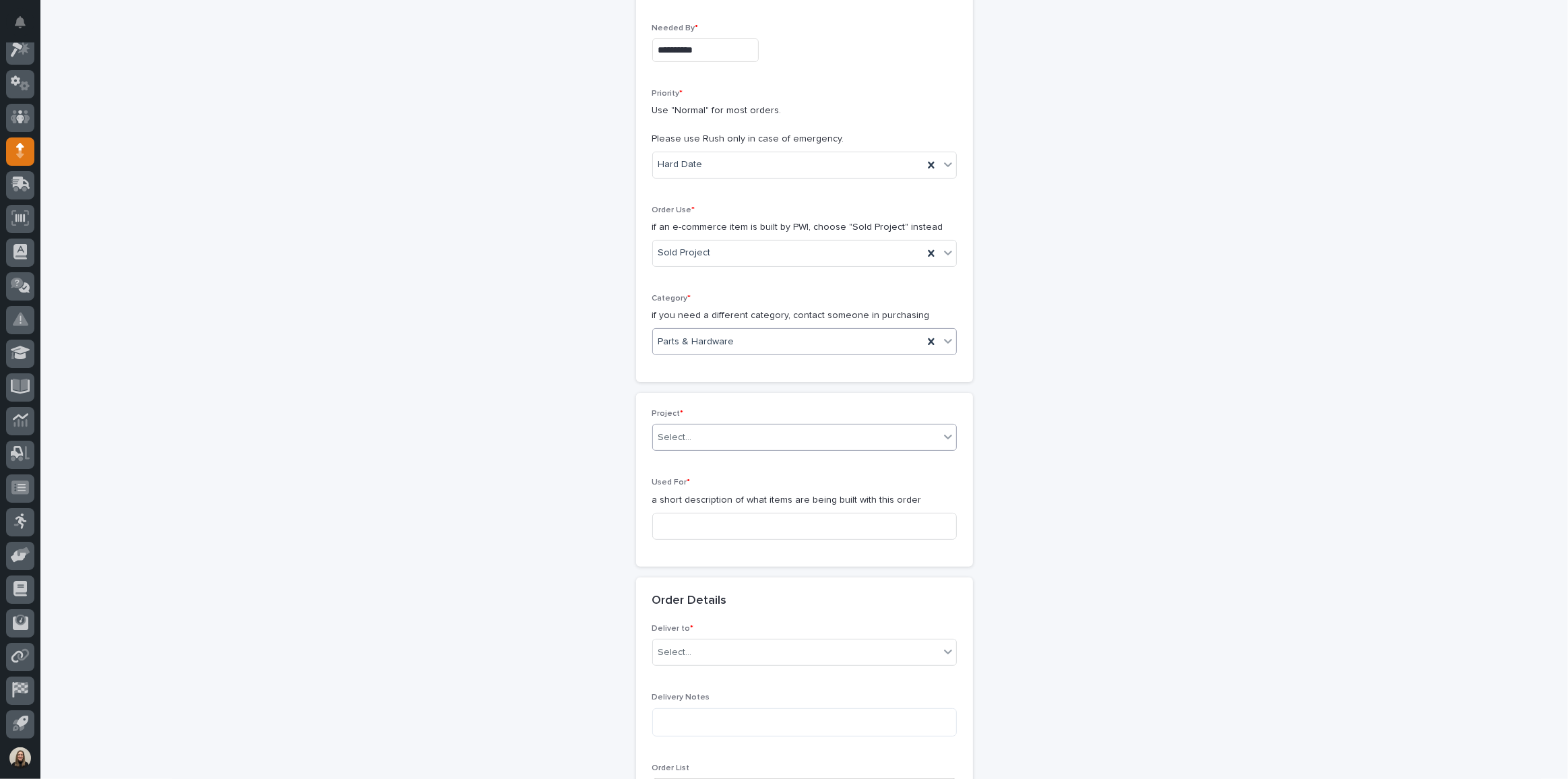
click at [673, 430] on div "Select..." at bounding box center [675, 437] width 34 height 14
type input "*****"
click at [798, 452] on div "27165 - Stair Zone - [PERSON_NAME] Construction - 🤖 (v2) E-Commerce Order with …" at bounding box center [799, 460] width 303 height 24
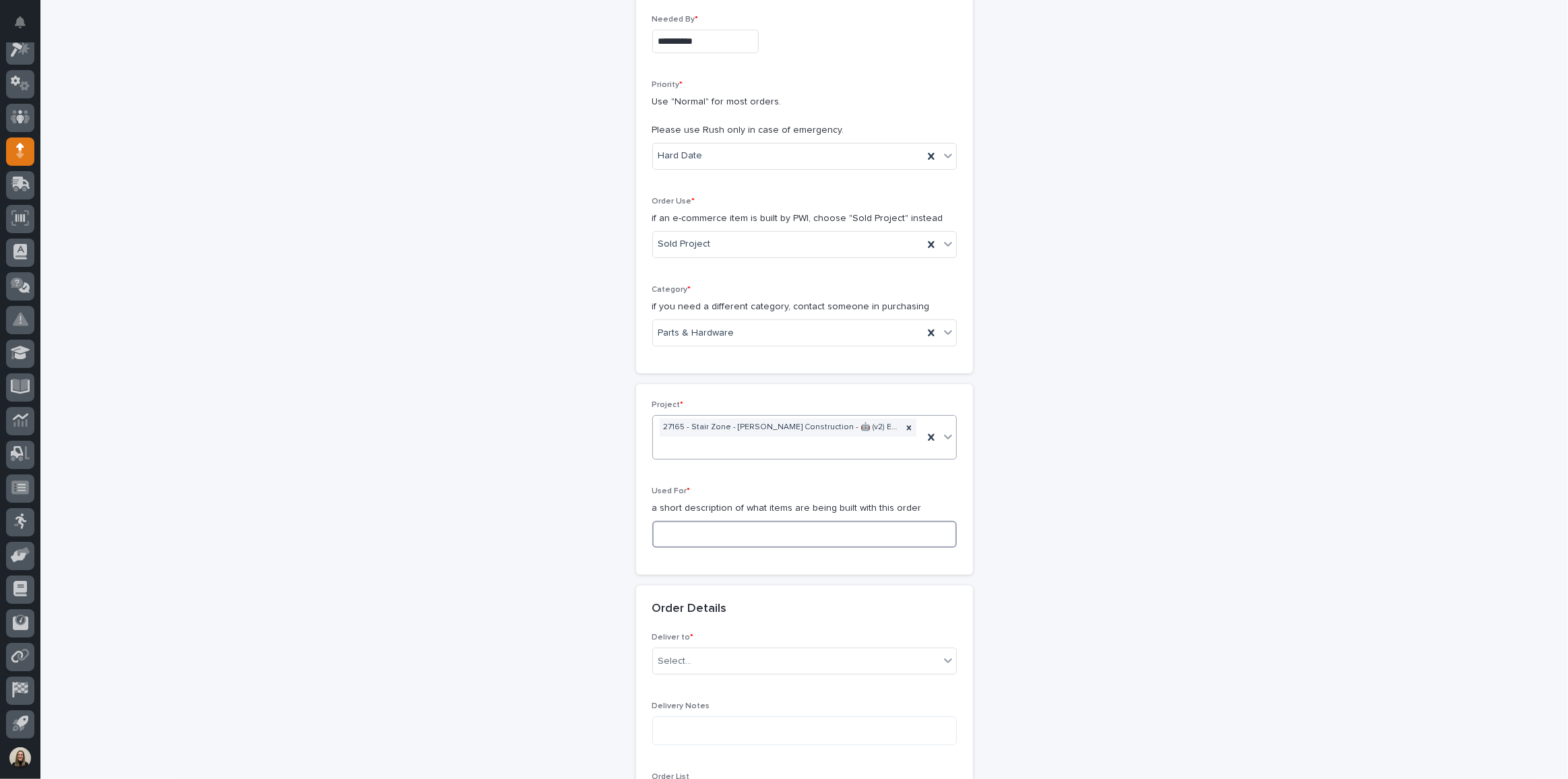
click at [673, 521] on input at bounding box center [805, 534] width 305 height 27
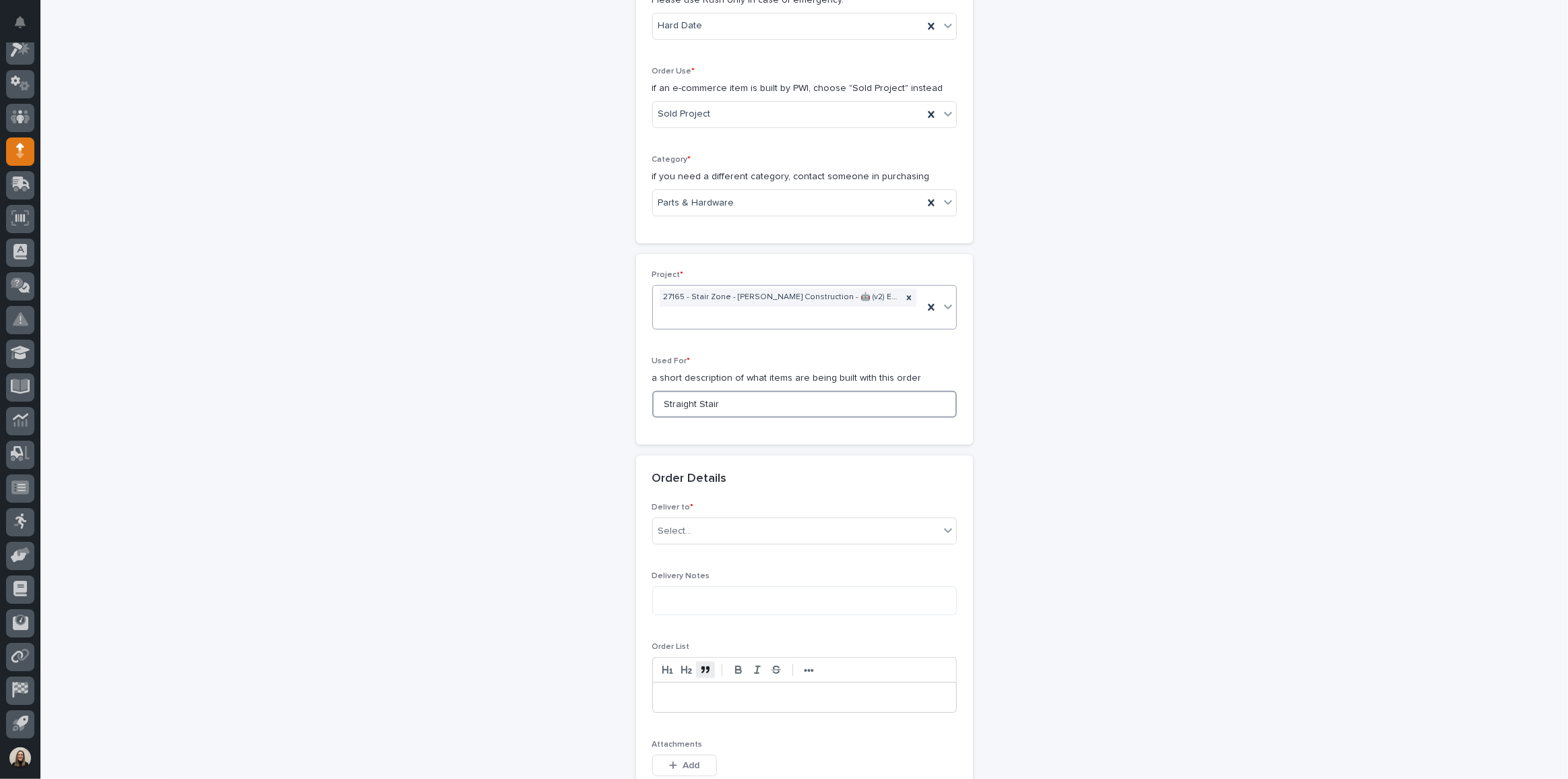
scroll to position [682, 0]
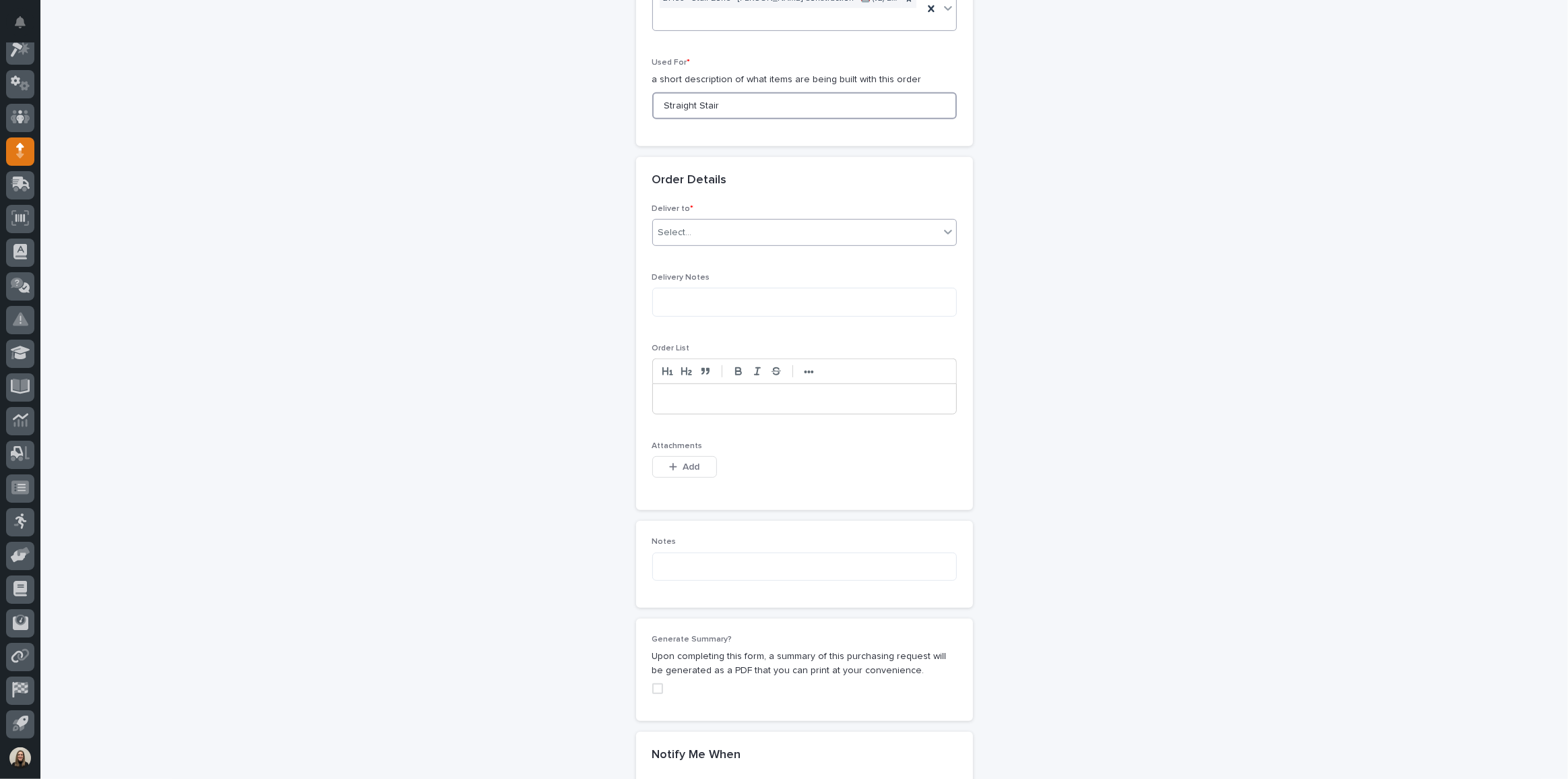
type input "Straight Stair"
click at [699, 222] on div "Select..." at bounding box center [796, 233] width 286 height 22
click at [714, 246] on div "PWI" at bounding box center [799, 254] width 303 height 24
click at [683, 461] on span "Add" at bounding box center [691, 466] width 17 height 12
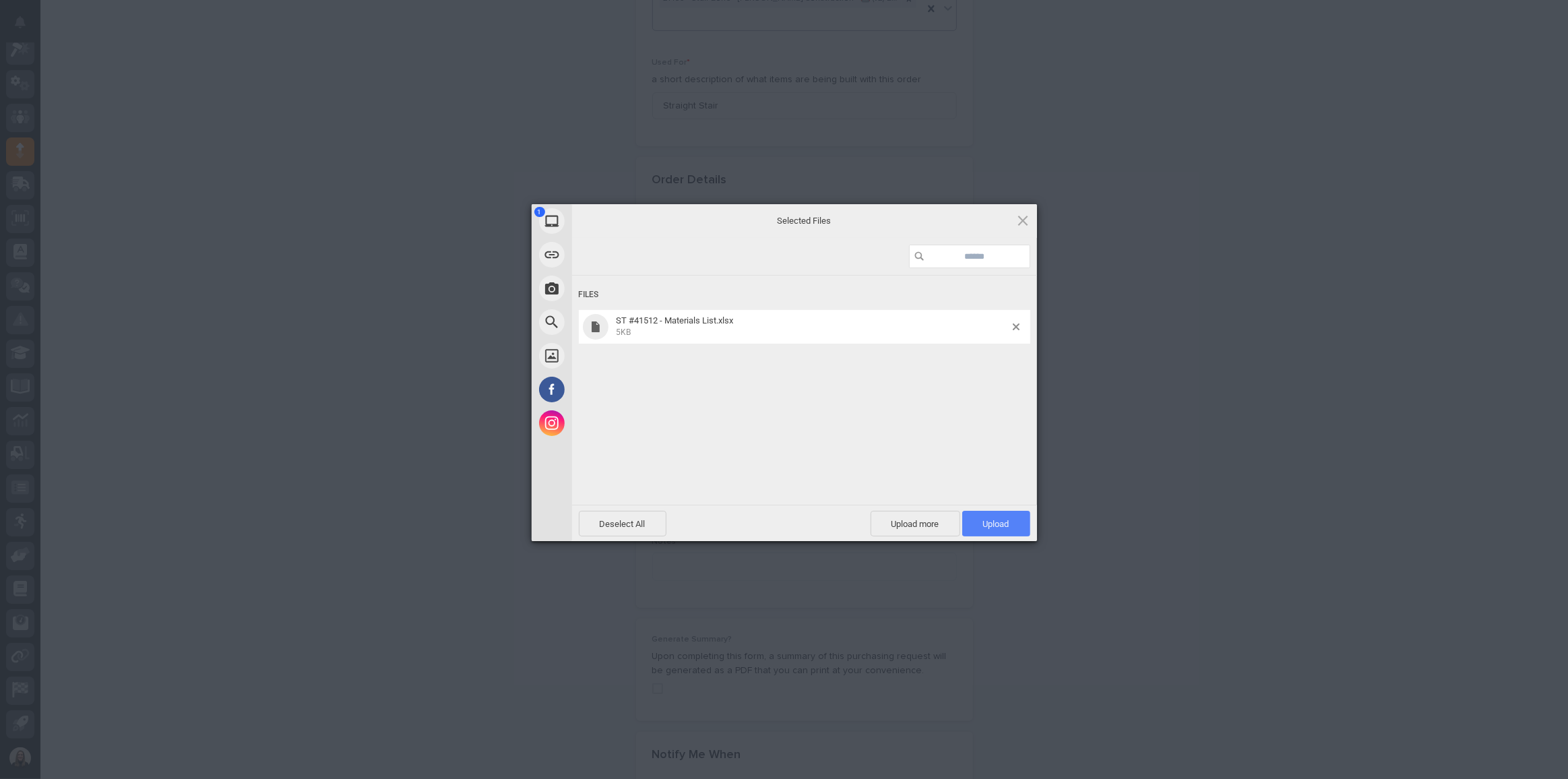
click at [1006, 529] on span "Upload 1" at bounding box center [996, 524] width 68 height 26
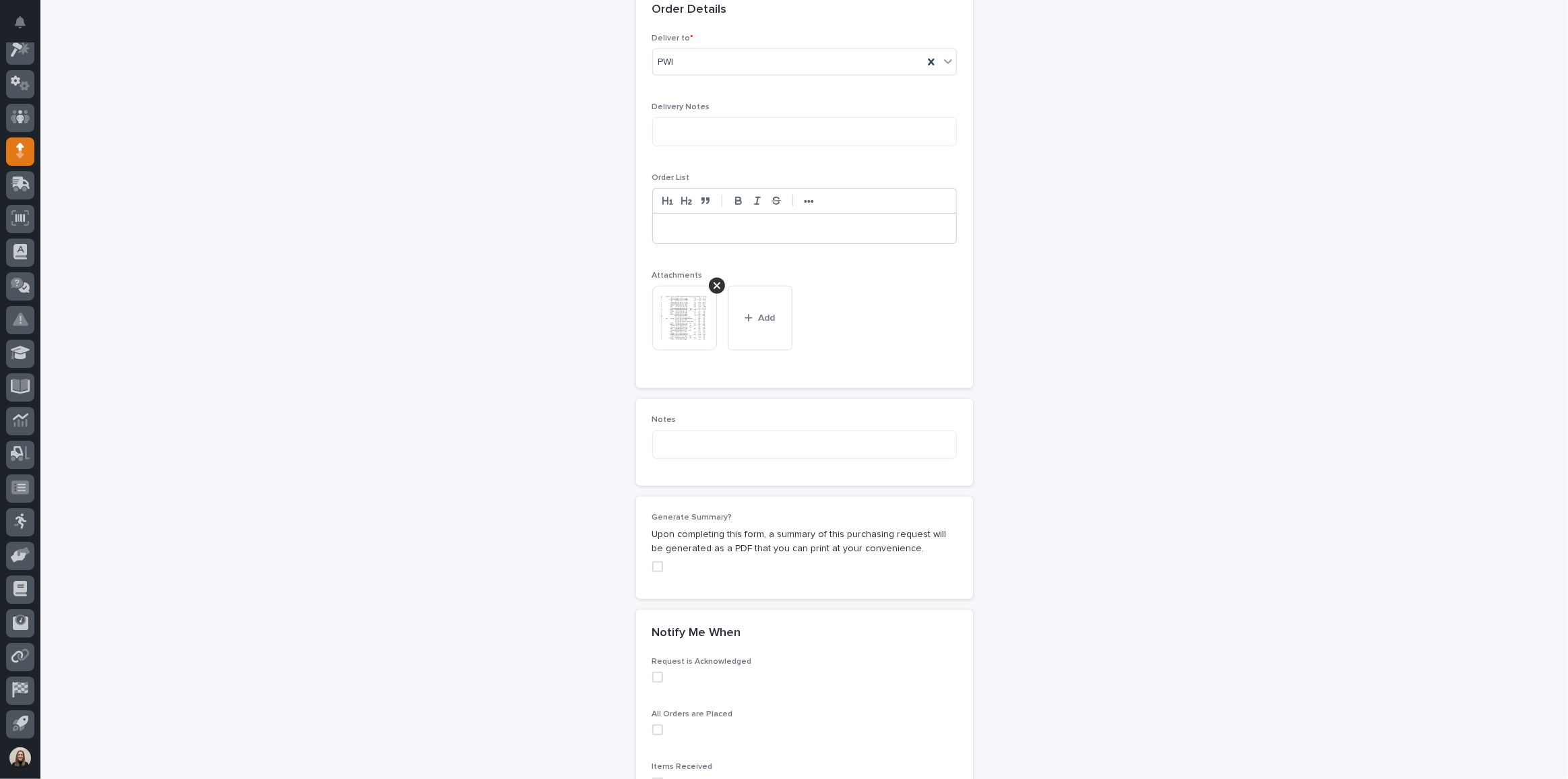
scroll to position [1021, 0]
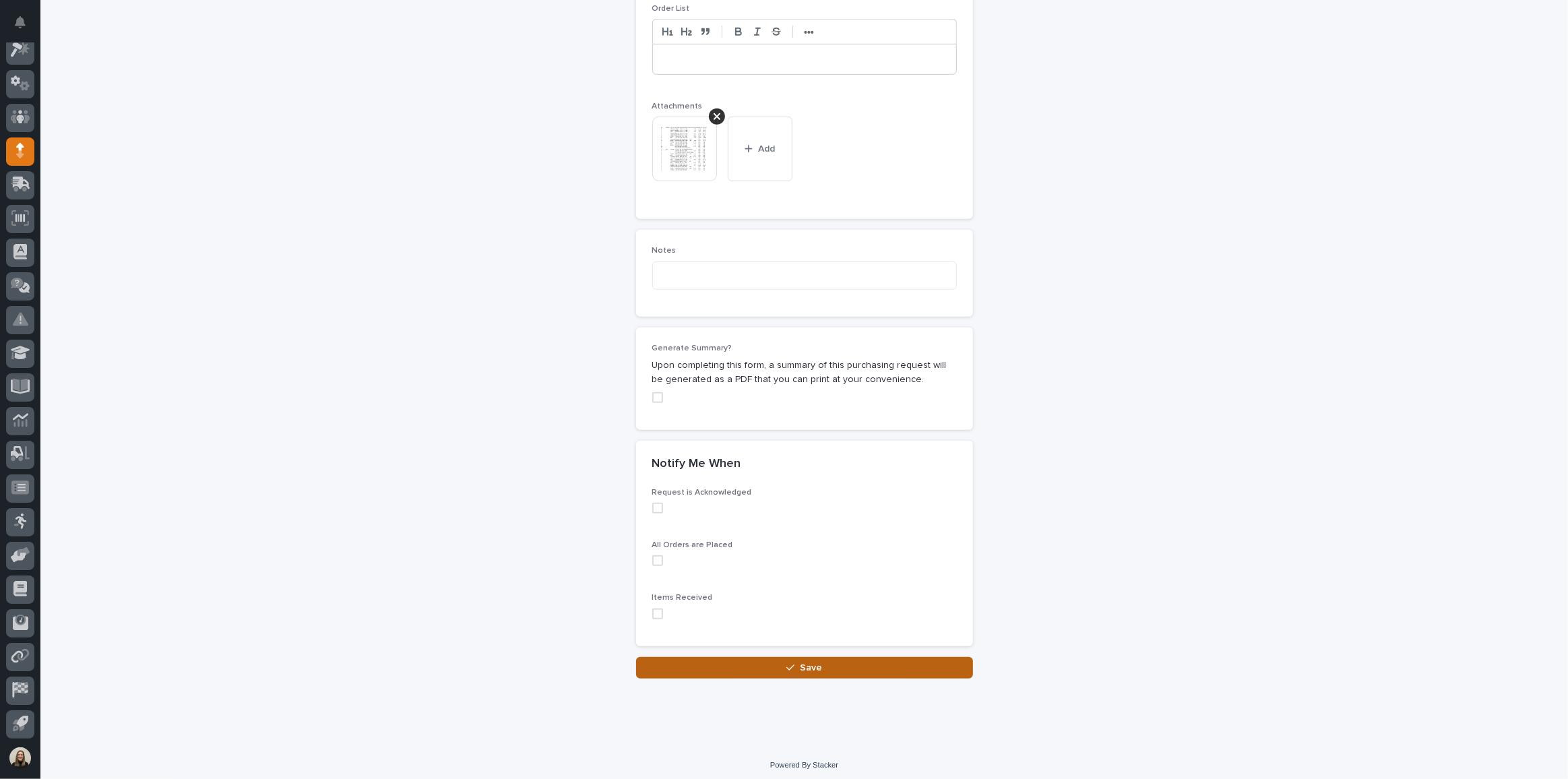
click at [786, 663] on icon "button" at bounding box center [790, 668] width 8 height 9
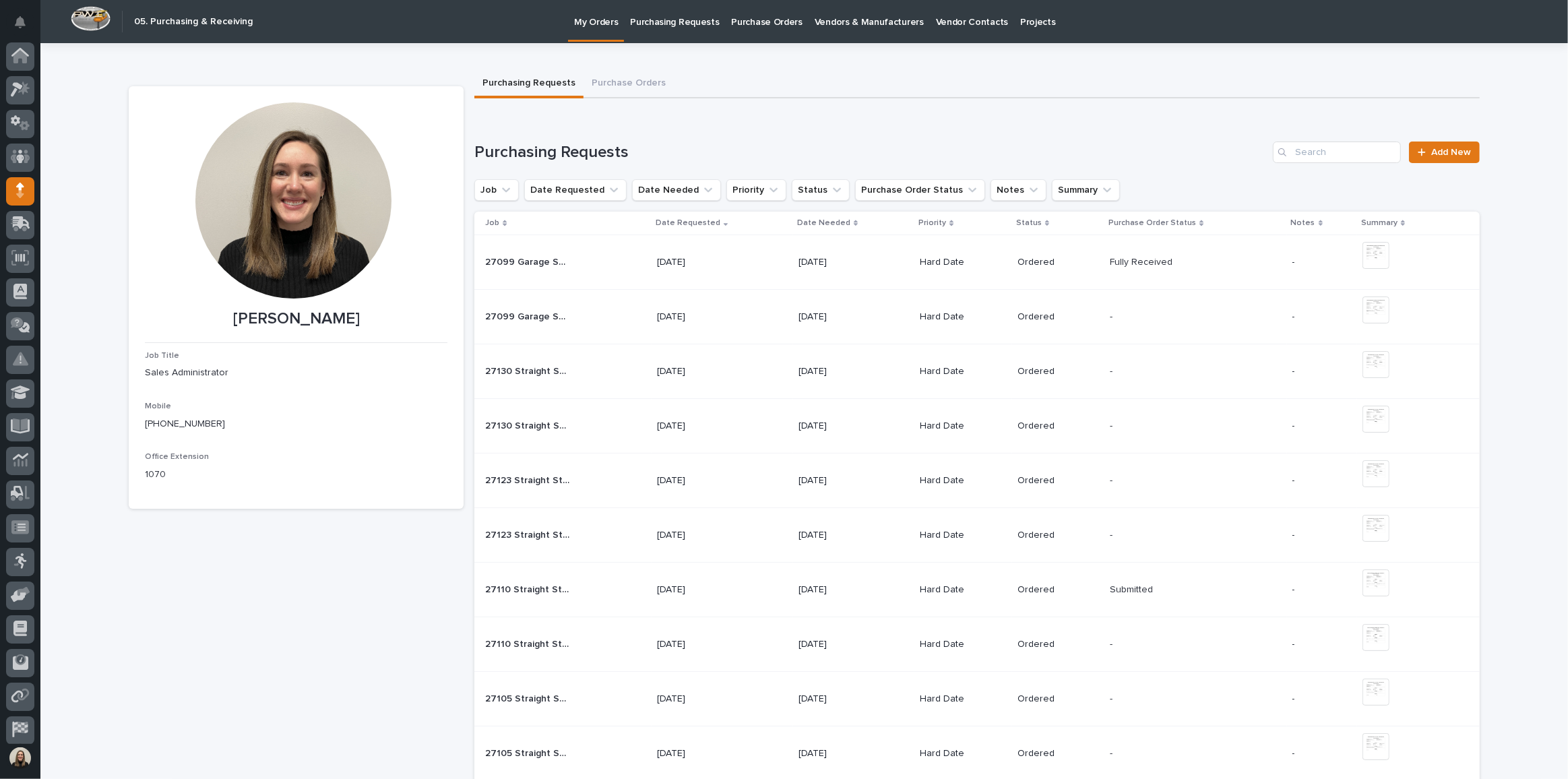
scroll to position [39, 0]
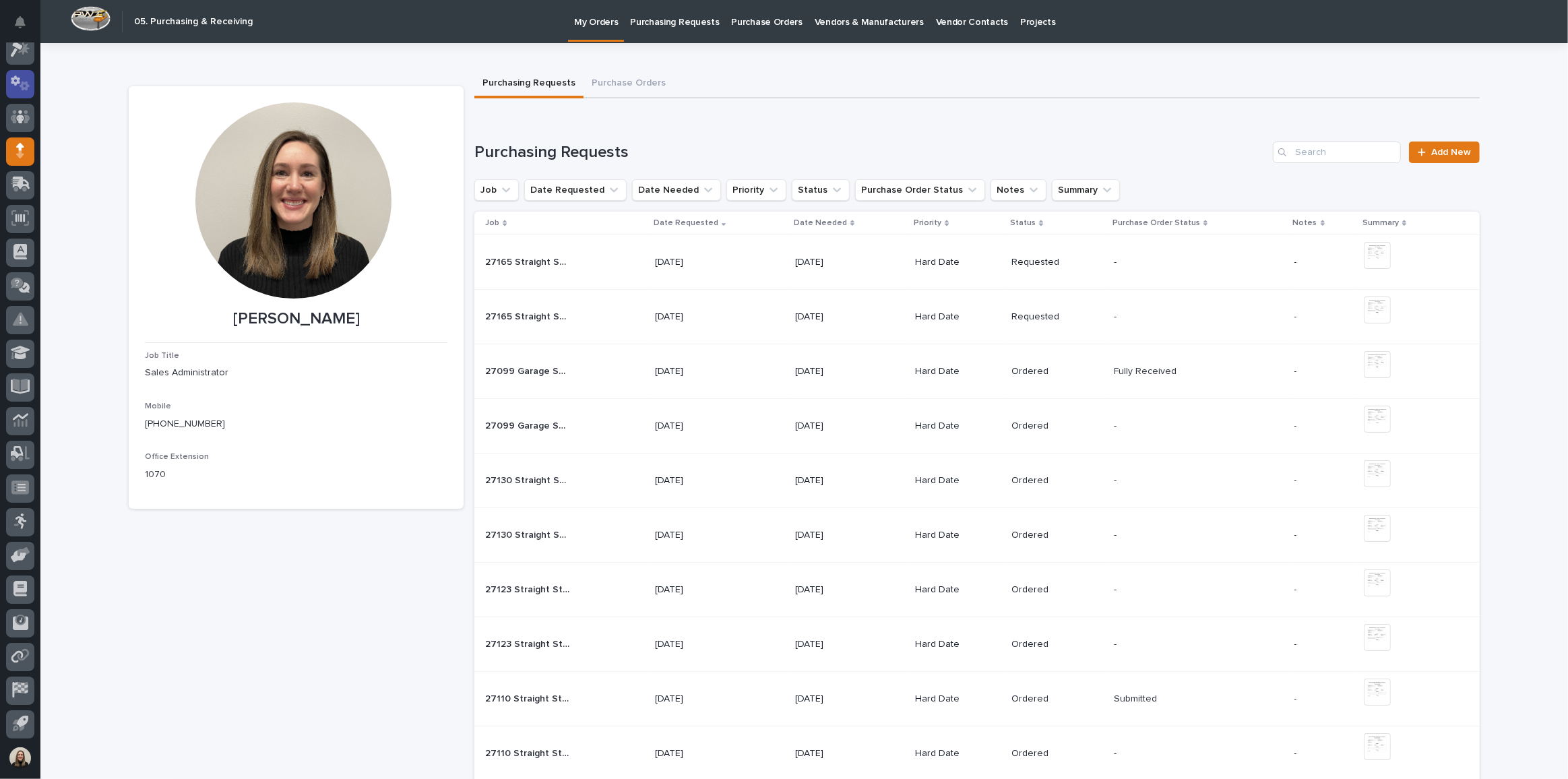
click at [21, 83] on icon at bounding box center [20, 83] width 19 height 16
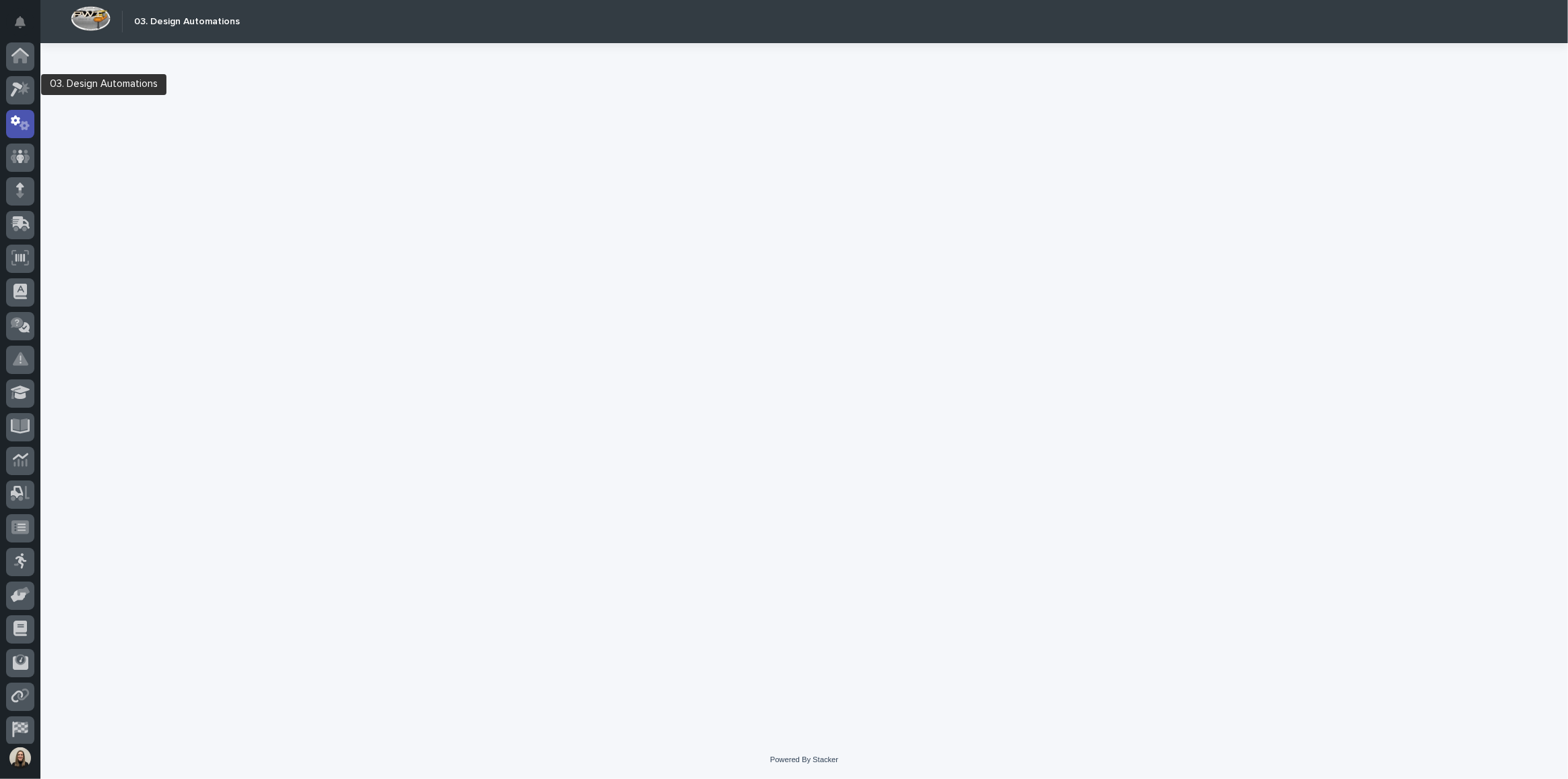
scroll to position [39, 0]
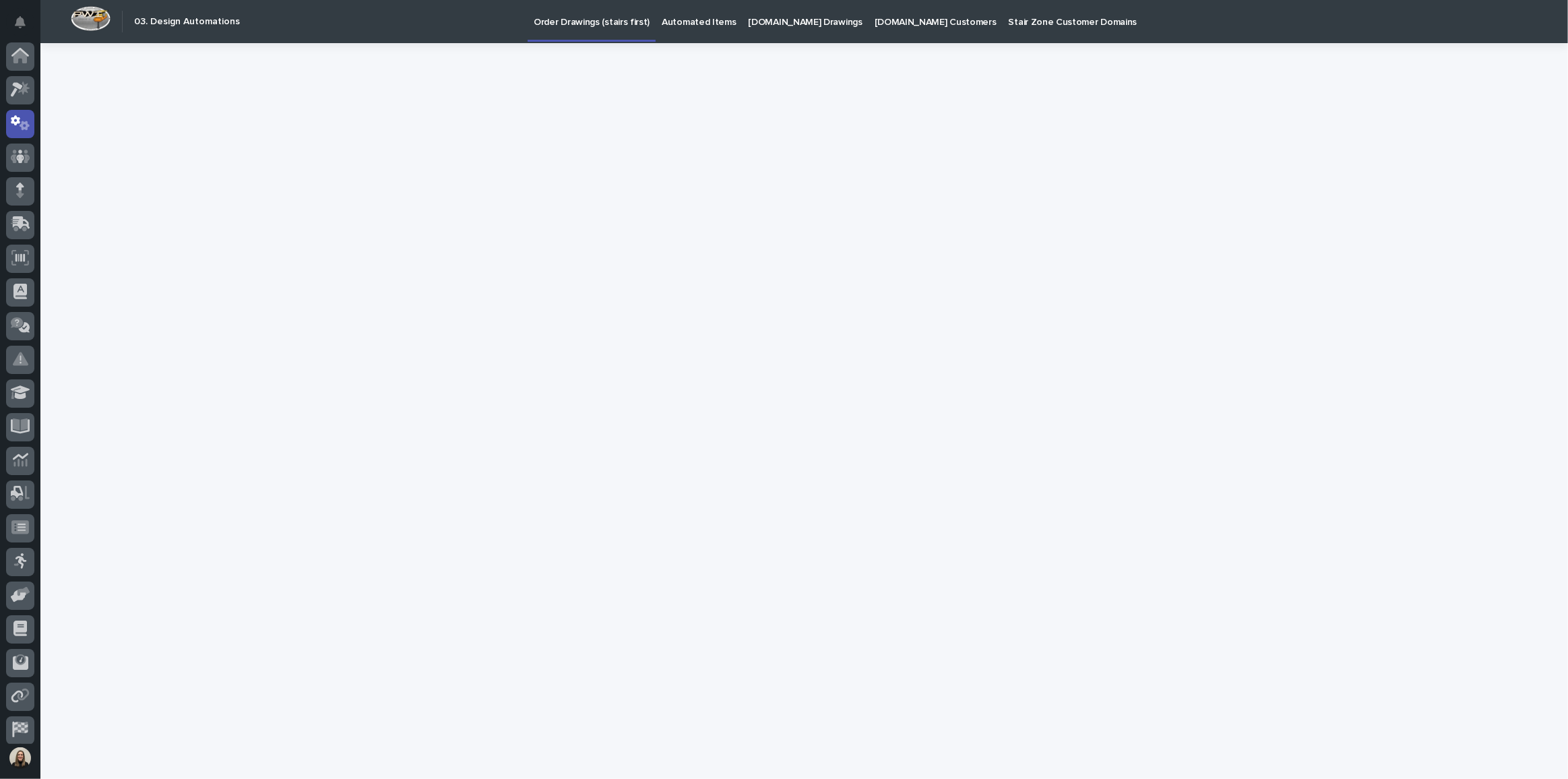
scroll to position [39, 0]
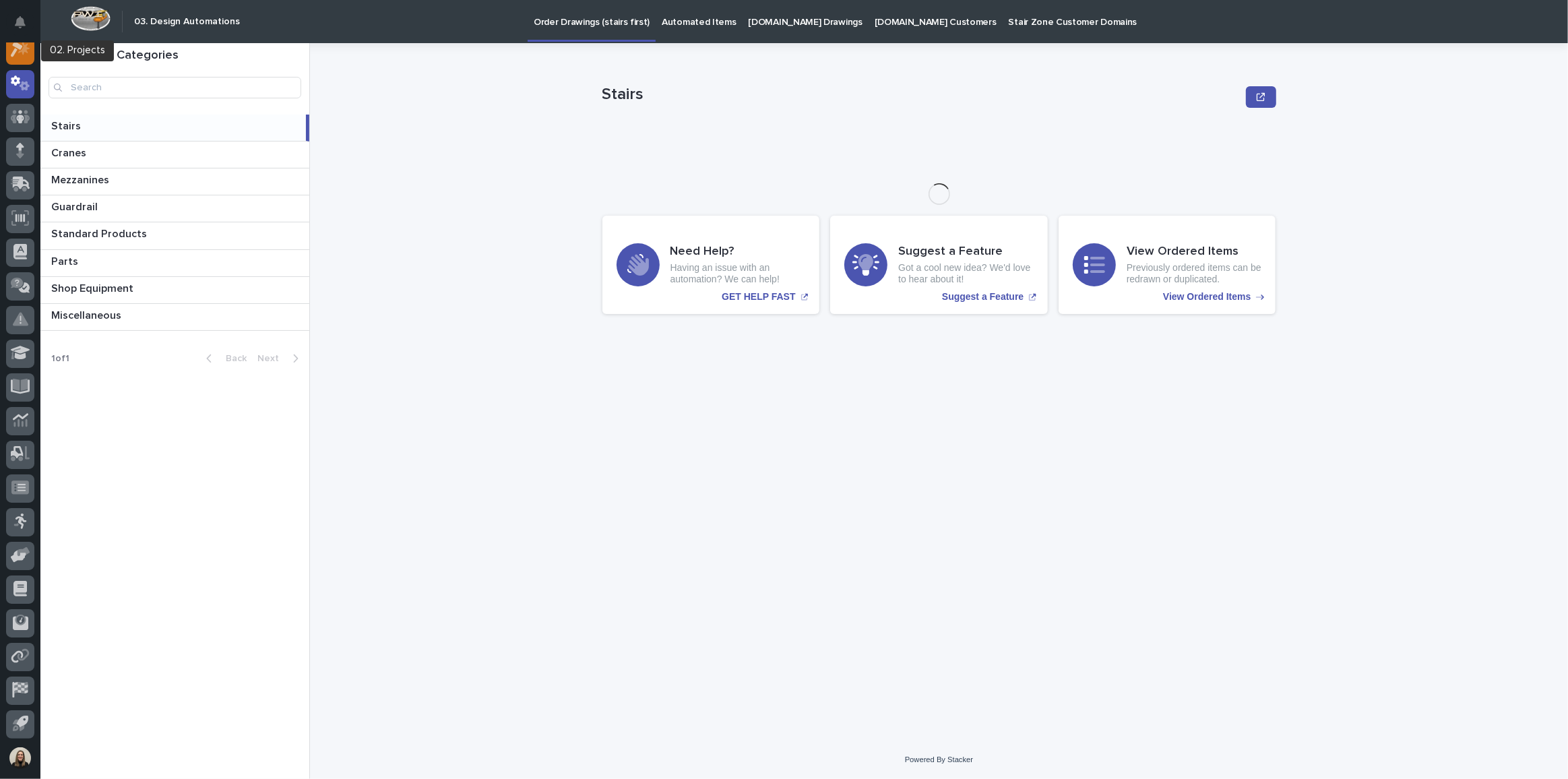
click at [26, 46] on icon at bounding box center [24, 49] width 11 height 14
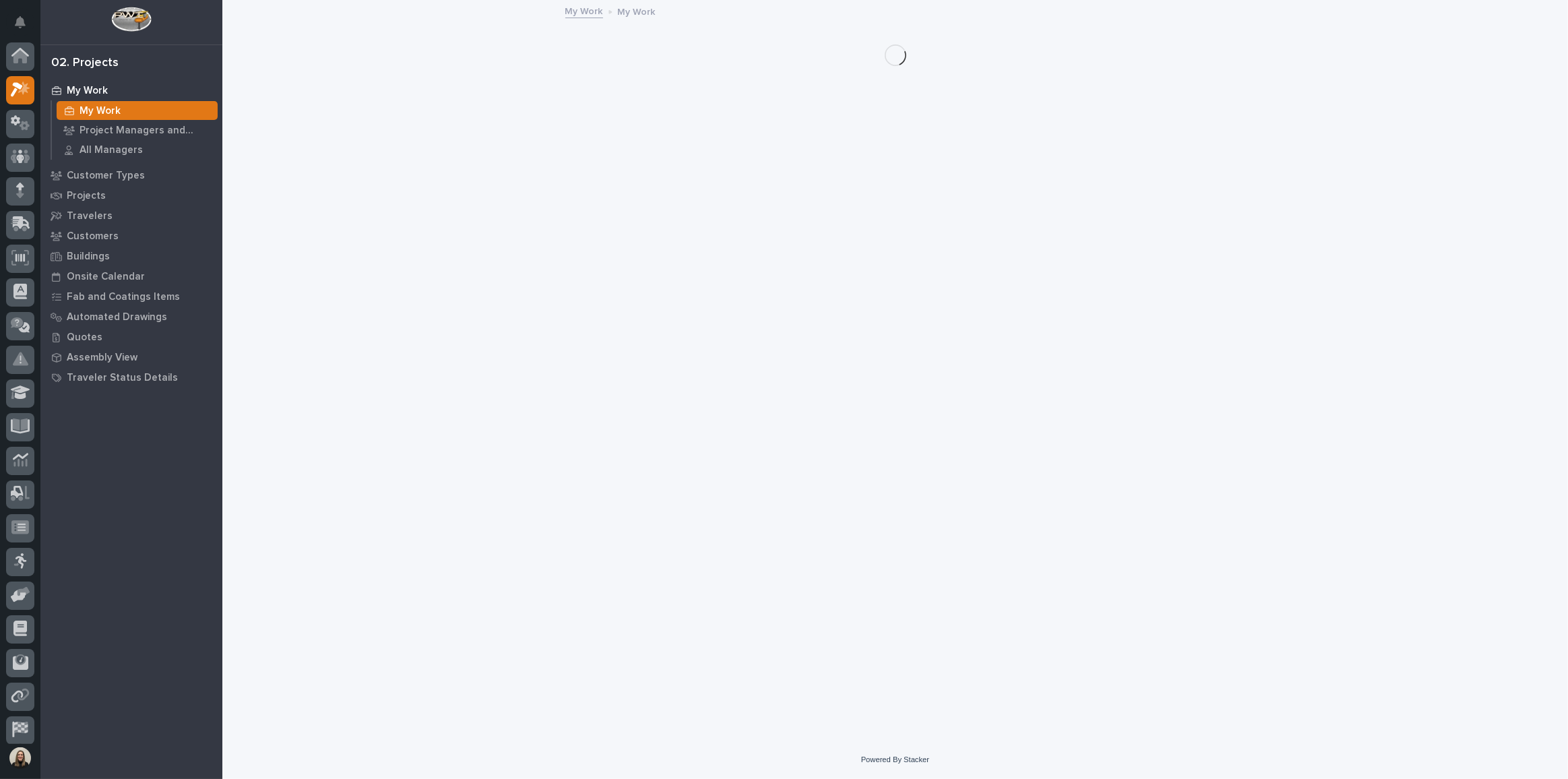
scroll to position [33, 0]
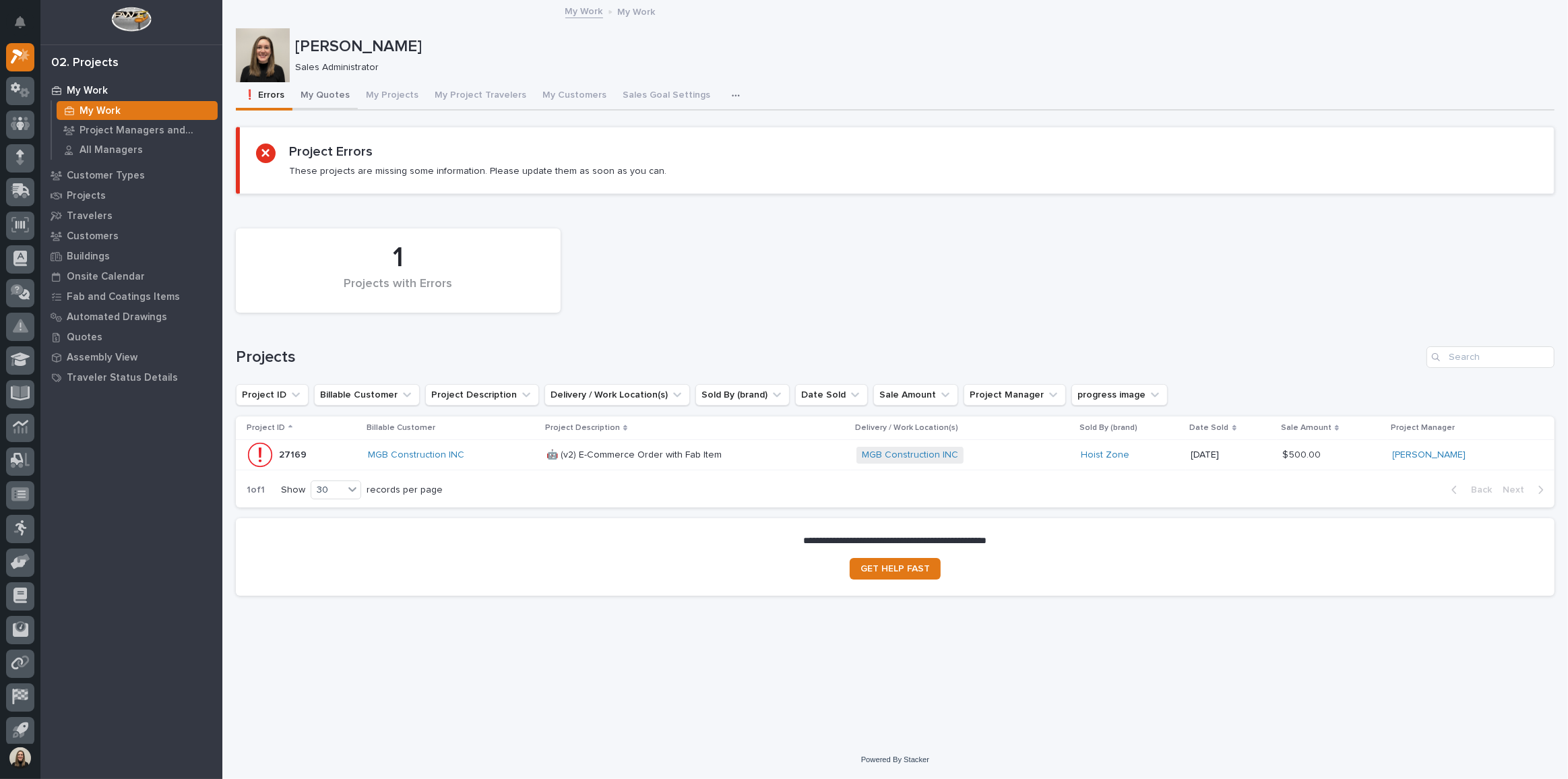
click at [340, 100] on button "My Quotes" at bounding box center [325, 96] width 65 height 28
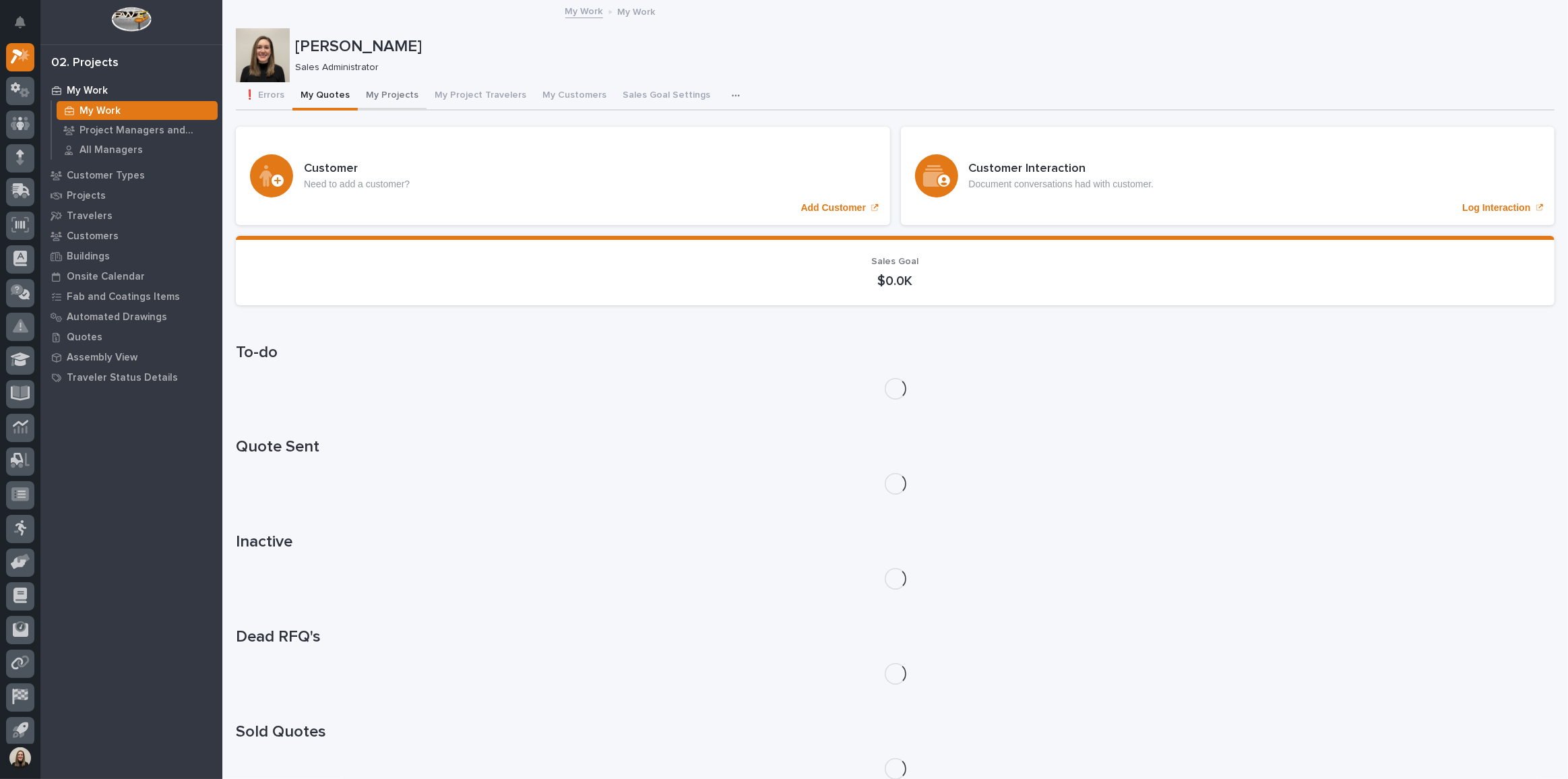
click at [397, 102] on button "My Projects" at bounding box center [392, 96] width 69 height 28
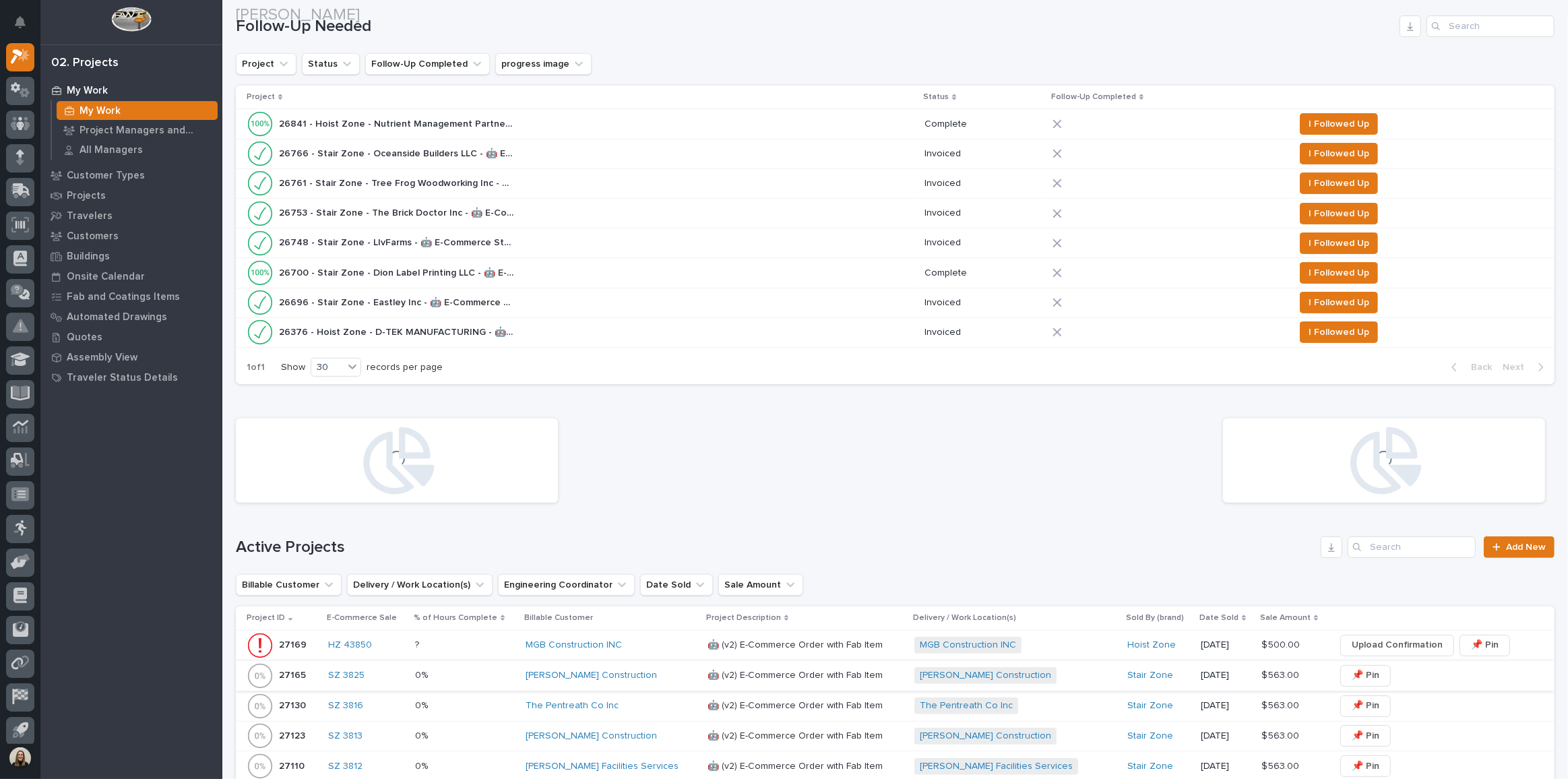
scroll to position [551, 0]
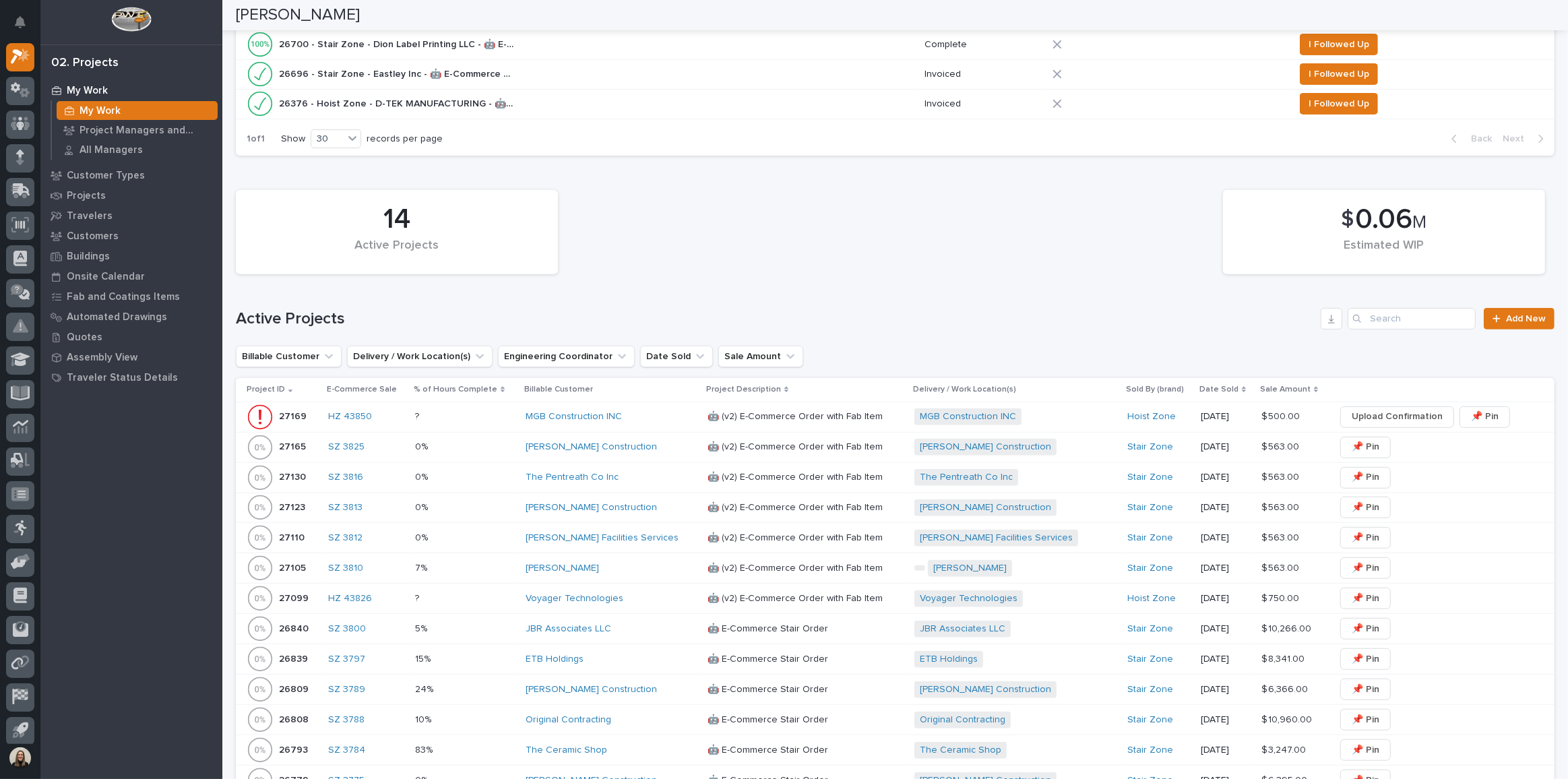
click at [620, 442] on div "[PERSON_NAME] Construction" at bounding box center [611, 447] width 172 height 11
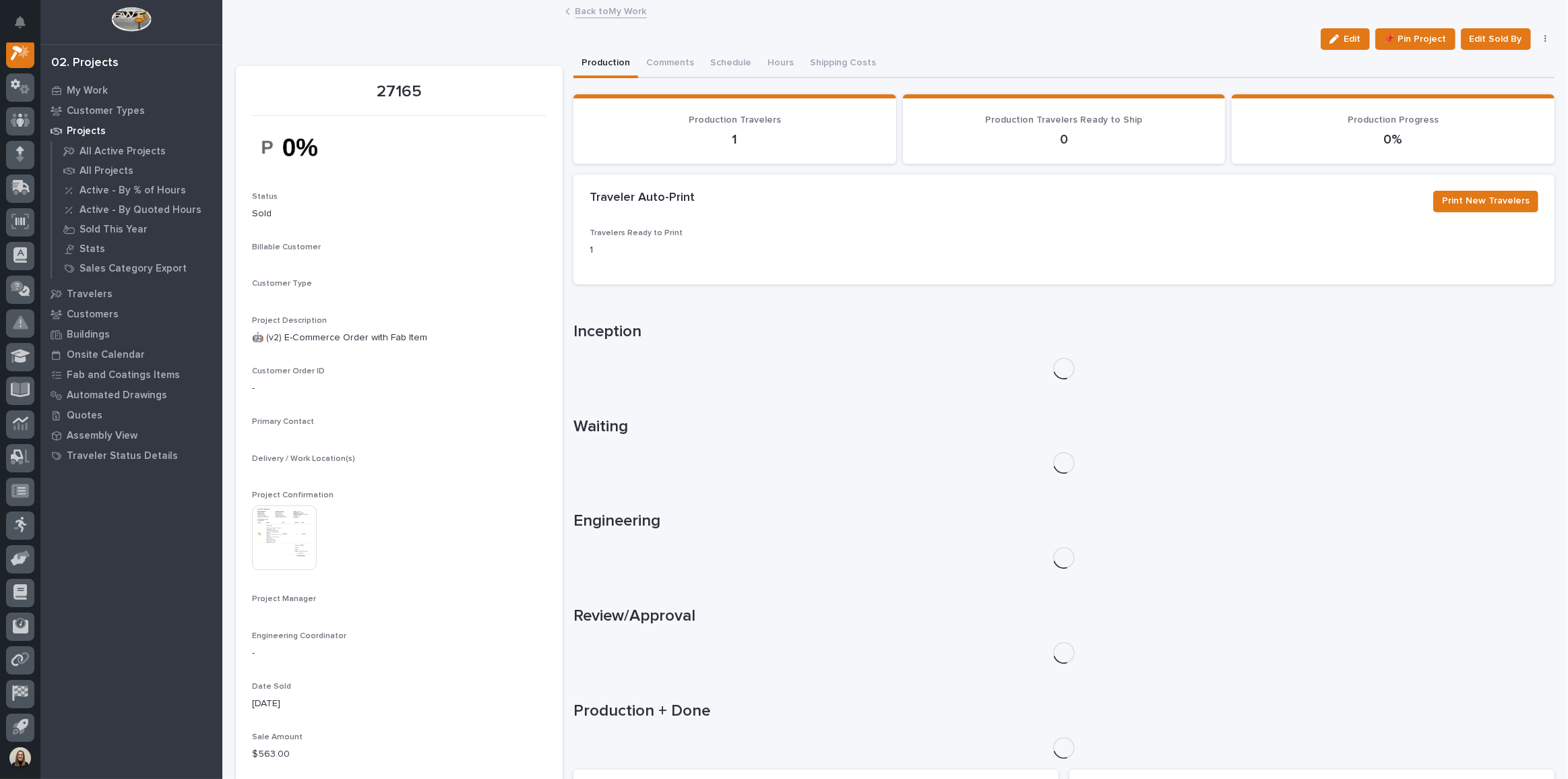
scroll to position [33, 0]
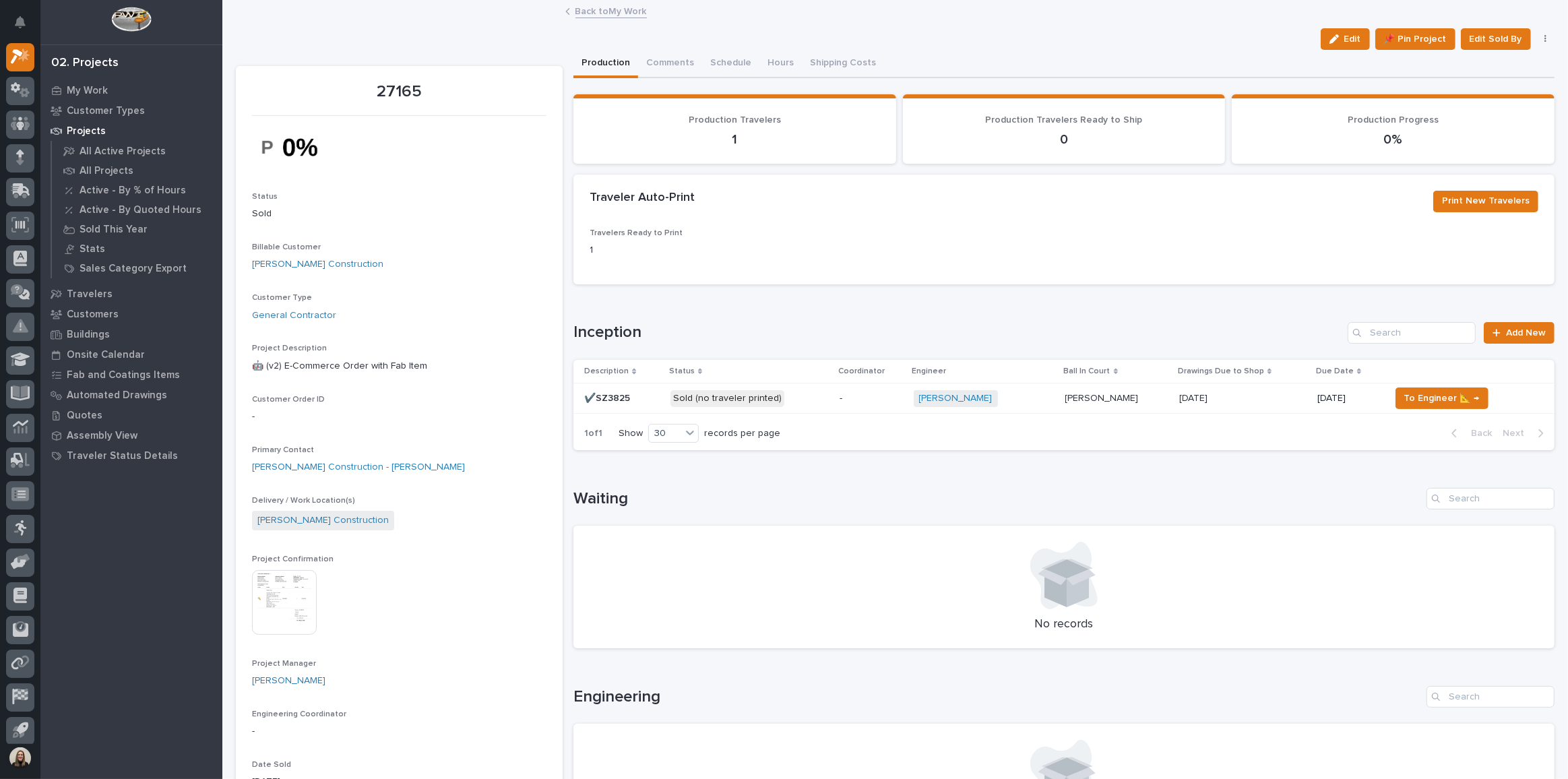
click at [873, 399] on p "-" at bounding box center [871, 398] width 63 height 11
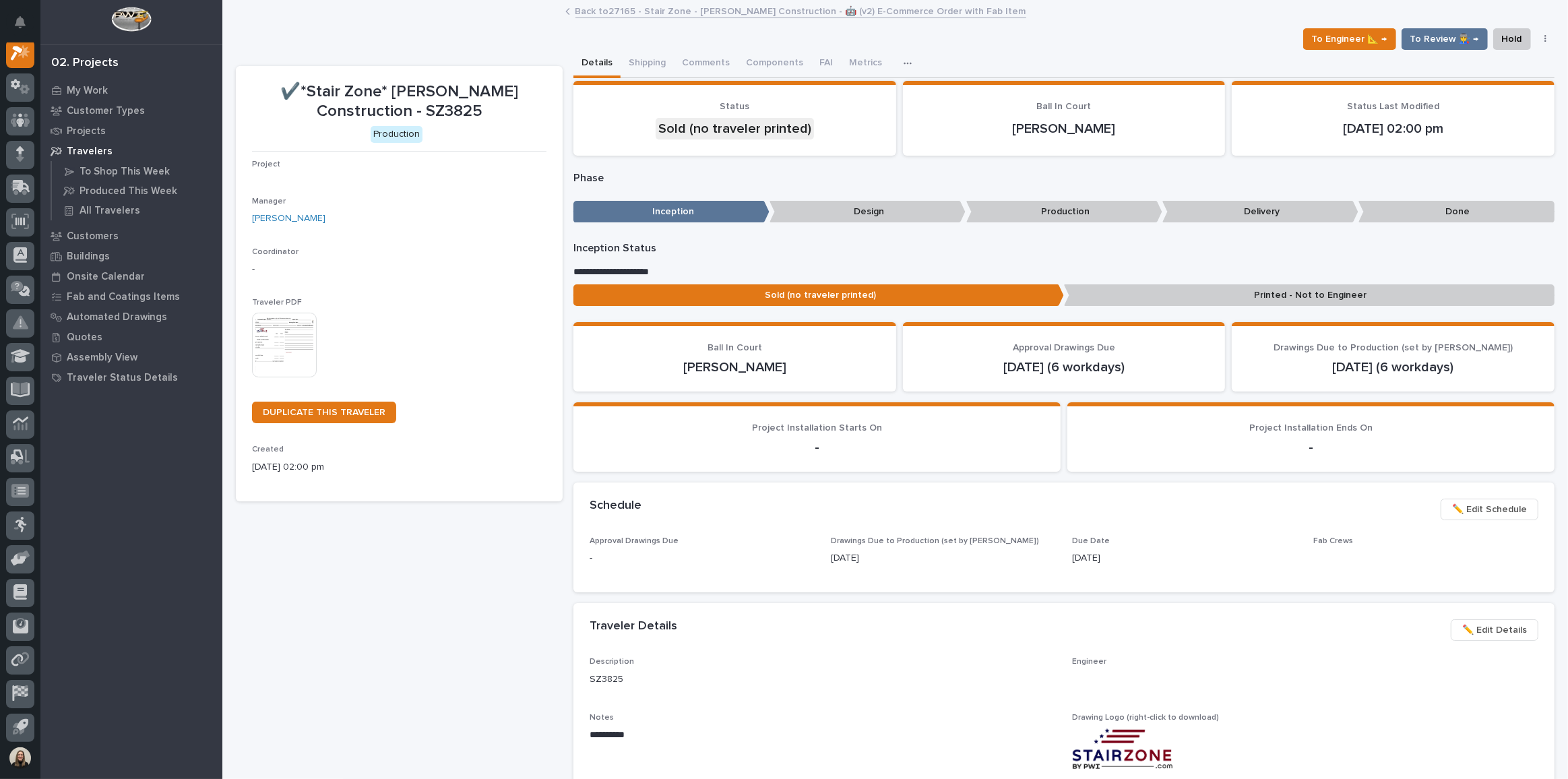
scroll to position [33, 0]
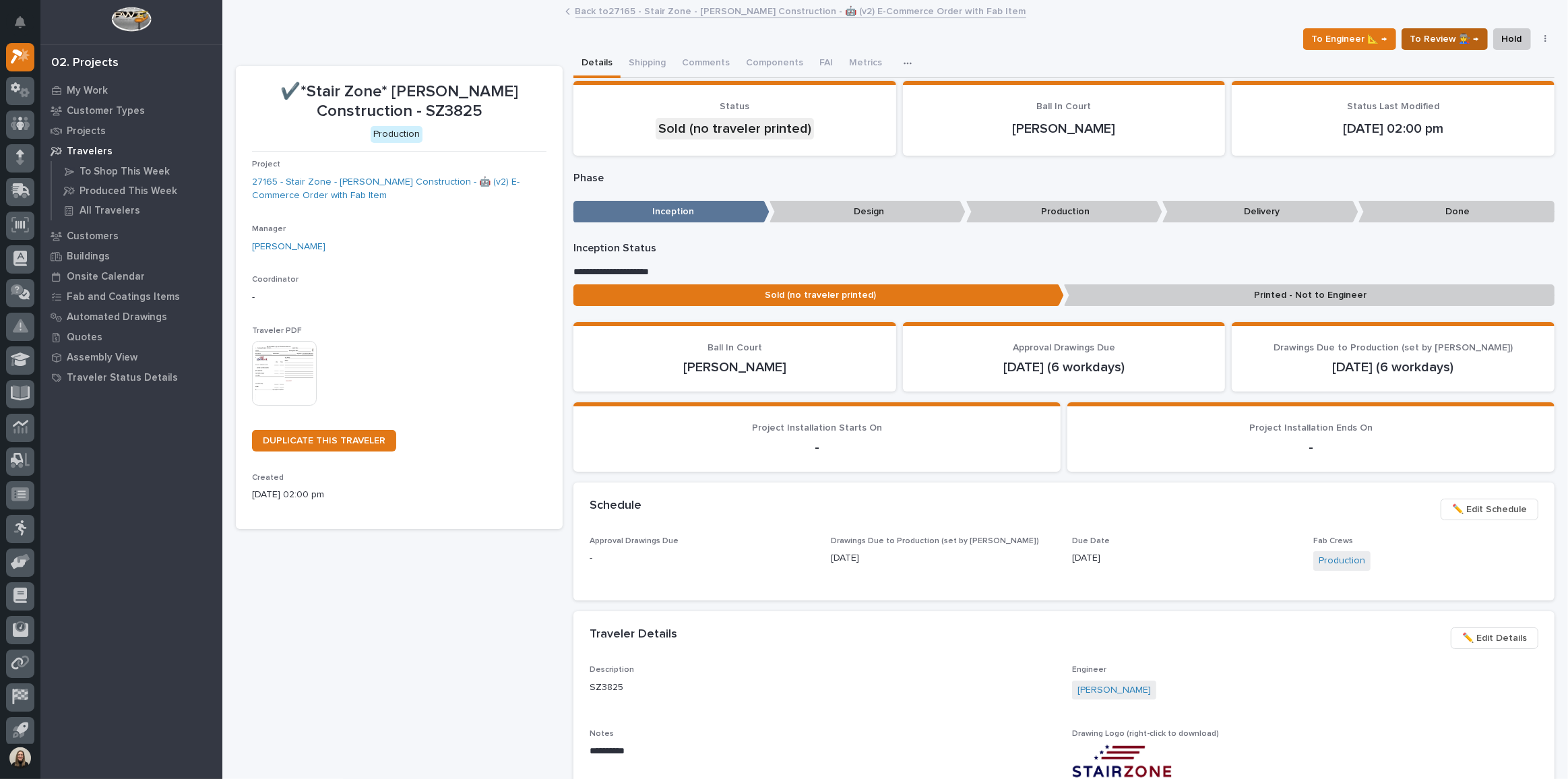
click at [1416, 39] on span "To Review 👨‍🏭 →" at bounding box center [1444, 39] width 69 height 17
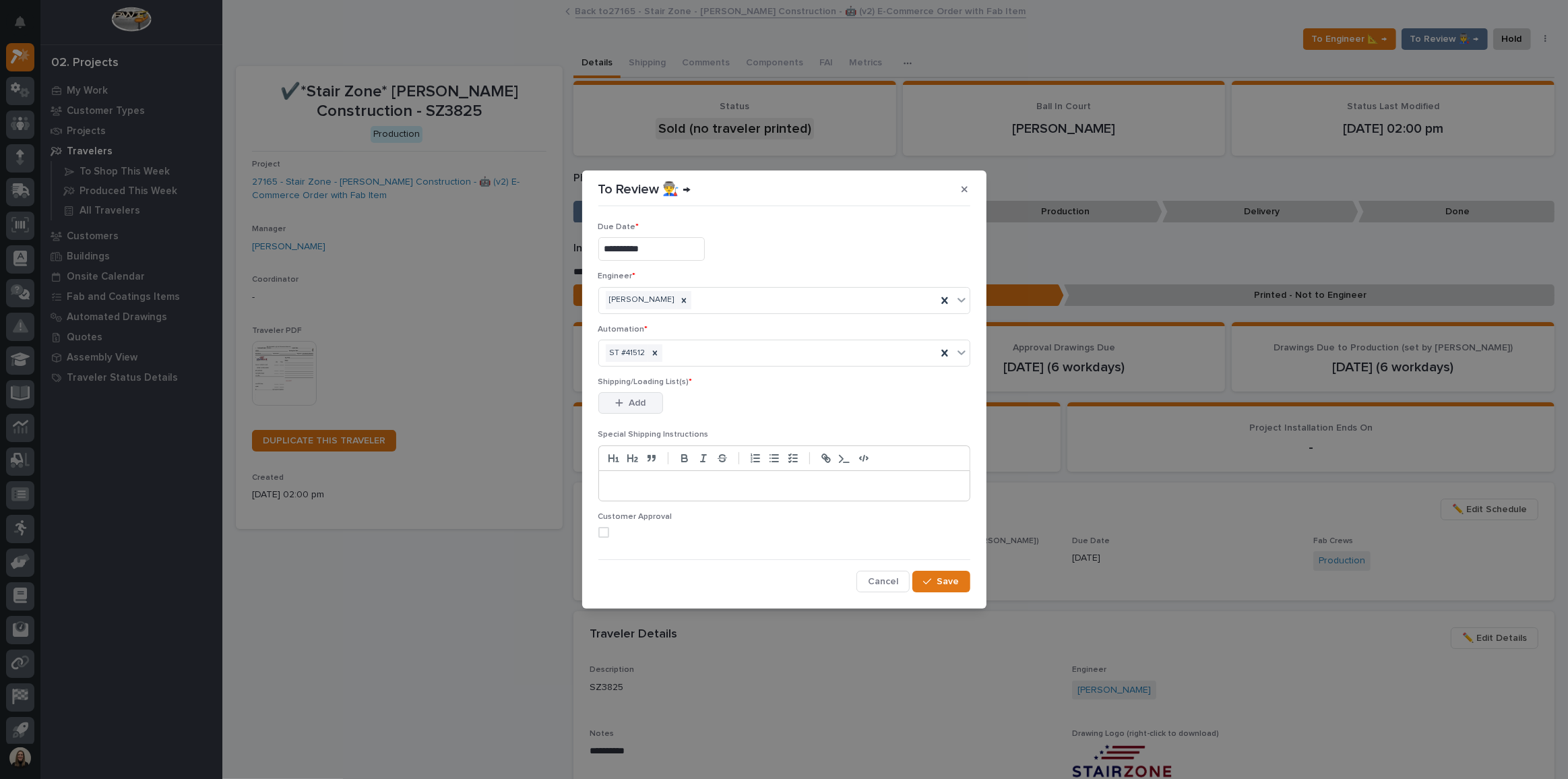
click at [637, 401] on span "Add" at bounding box center [637, 403] width 17 height 12
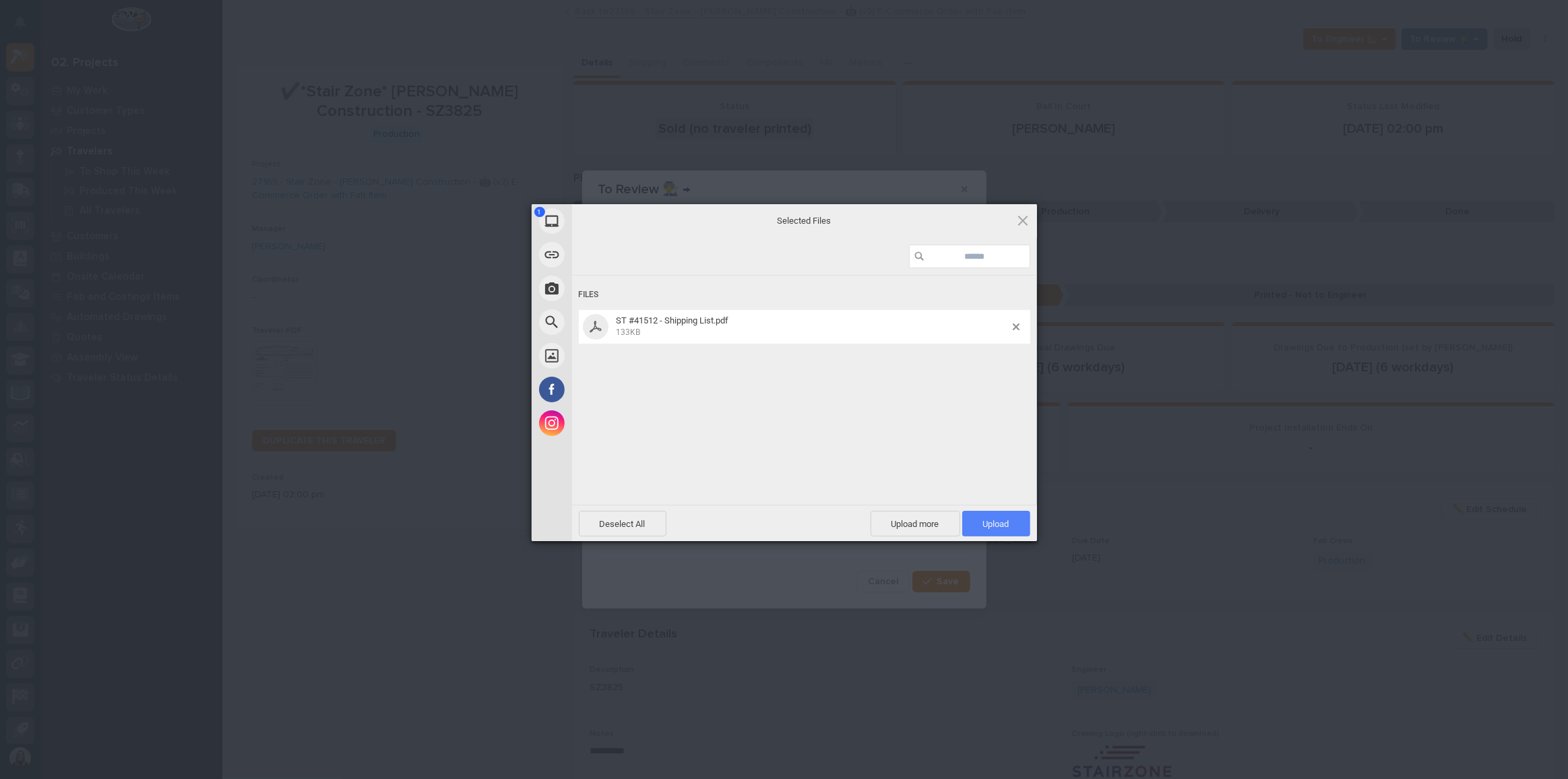
click at [1006, 527] on span "Upload 1" at bounding box center [995, 523] width 27 height 10
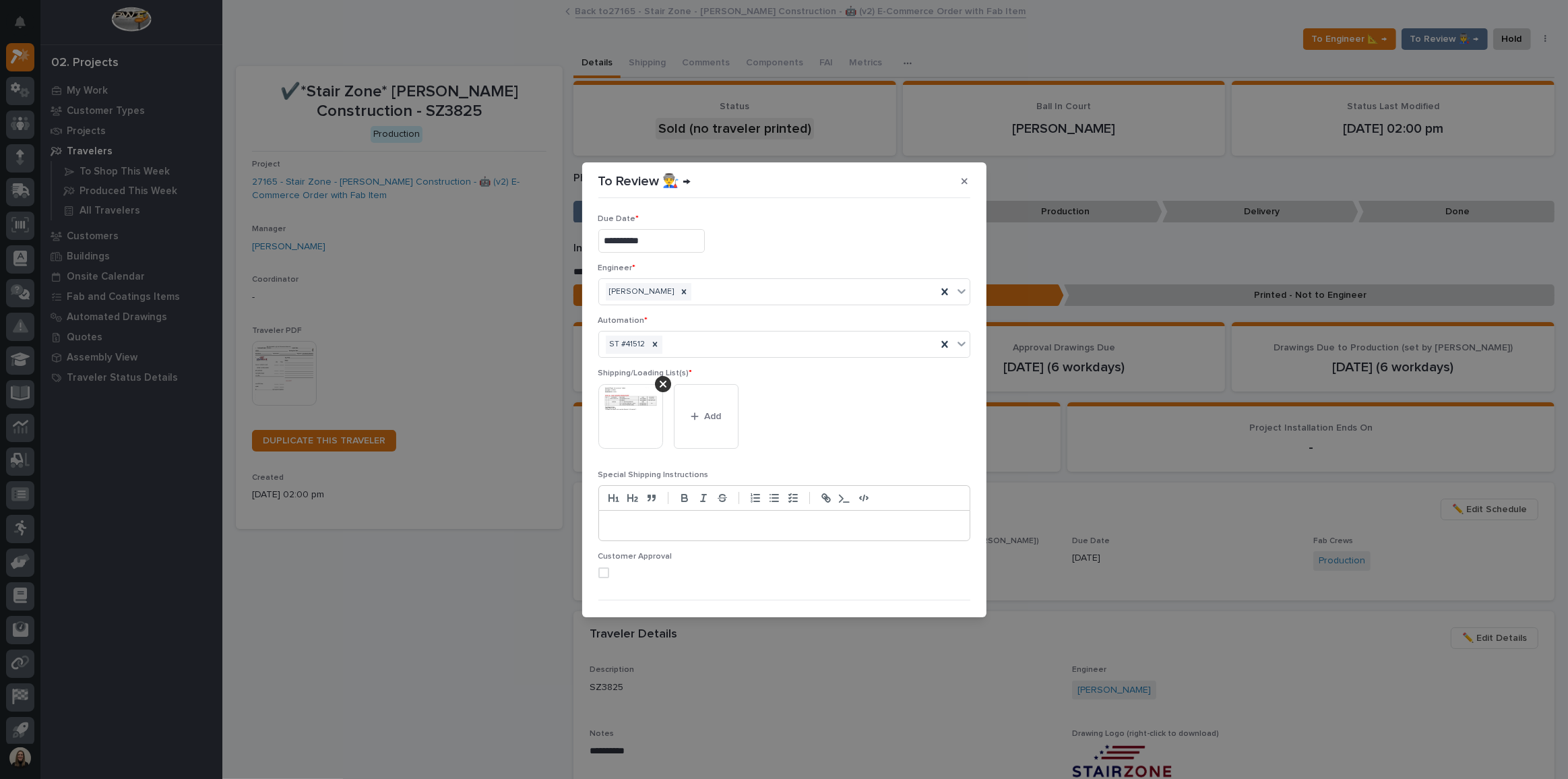
scroll to position [26, 0]
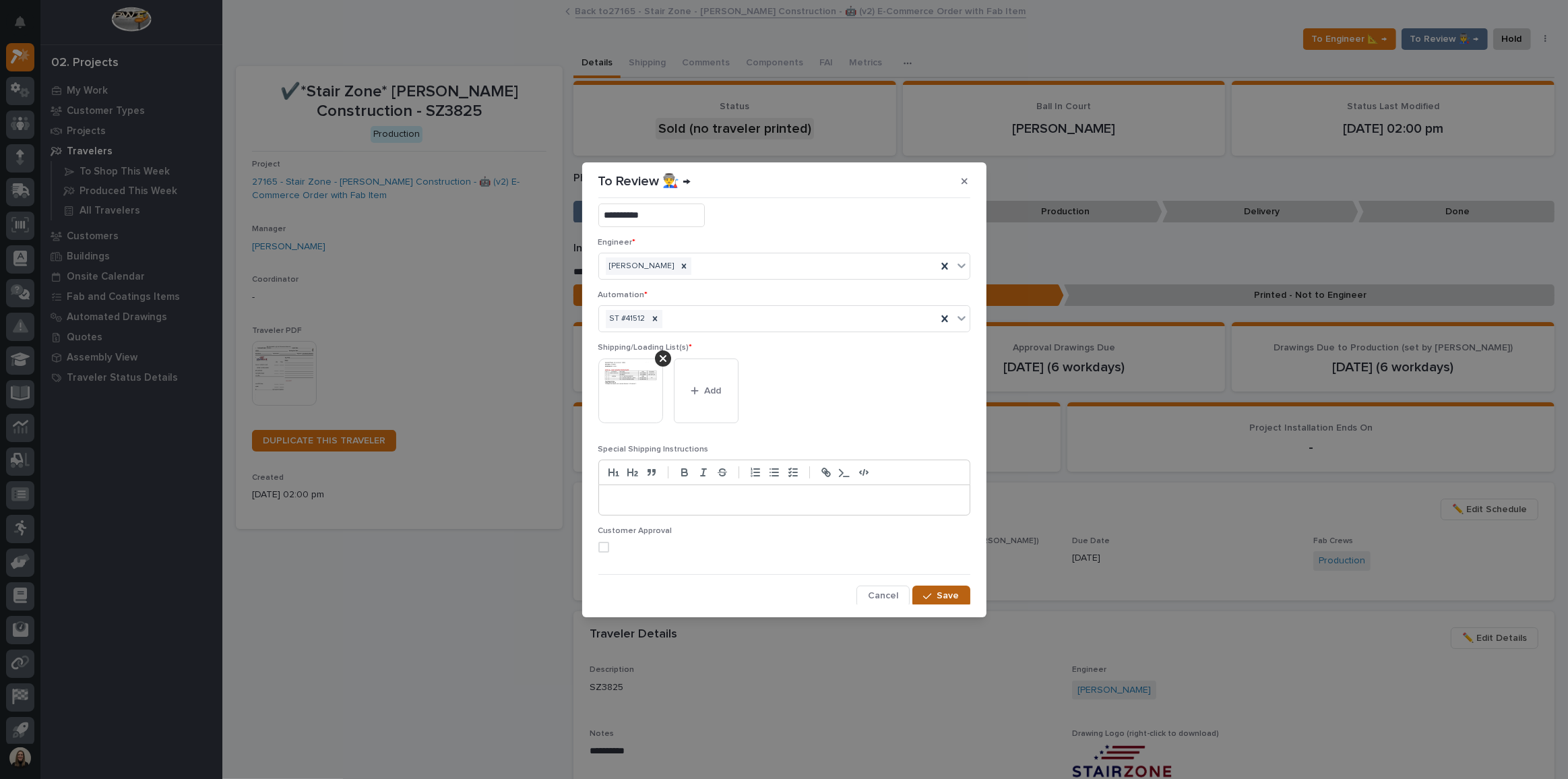
click at [942, 597] on span "Save" at bounding box center [949, 595] width 22 height 12
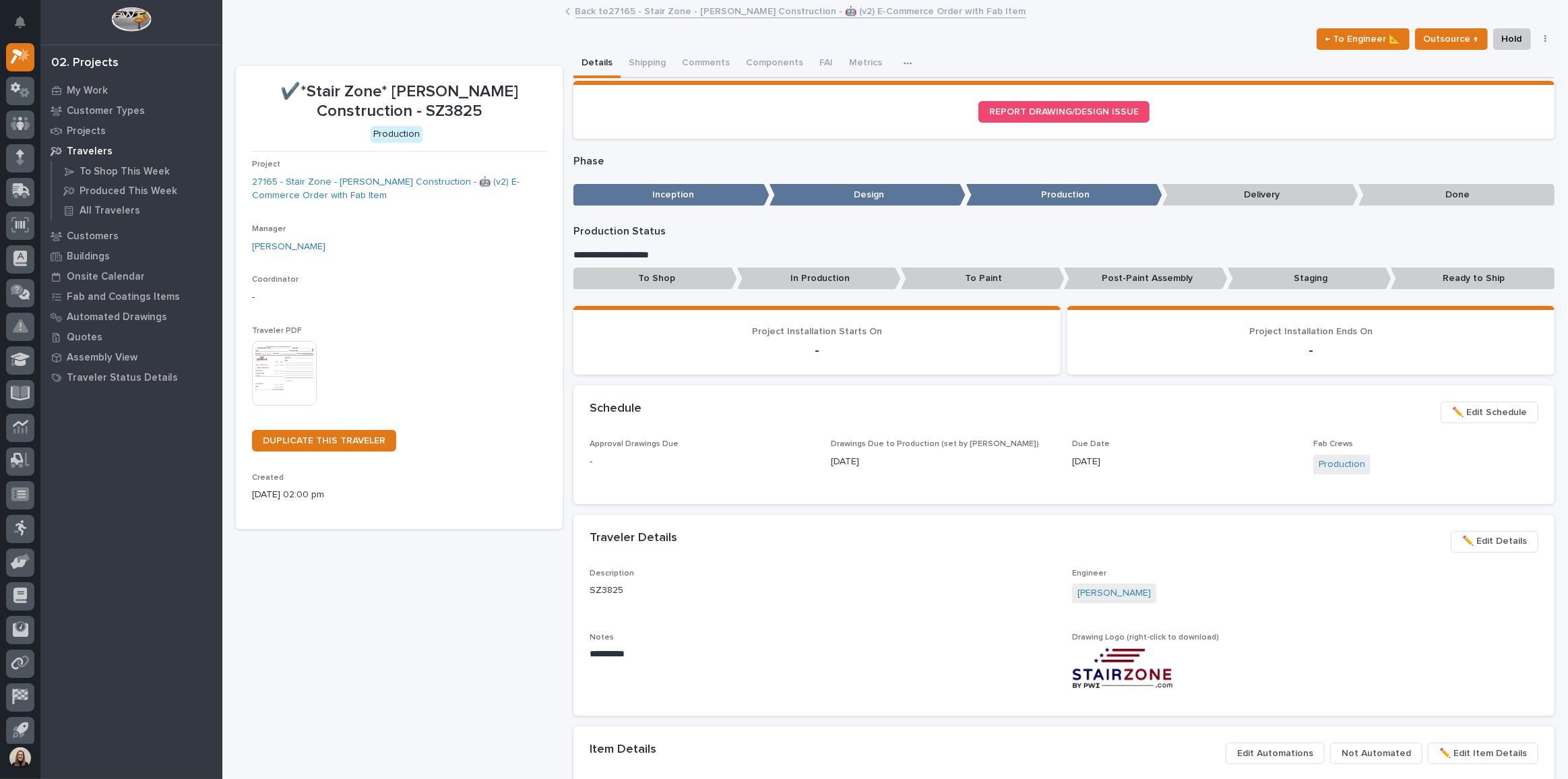
scroll to position [428, 0]
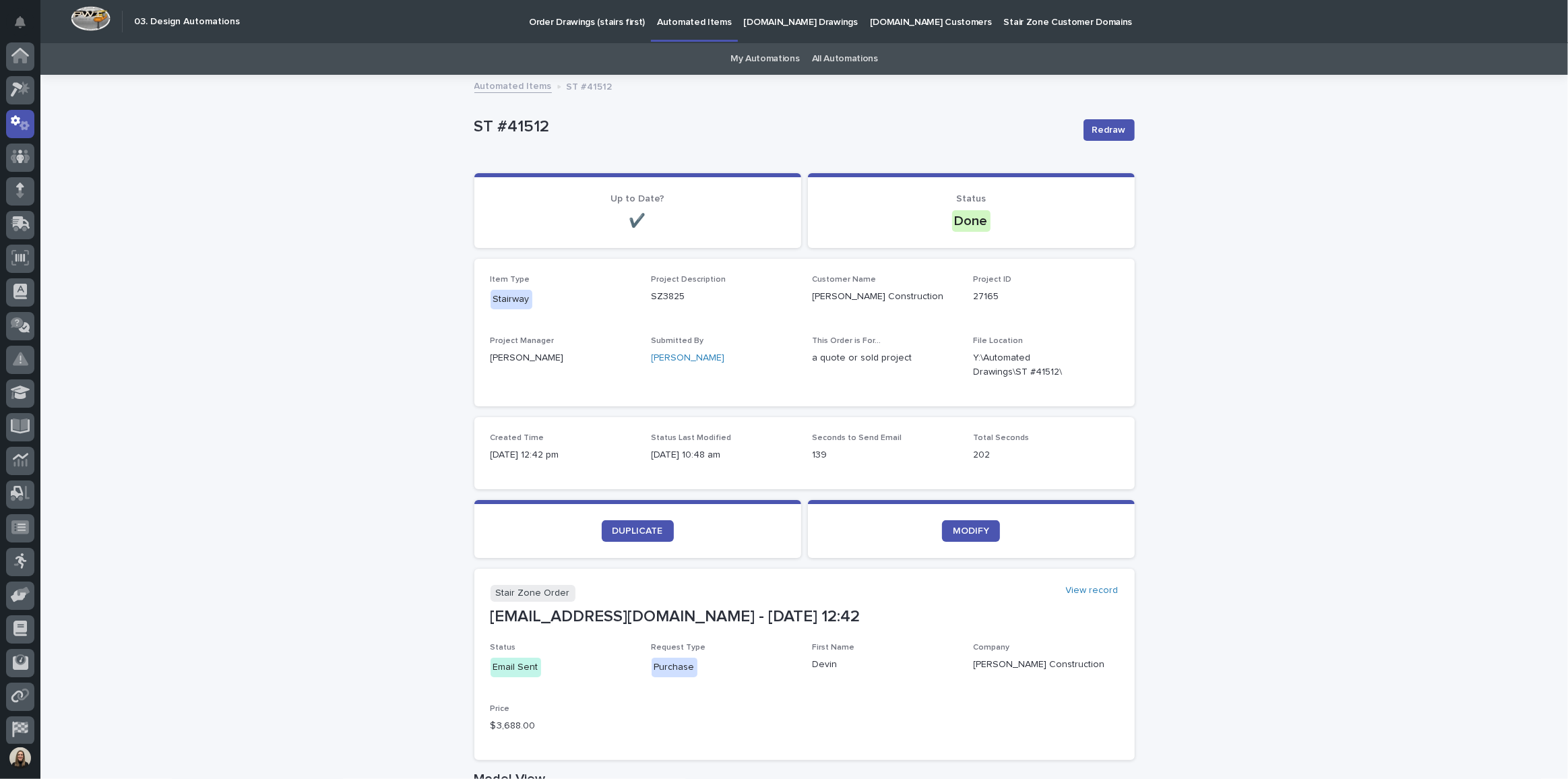
scroll to position [39, 0]
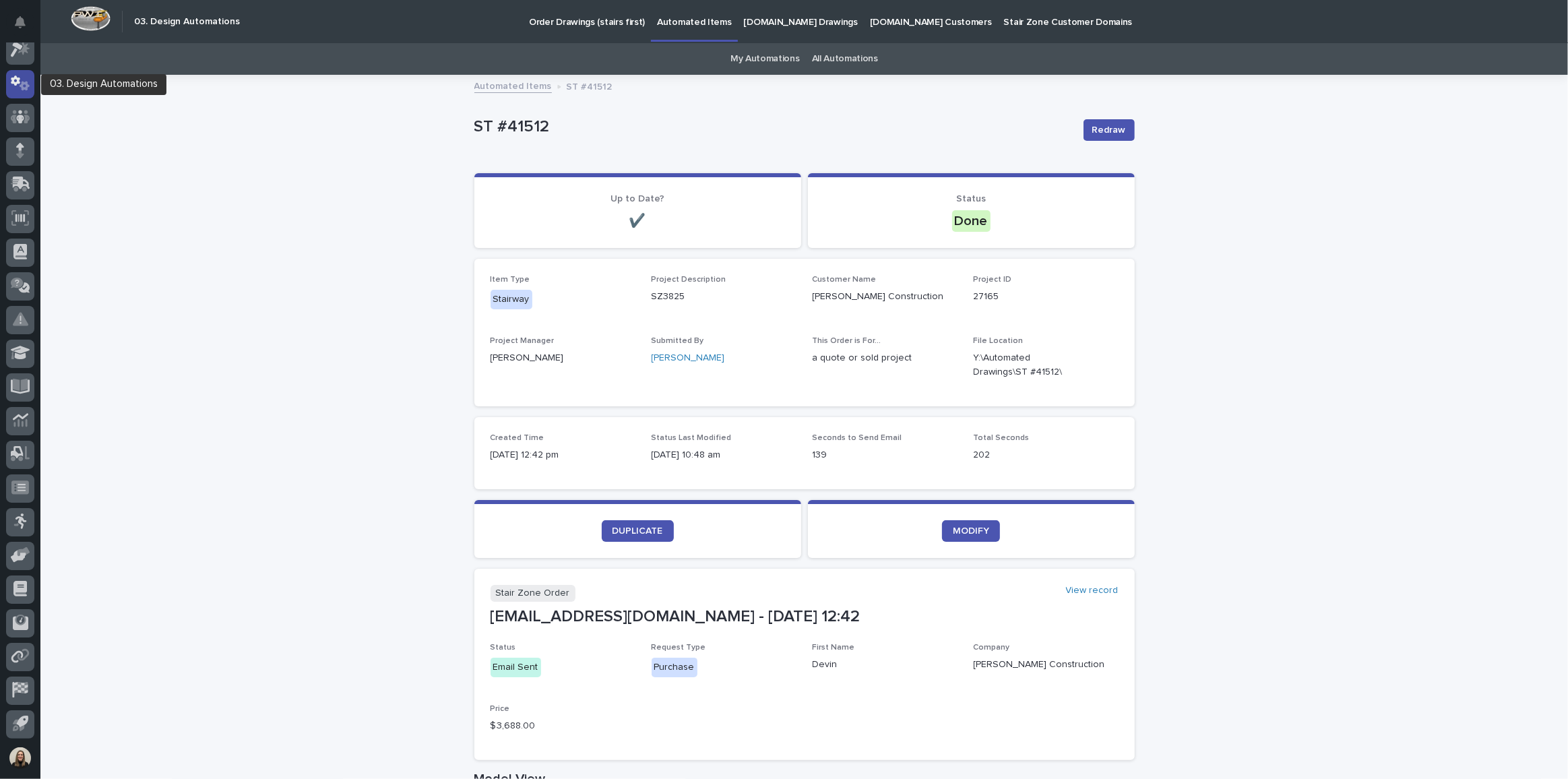
click at [28, 84] on icon at bounding box center [20, 83] width 19 height 16
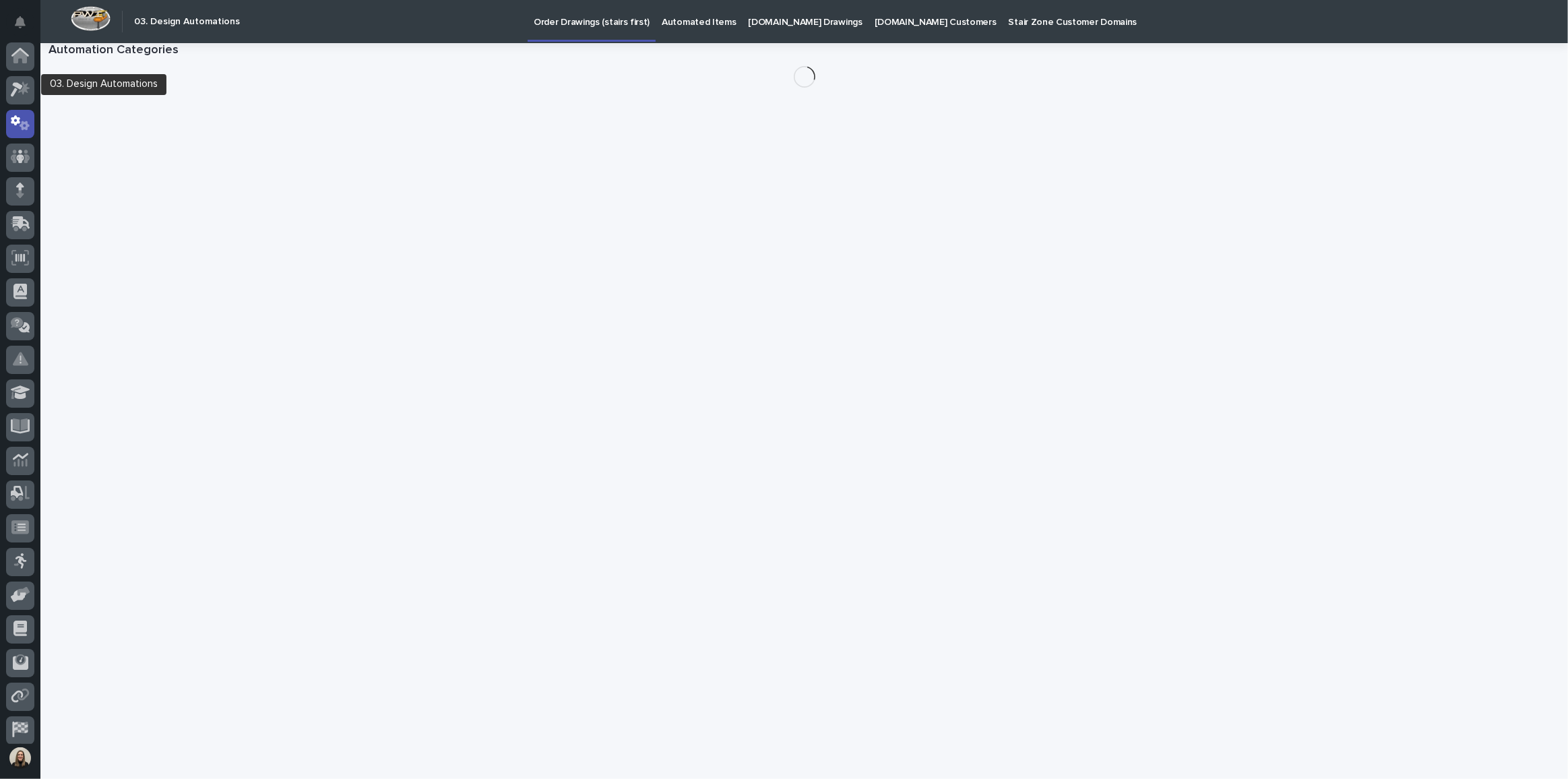
scroll to position [39, 0]
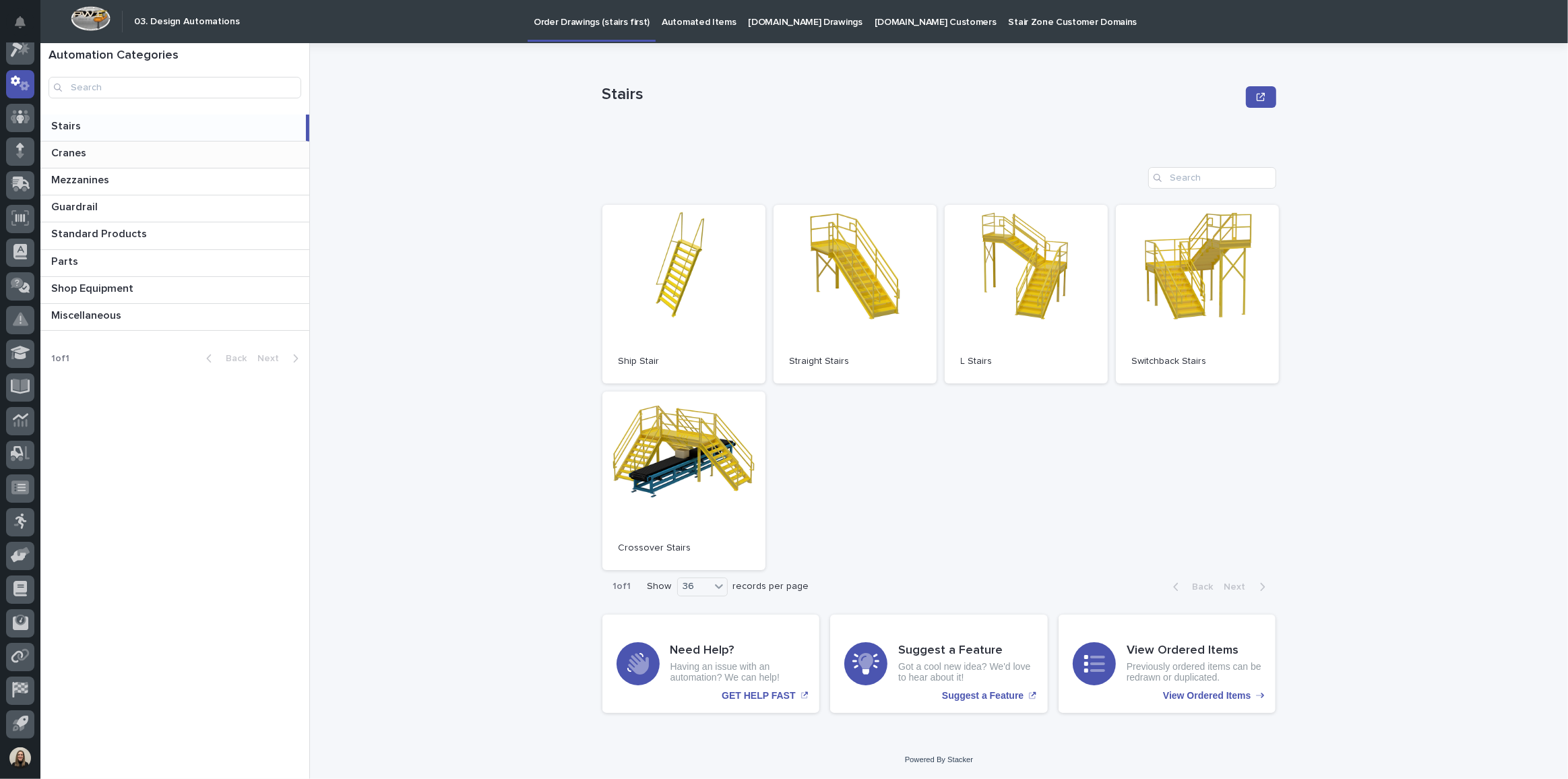
click at [192, 156] on p at bounding box center [177, 153] width 252 height 13
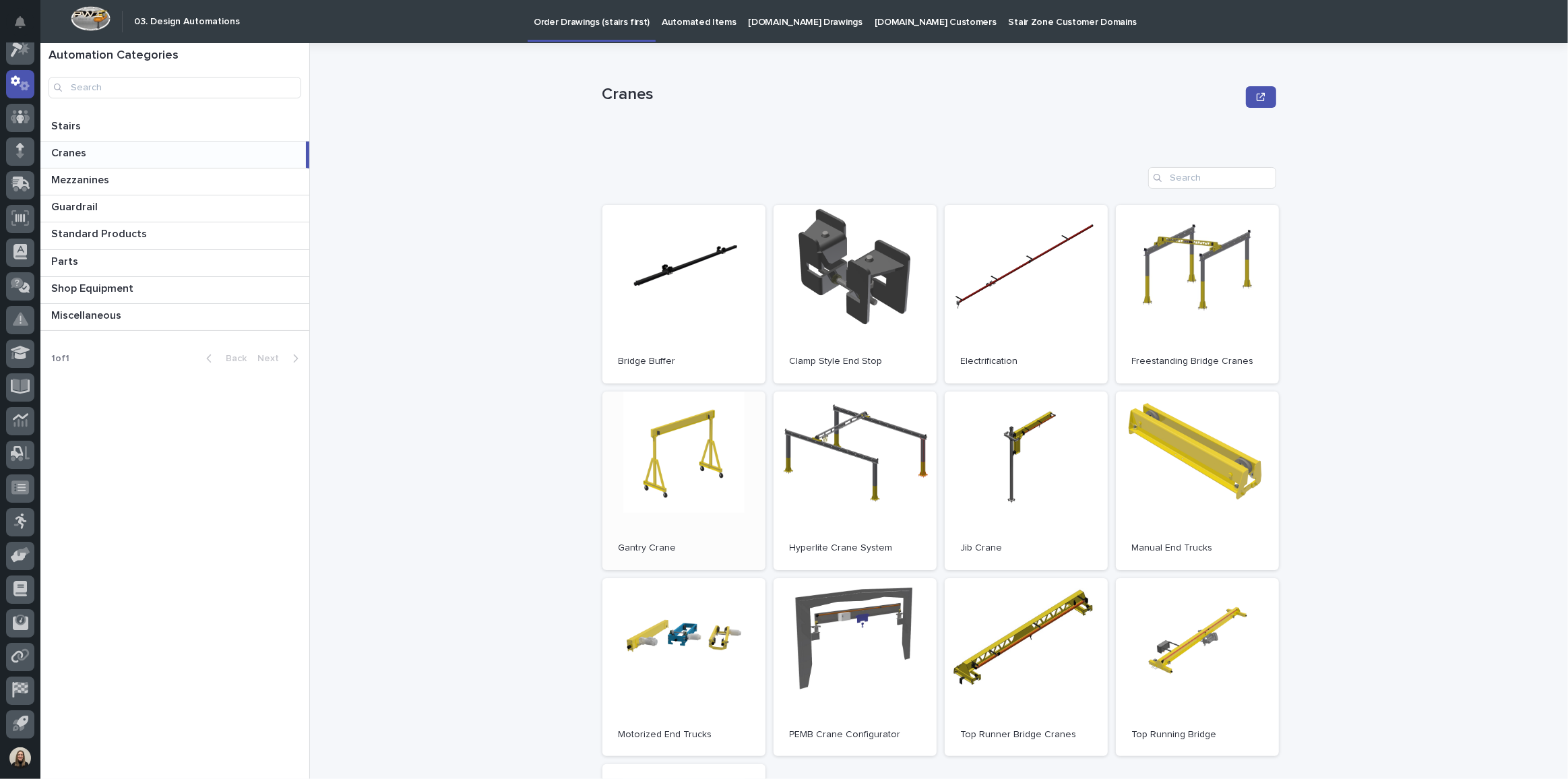
click at [675, 463] on link "Open" at bounding box center [684, 481] width 163 height 179
